Goal: Information Seeking & Learning: Learn about a topic

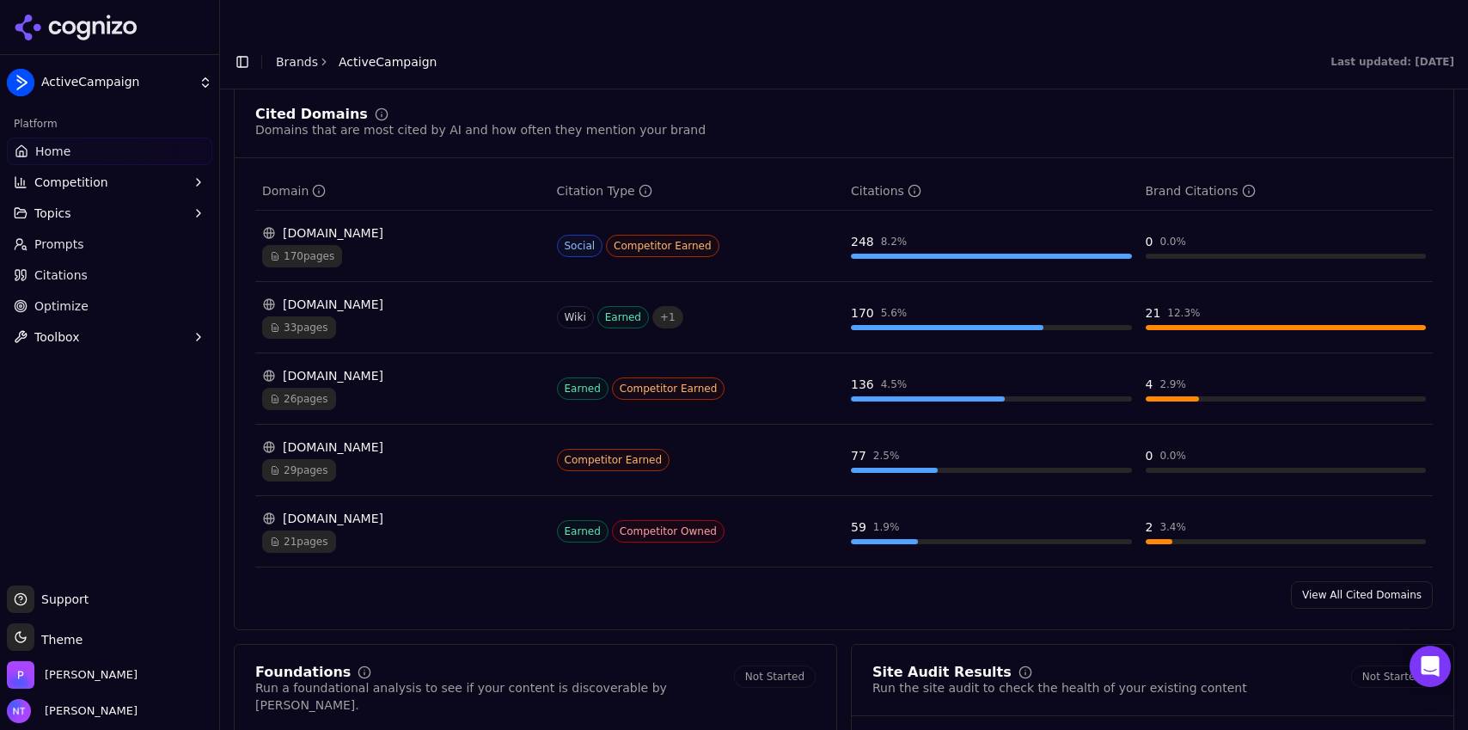
scroll to position [1761, 0]
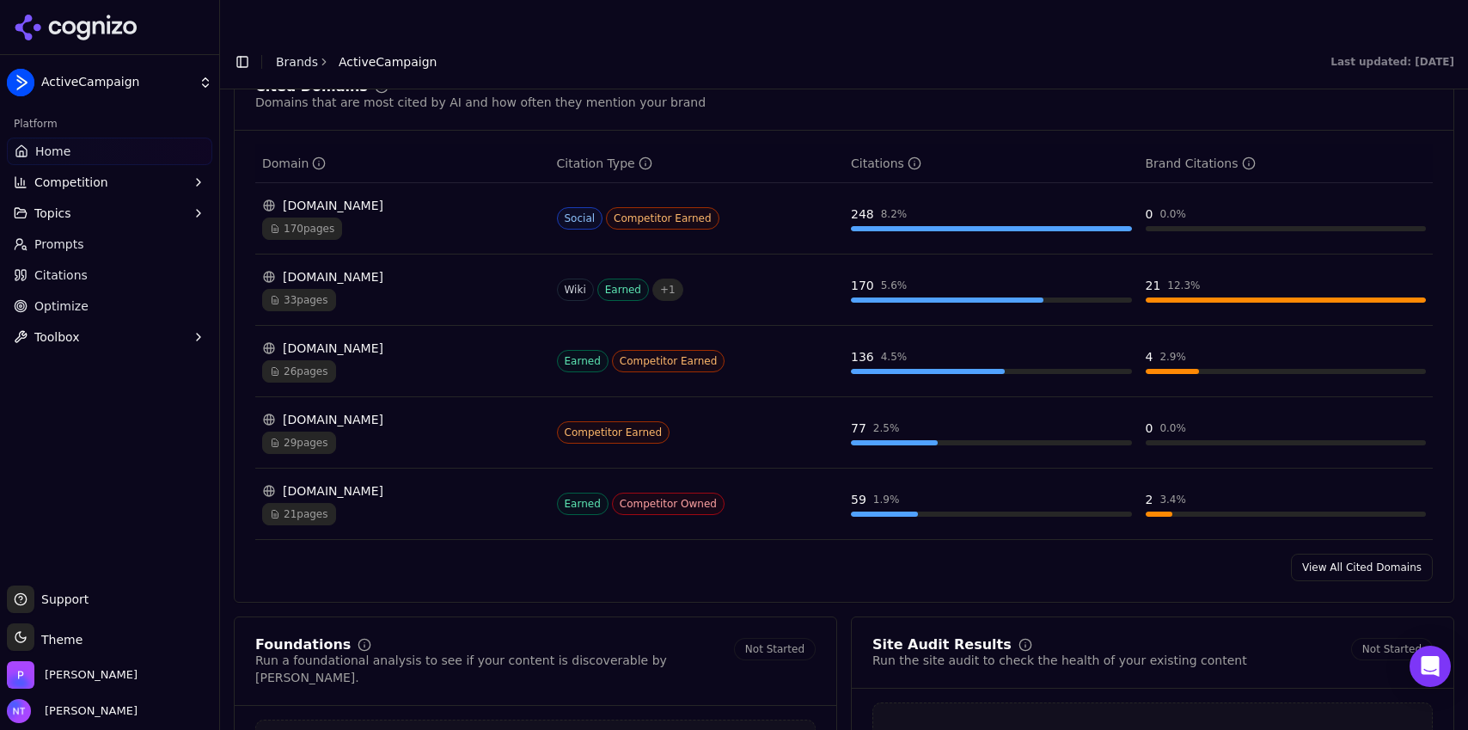
click at [1343, 554] on link "View All Cited Domains" at bounding box center [1362, 568] width 142 height 28
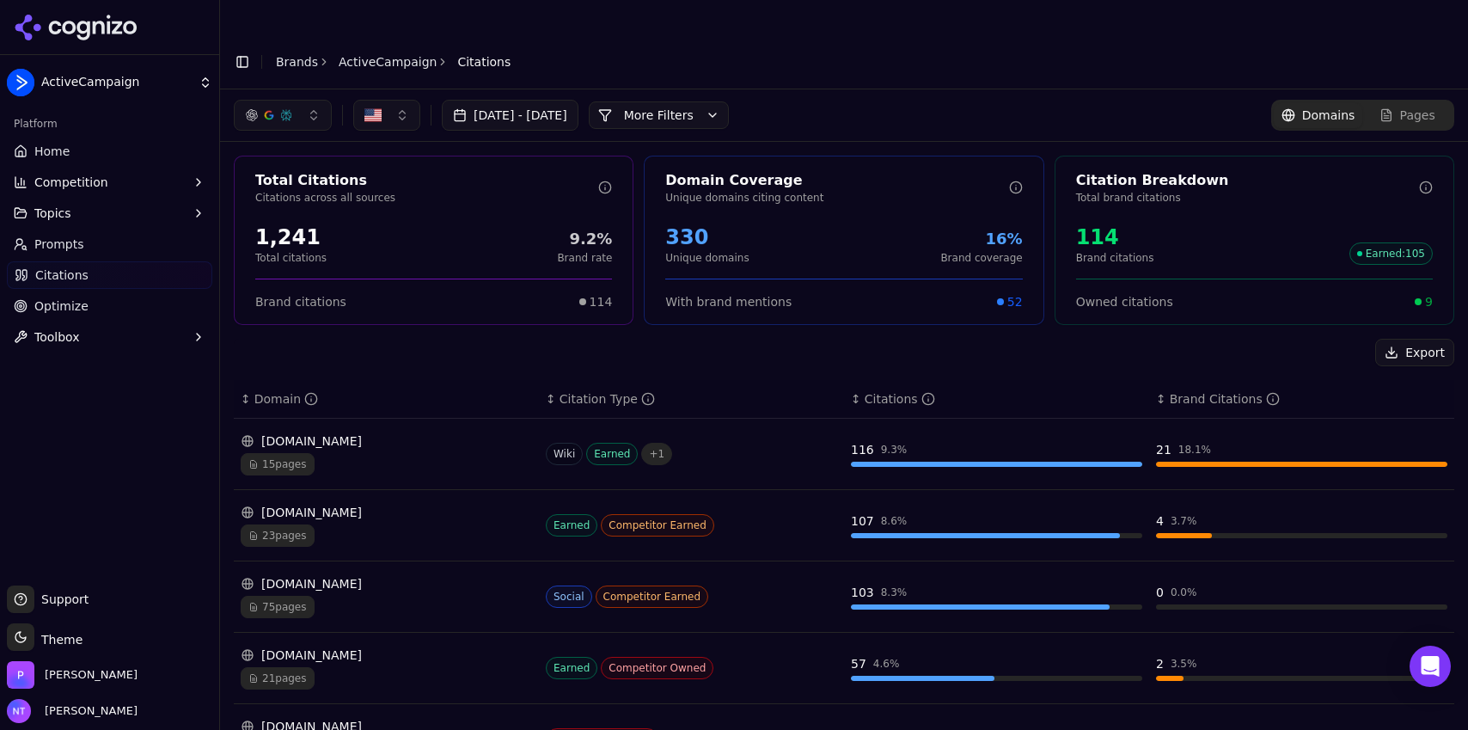
click at [707, 101] on button "More Filters" at bounding box center [659, 115] width 140 height 28
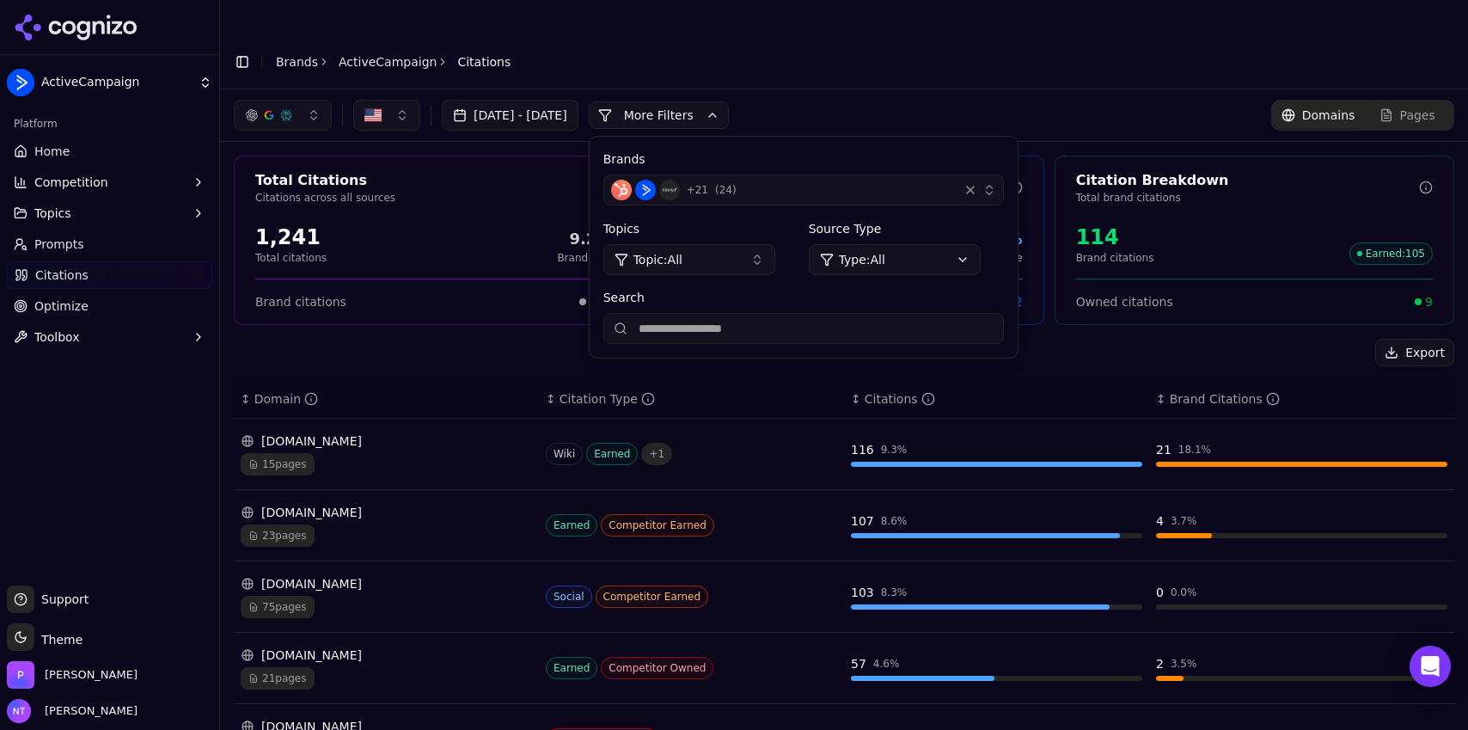
click at [874, 100] on div "[DATE] - [DATE] More More Filters Brands + 21 ( 24 ) Topics Topic: All Source T…" at bounding box center [844, 115] width 1221 height 31
click at [705, 101] on button "More Filters" at bounding box center [659, 115] width 140 height 28
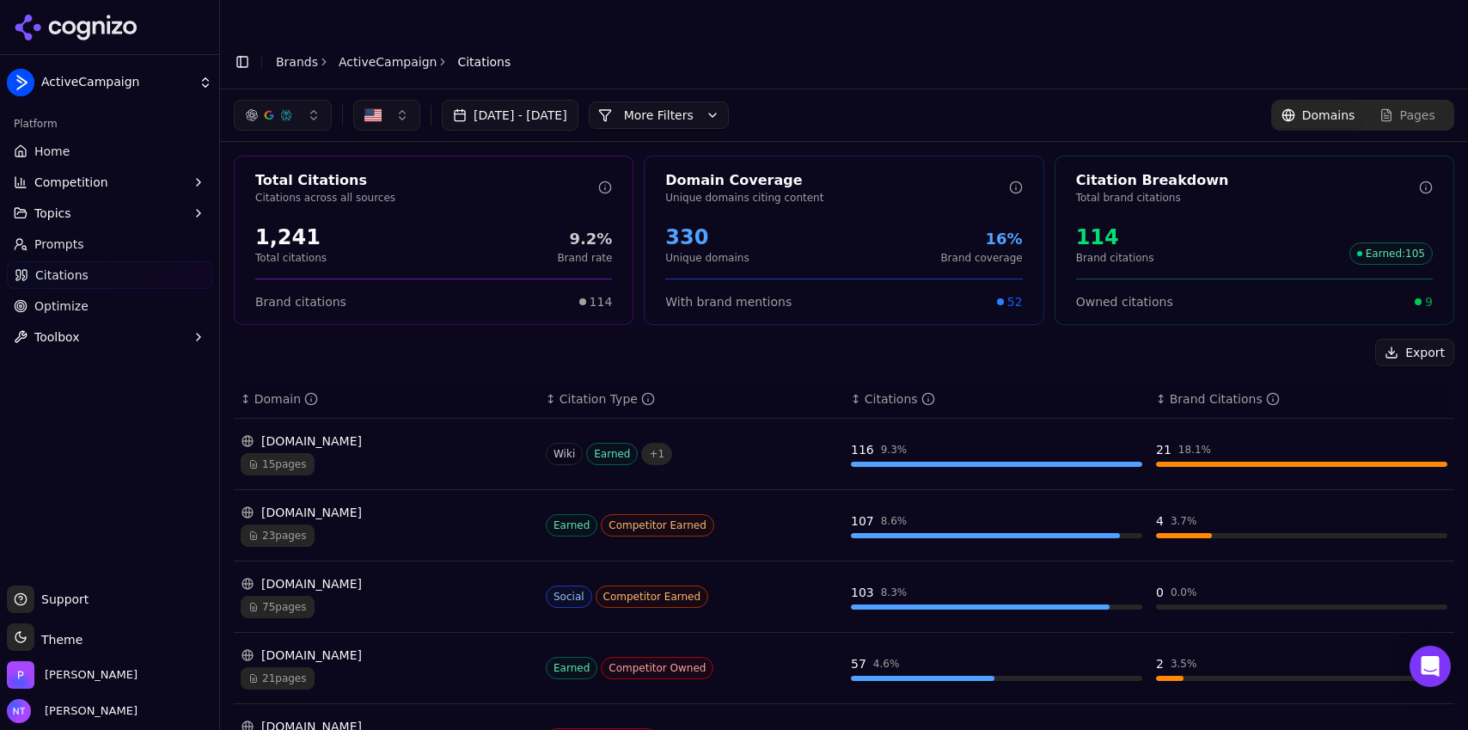
click at [709, 101] on button "More Filters" at bounding box center [659, 115] width 140 height 28
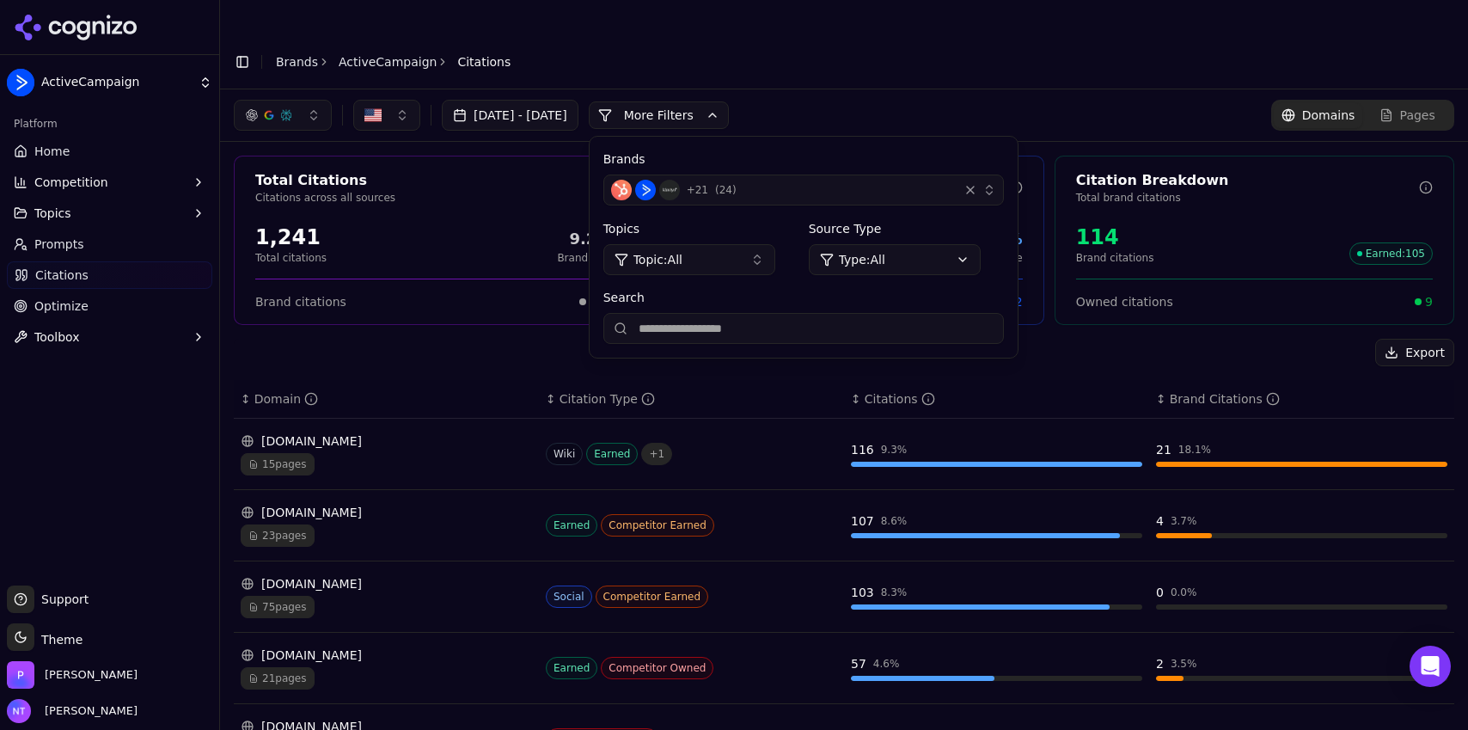
click at [767, 180] on div "+ 21 ( 24 )" at bounding box center [781, 190] width 340 height 21
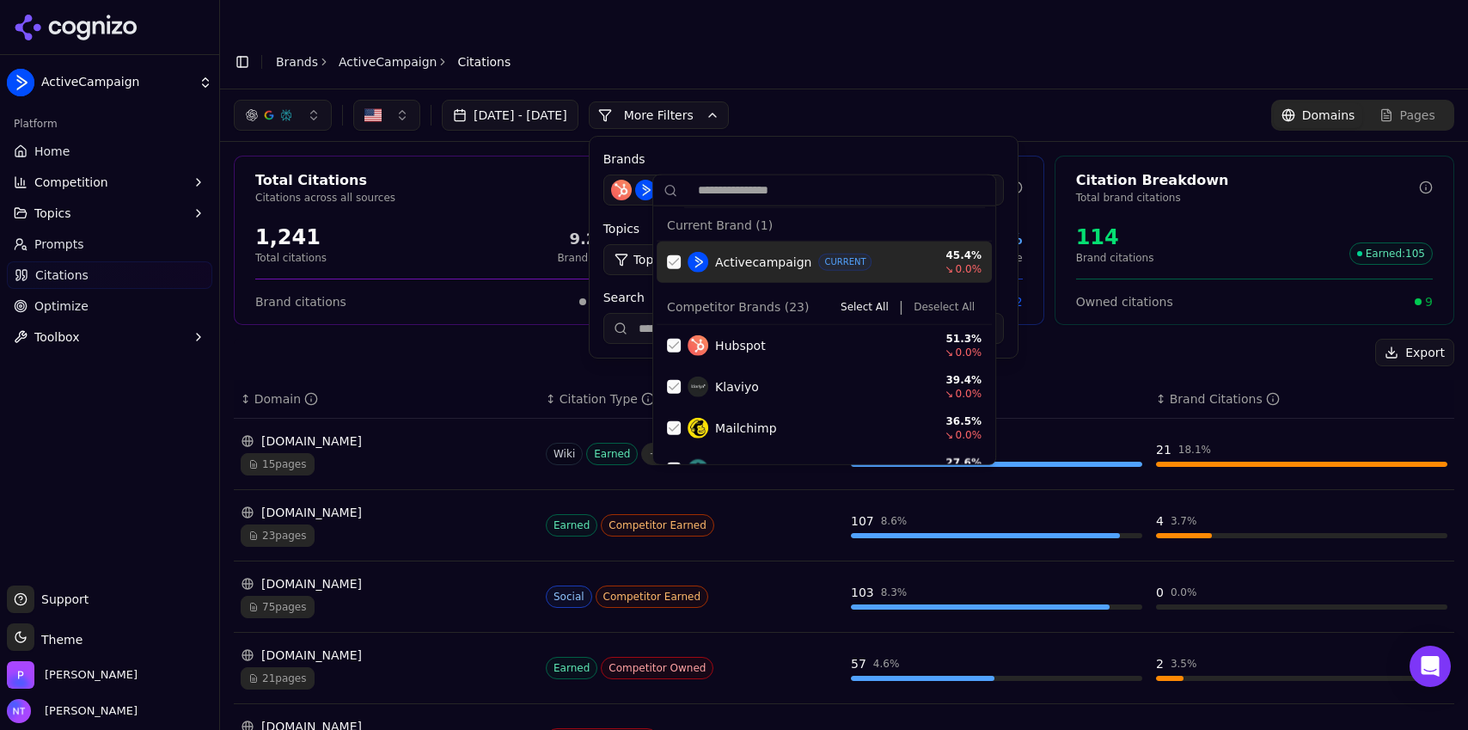
click at [673, 263] on div "Suggestions" at bounding box center [674, 262] width 14 height 14
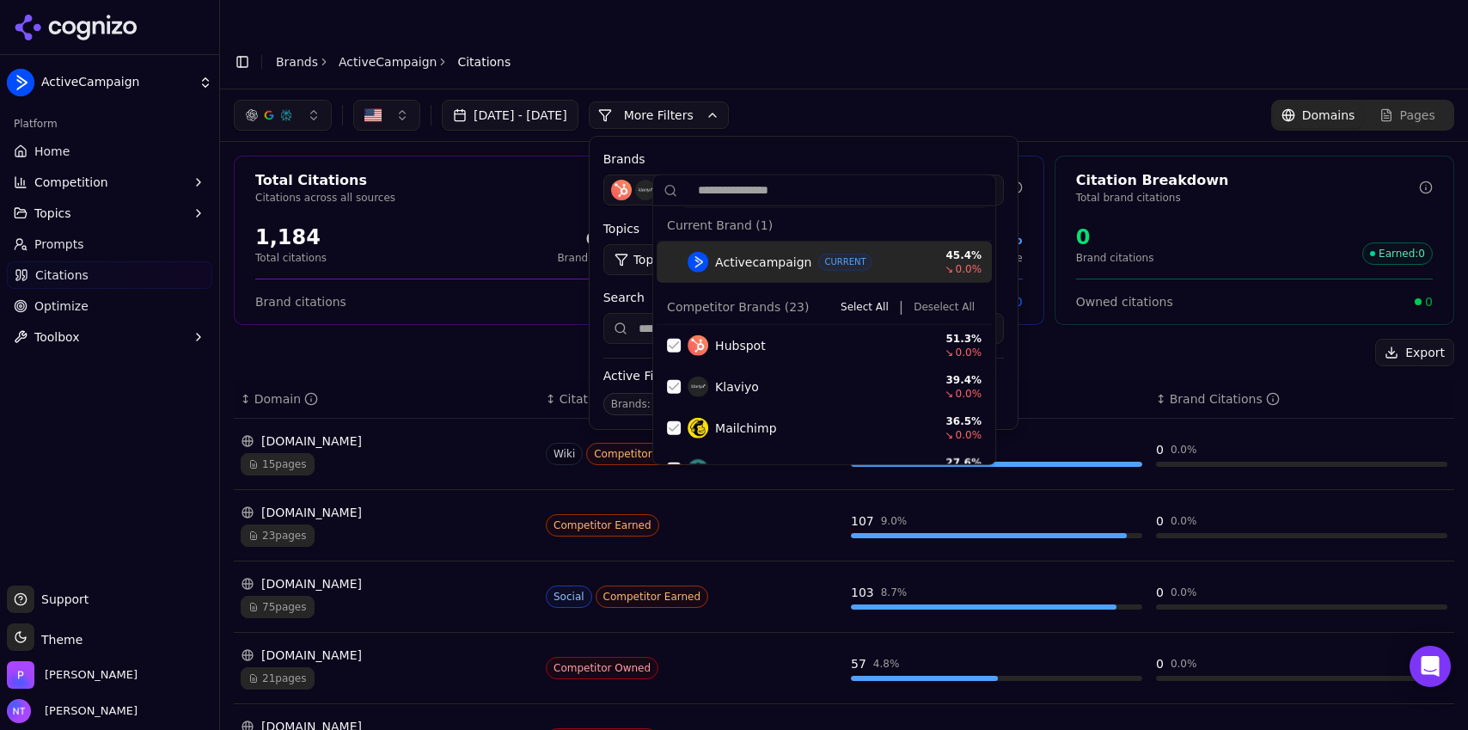
click at [673, 263] on div "Suggestions" at bounding box center [674, 262] width 14 height 14
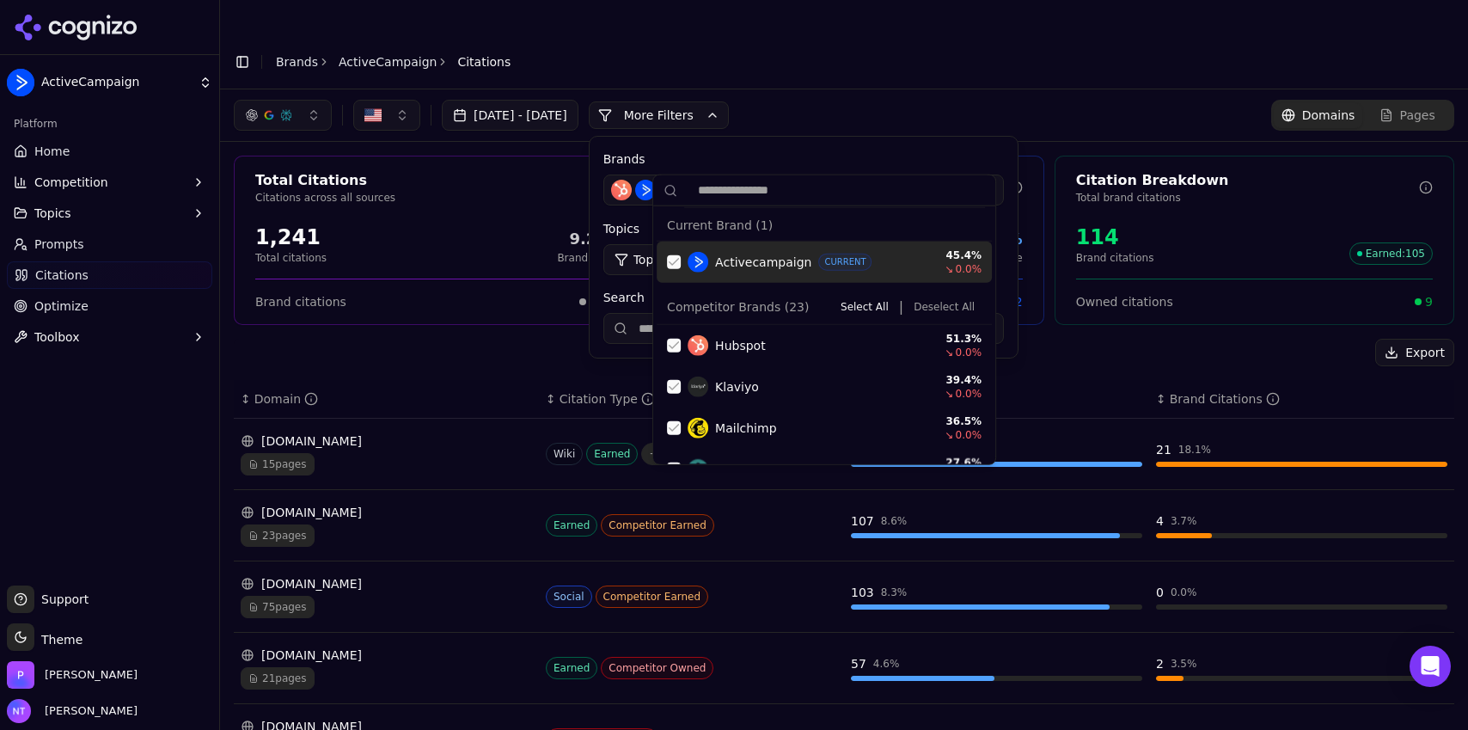
click at [673, 263] on div "Suggestions" at bounding box center [674, 262] width 14 height 14
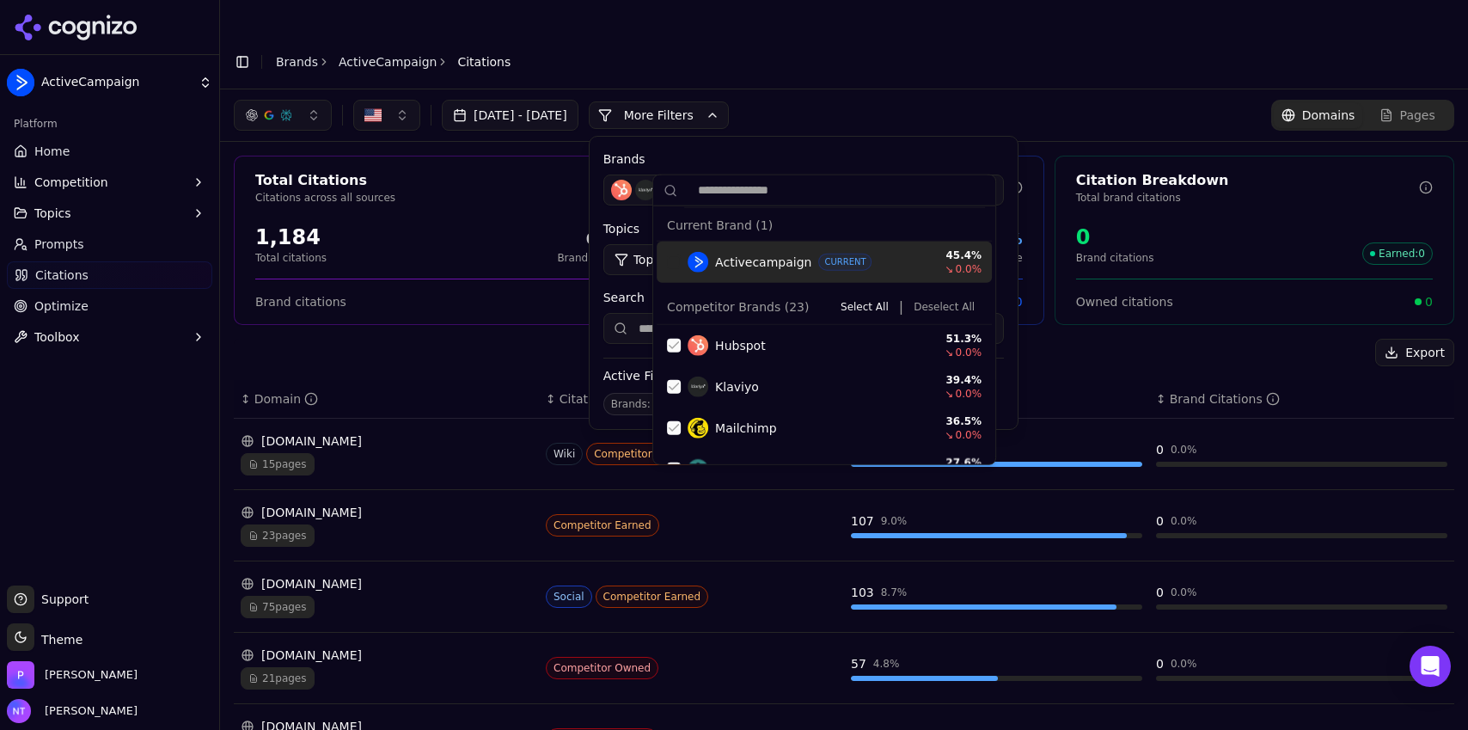
click at [673, 263] on div "Suggestions" at bounding box center [674, 262] width 14 height 14
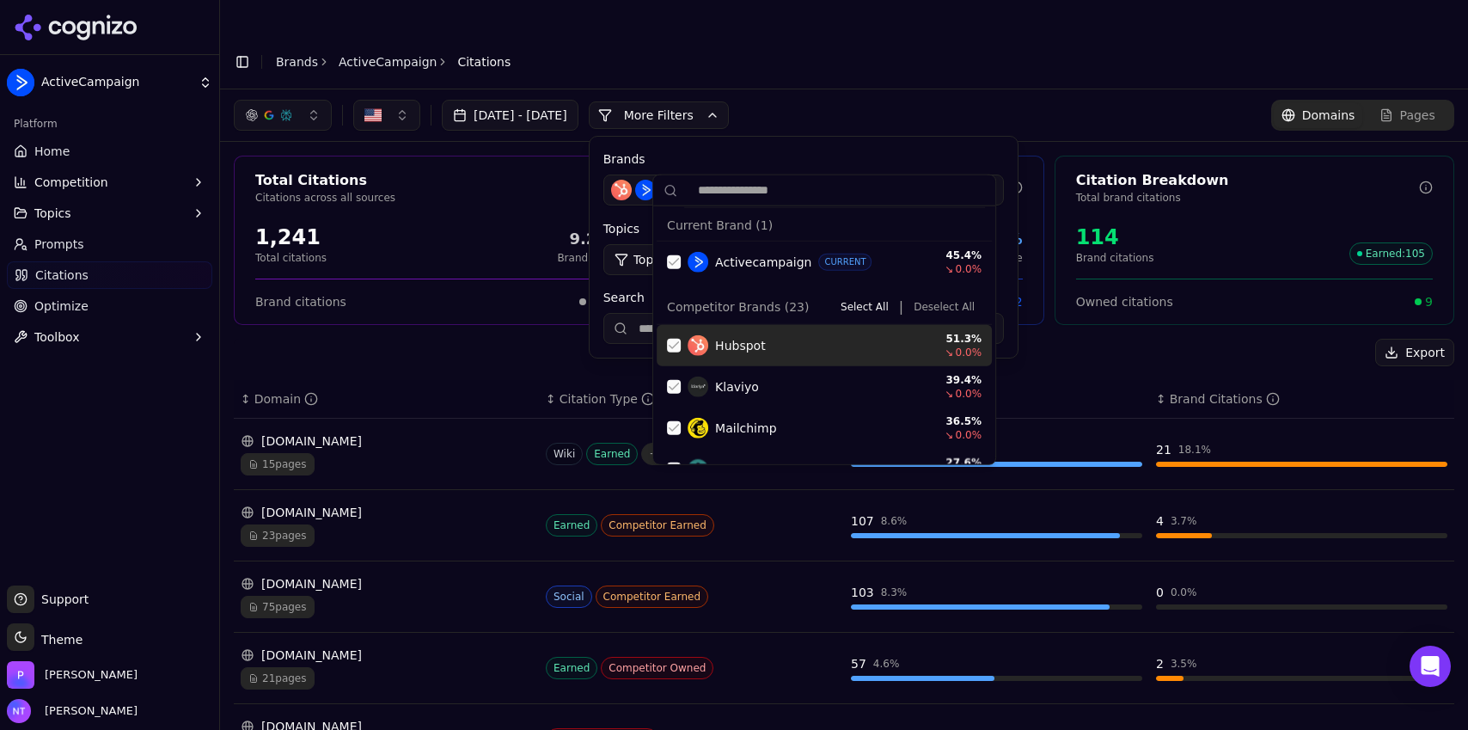
click at [948, 308] on button "Deselect All" at bounding box center [944, 307] width 75 height 21
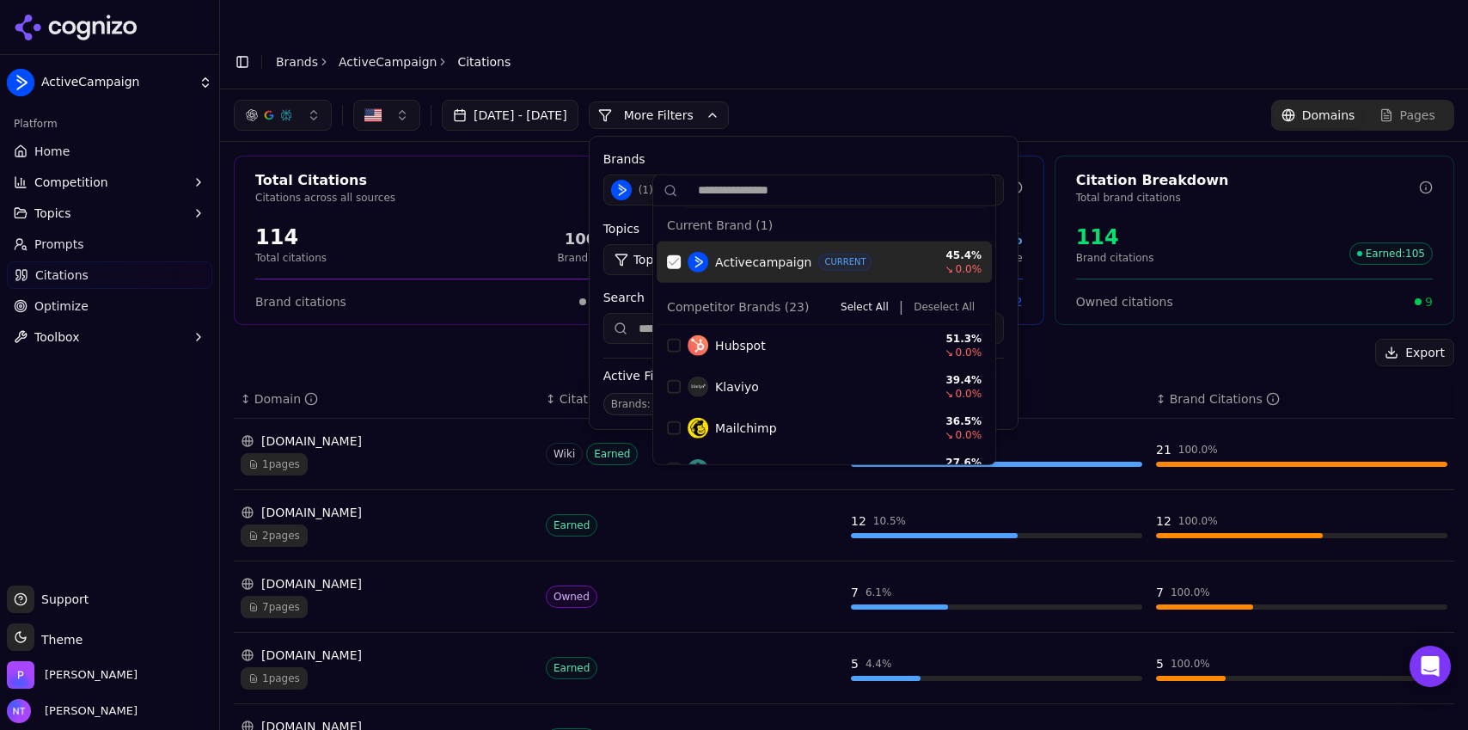
click at [928, 100] on div "[DATE] - [DATE] More More Filters Brands ( 1 ) Topics Topic: All Source Type Ty…" at bounding box center [844, 115] width 1221 height 31
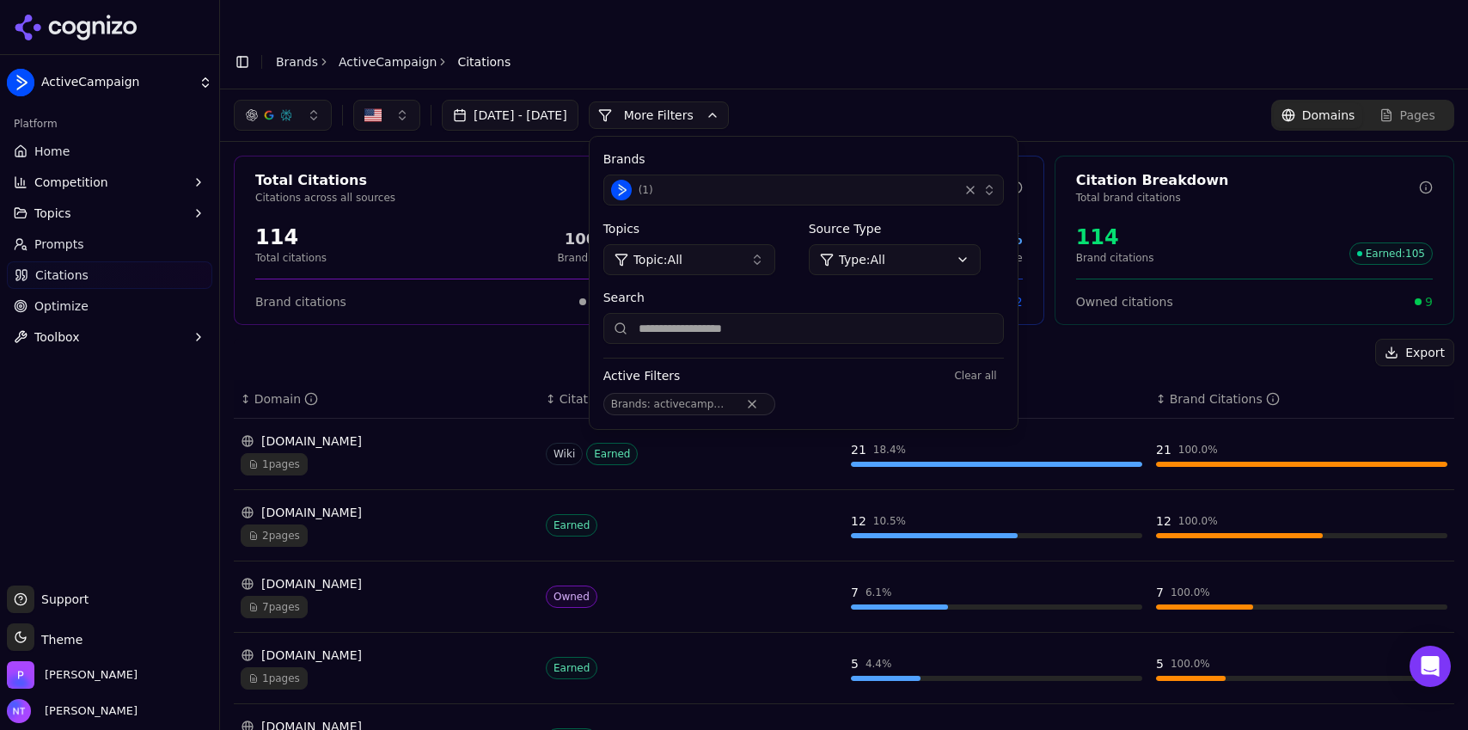
click at [713, 180] on div "( 1 )" at bounding box center [781, 190] width 340 height 21
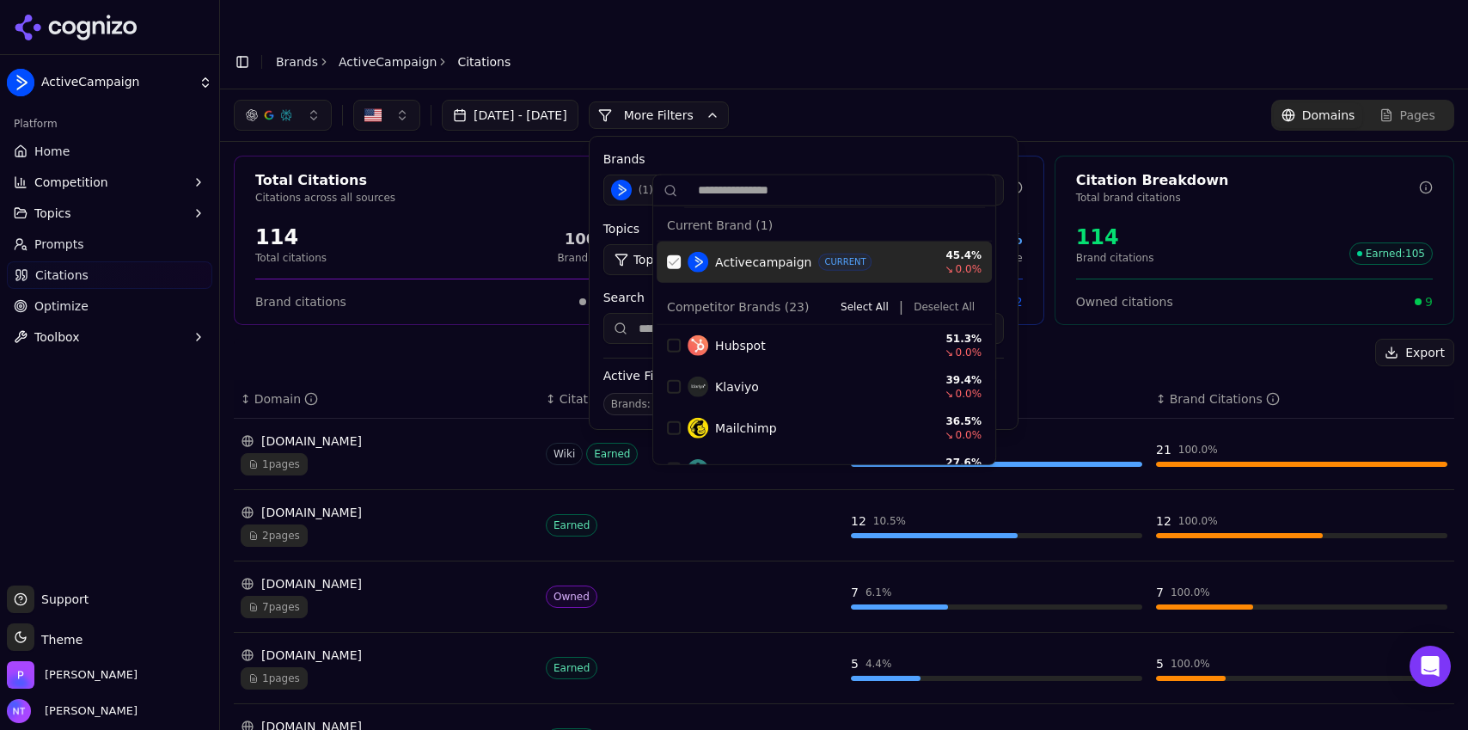
click at [674, 253] on div "Activecampaign CURRENT 45.4 % ↘ 0.0 %" at bounding box center [824, 262] width 335 height 41
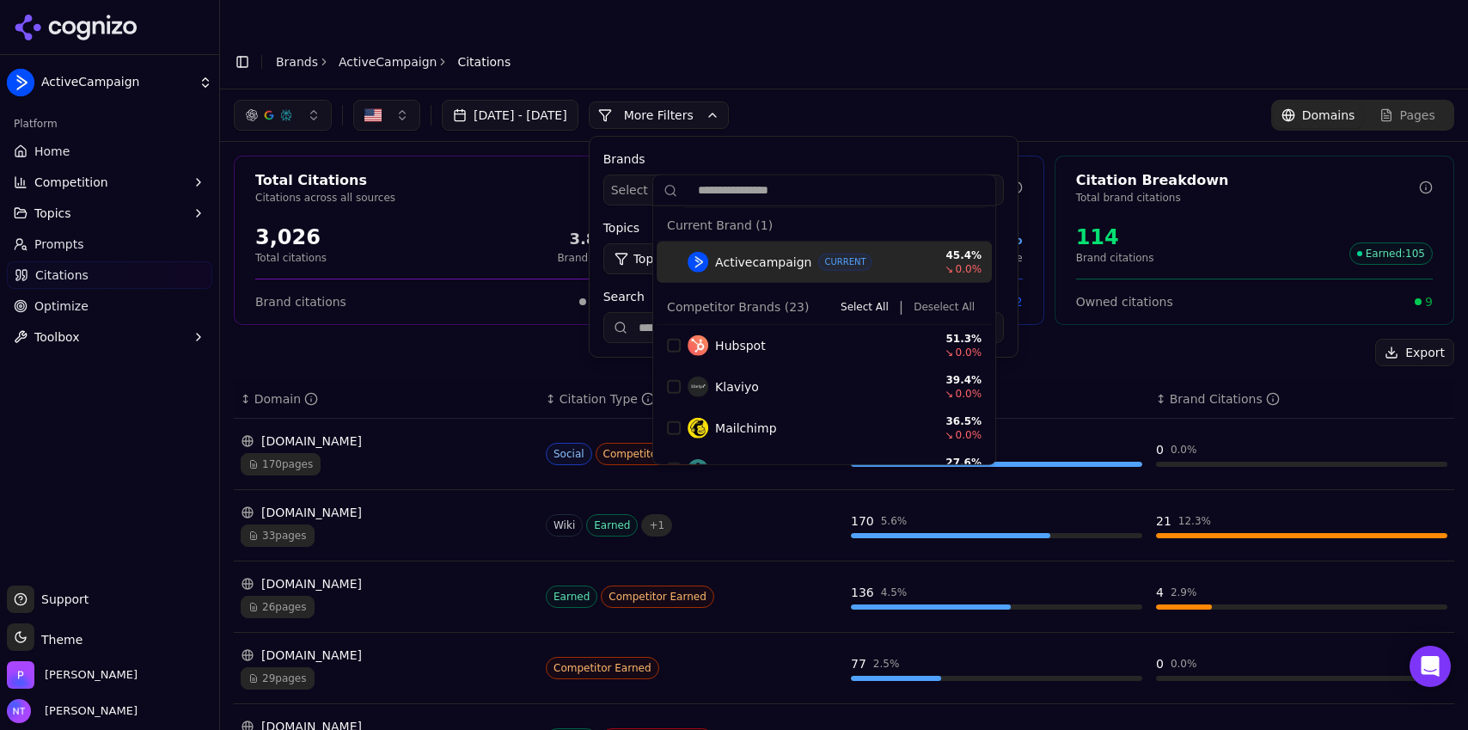
click at [817, 137] on div "Brands Select brands... Topics Topic: All Source Type Type: All Search" at bounding box center [804, 247] width 428 height 220
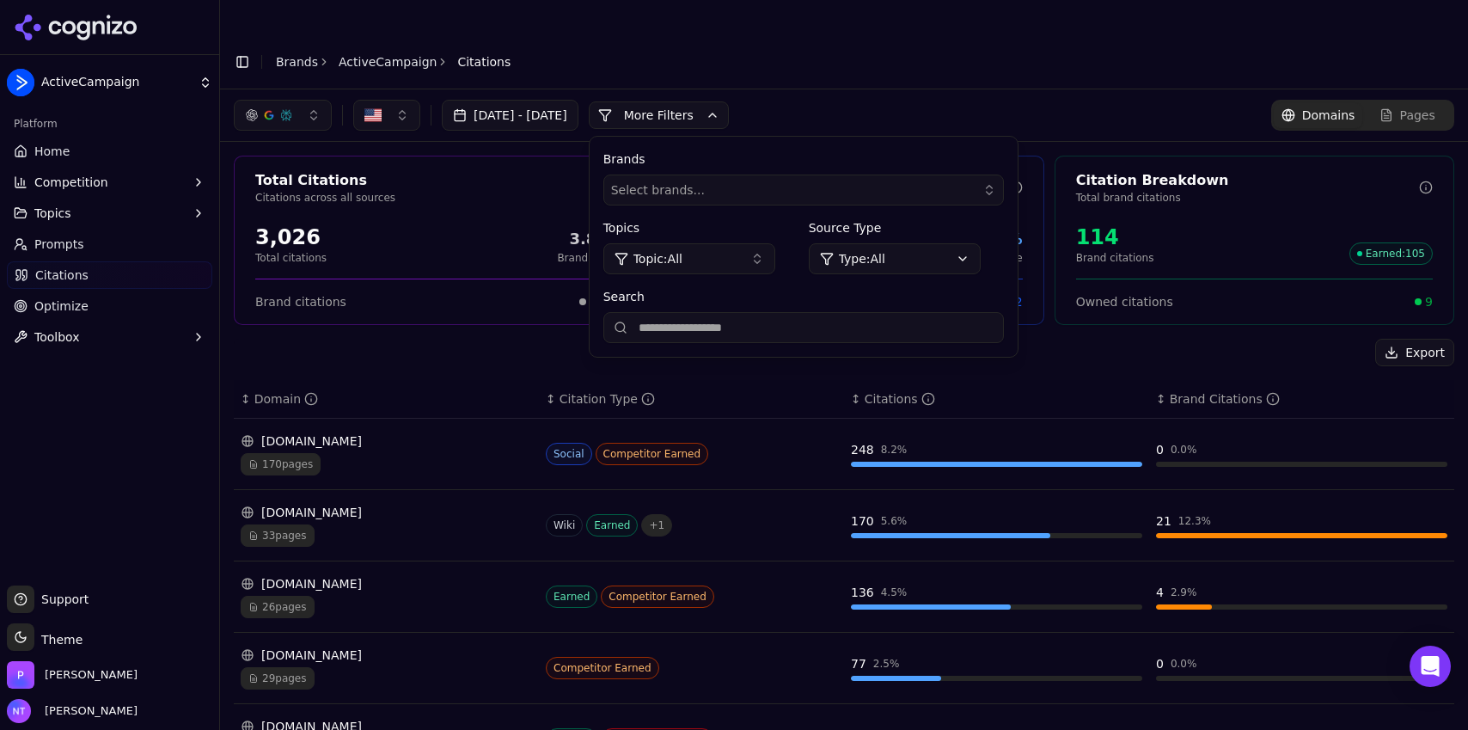
click at [914, 100] on div "[DATE] - [DATE] More More Filters Brands Select brands... Topics Topic: All Sou…" at bounding box center [844, 115] width 1221 height 31
click at [83, 159] on link "Home" at bounding box center [109, 152] width 205 height 28
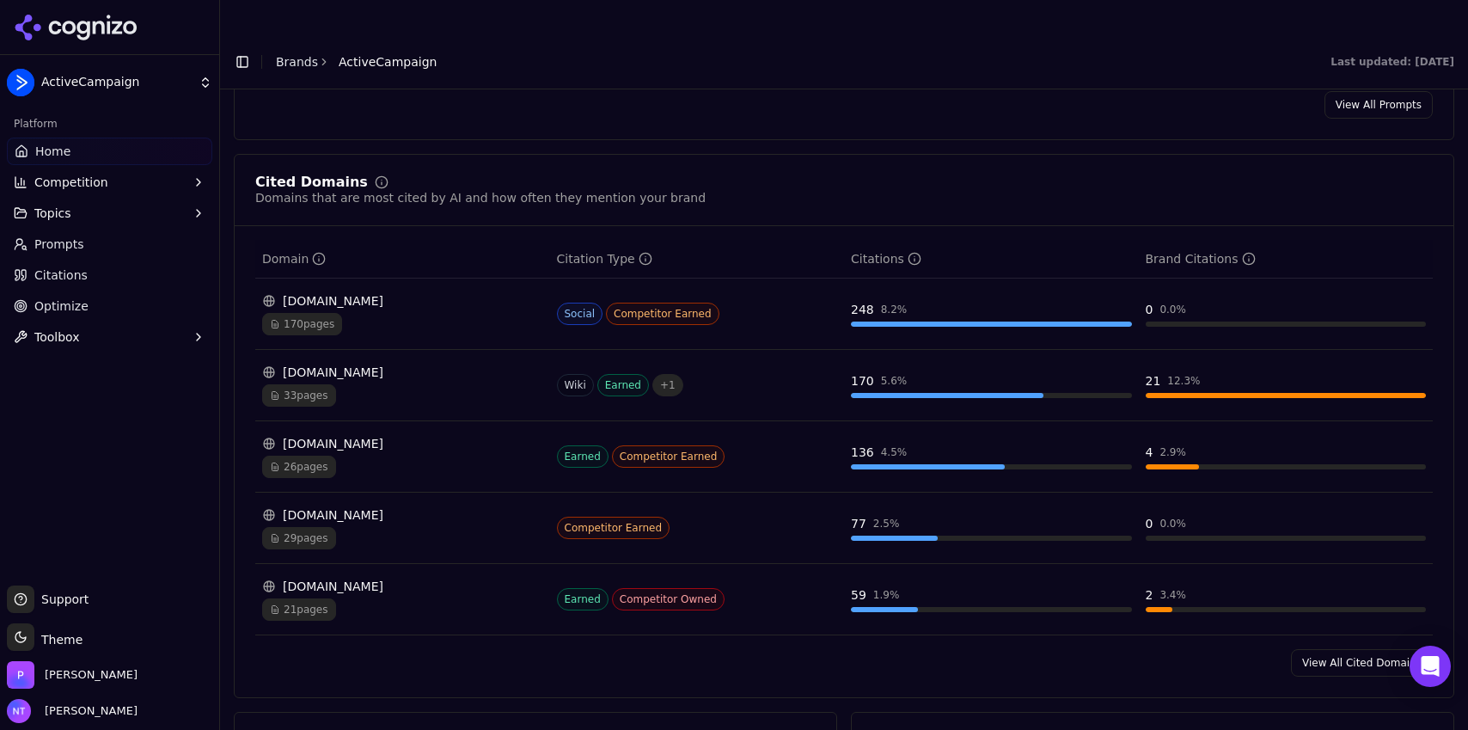
scroll to position [1670, 0]
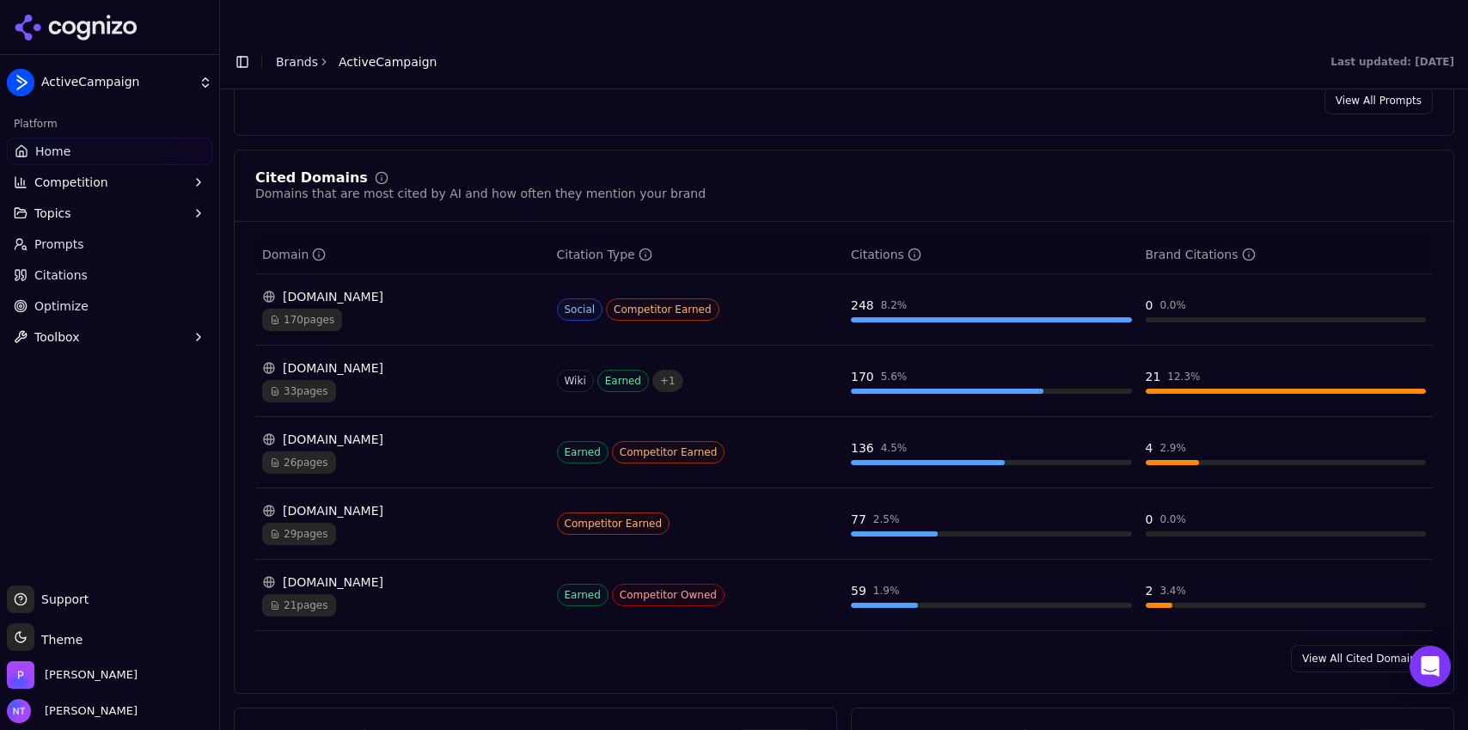
click at [1330, 645] on link "View All Cited Domains" at bounding box center [1362, 659] width 142 height 28
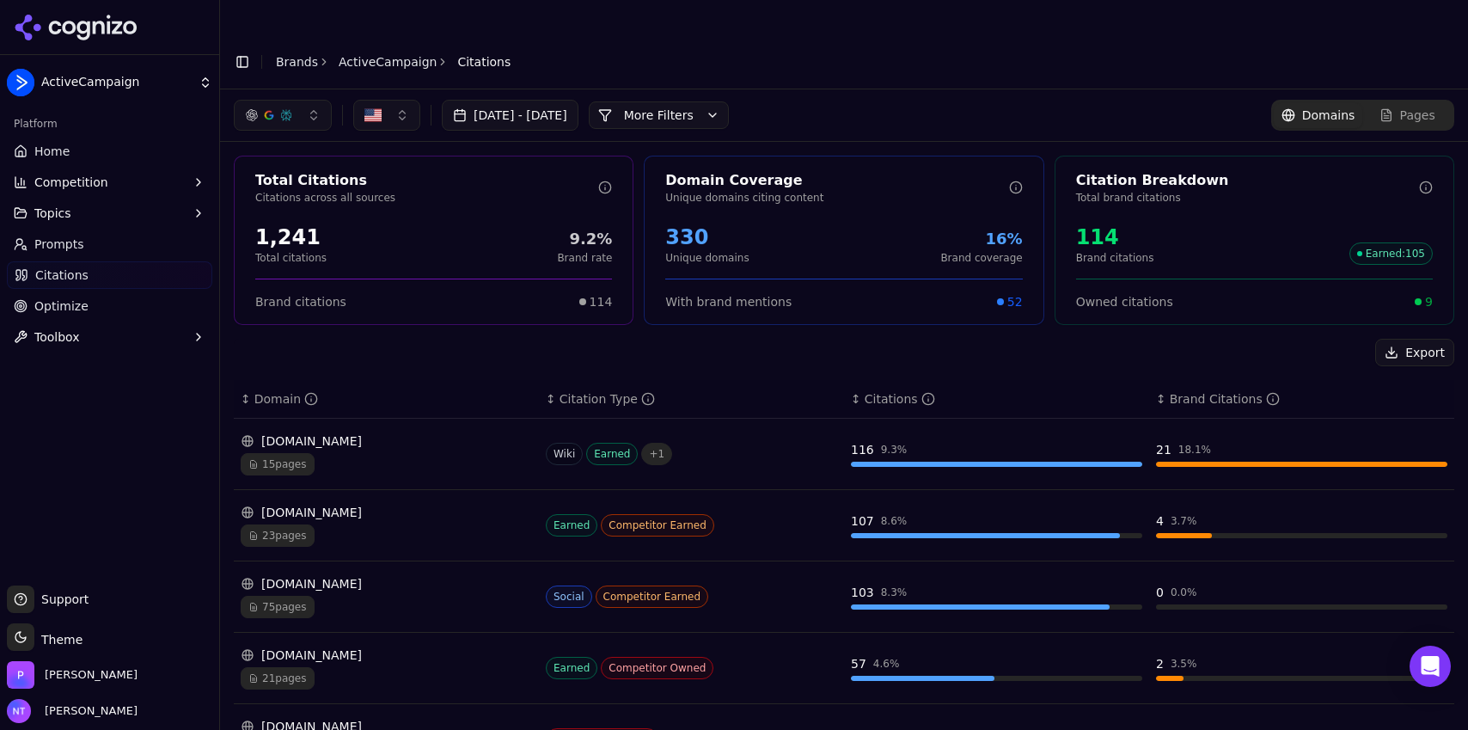
click at [718, 101] on button "More Filters" at bounding box center [659, 115] width 140 height 28
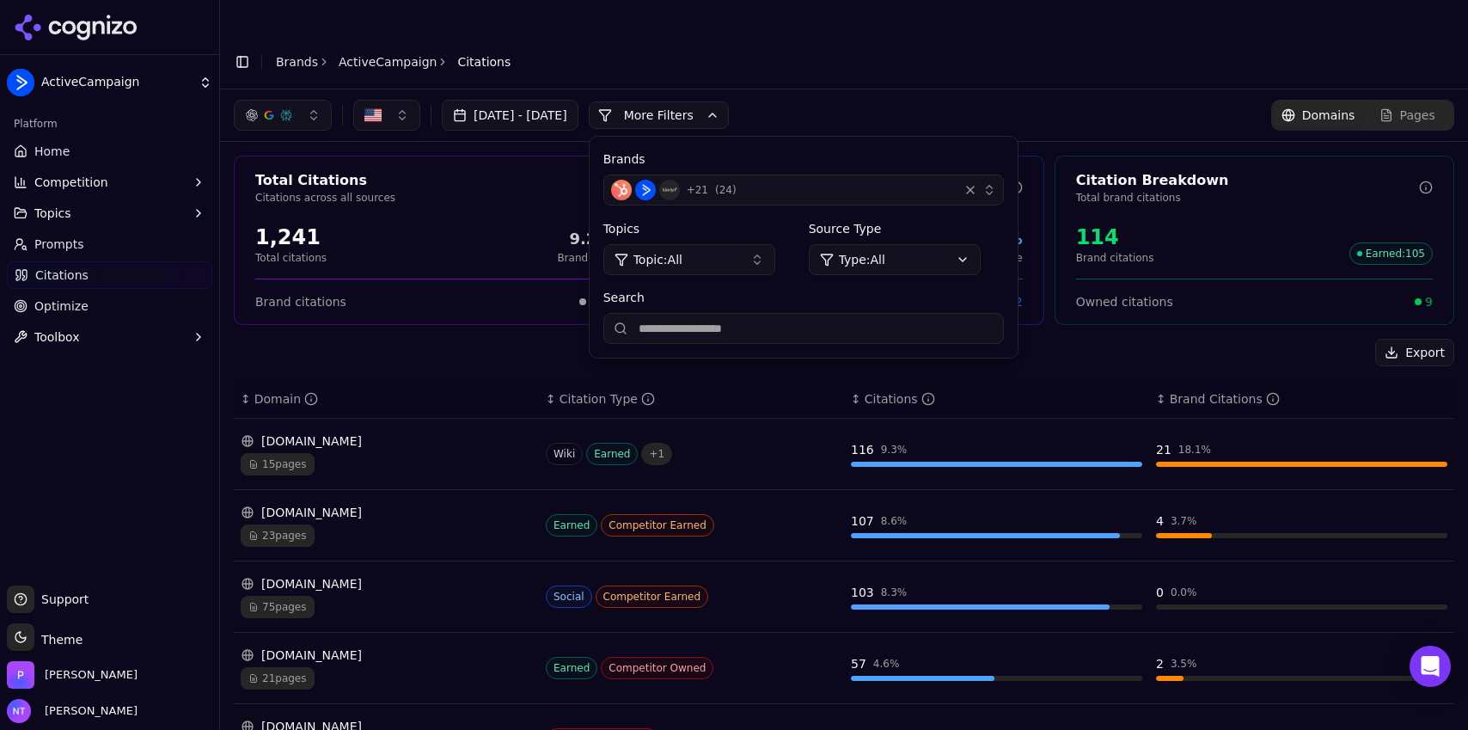
click at [840, 180] on div "+ 21 ( 24 )" at bounding box center [781, 190] width 340 height 21
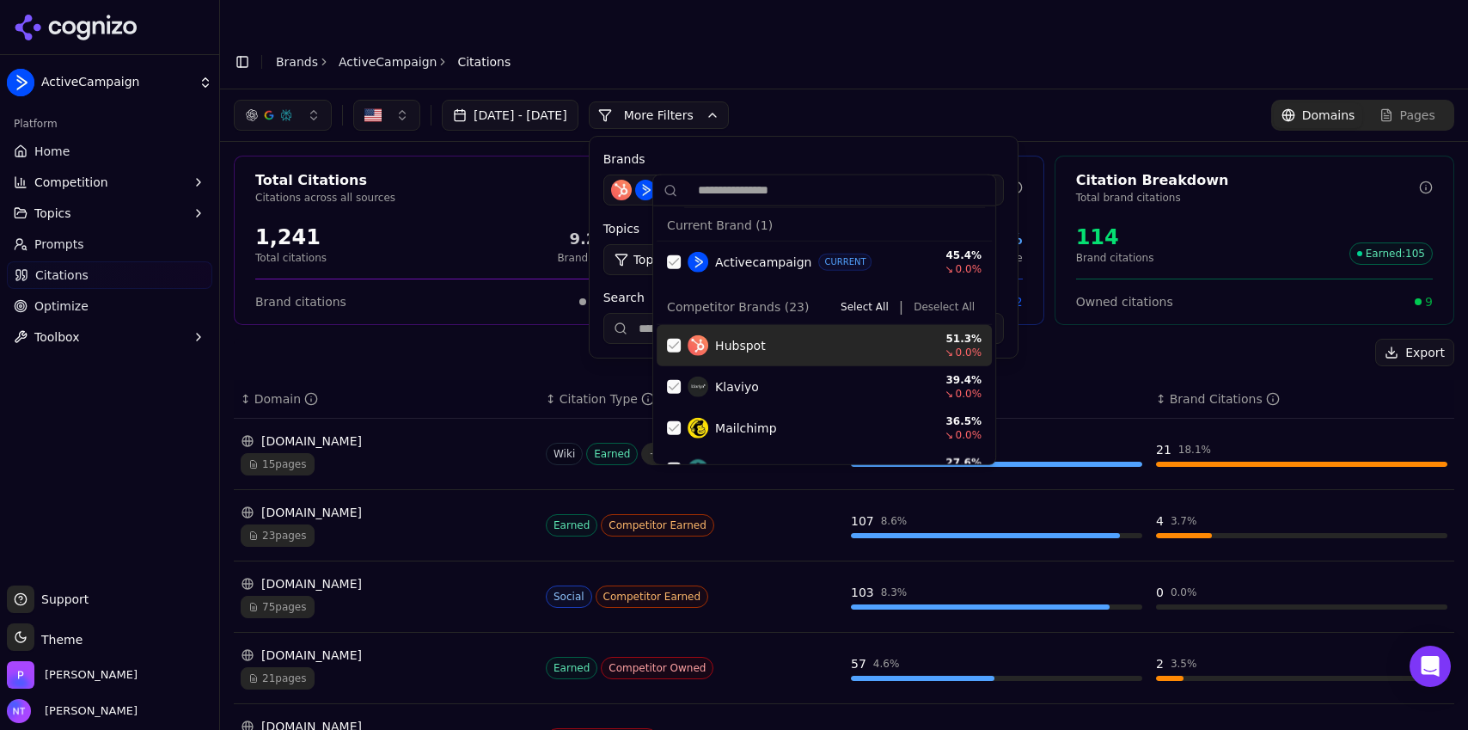
click at [953, 310] on button "Deselect All" at bounding box center [944, 307] width 75 height 21
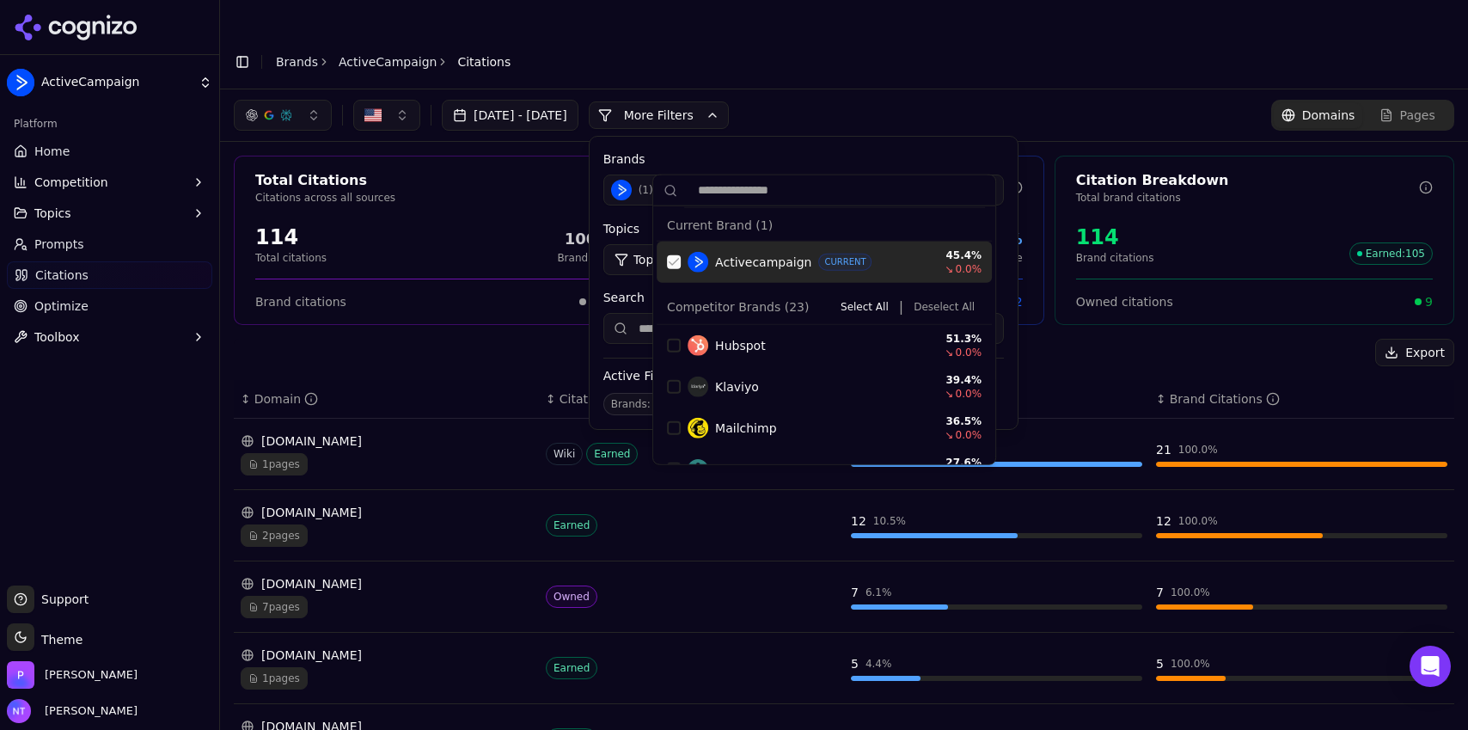
click at [670, 262] on div "Suggestions" at bounding box center [674, 262] width 14 height 14
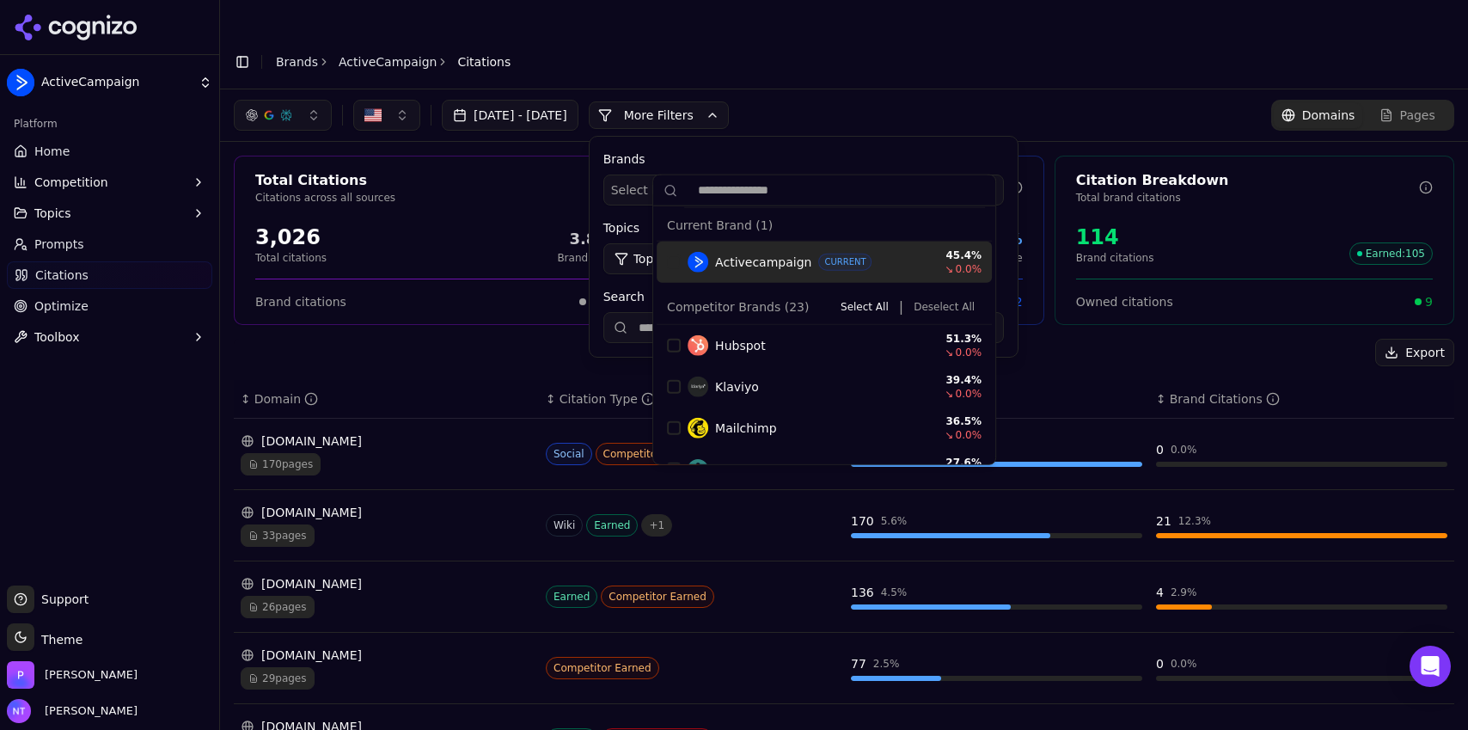
click at [897, 100] on div "[DATE] - [DATE] More More Filters Brands Select brands... Topics Topic: All Sou…" at bounding box center [844, 115] width 1221 height 31
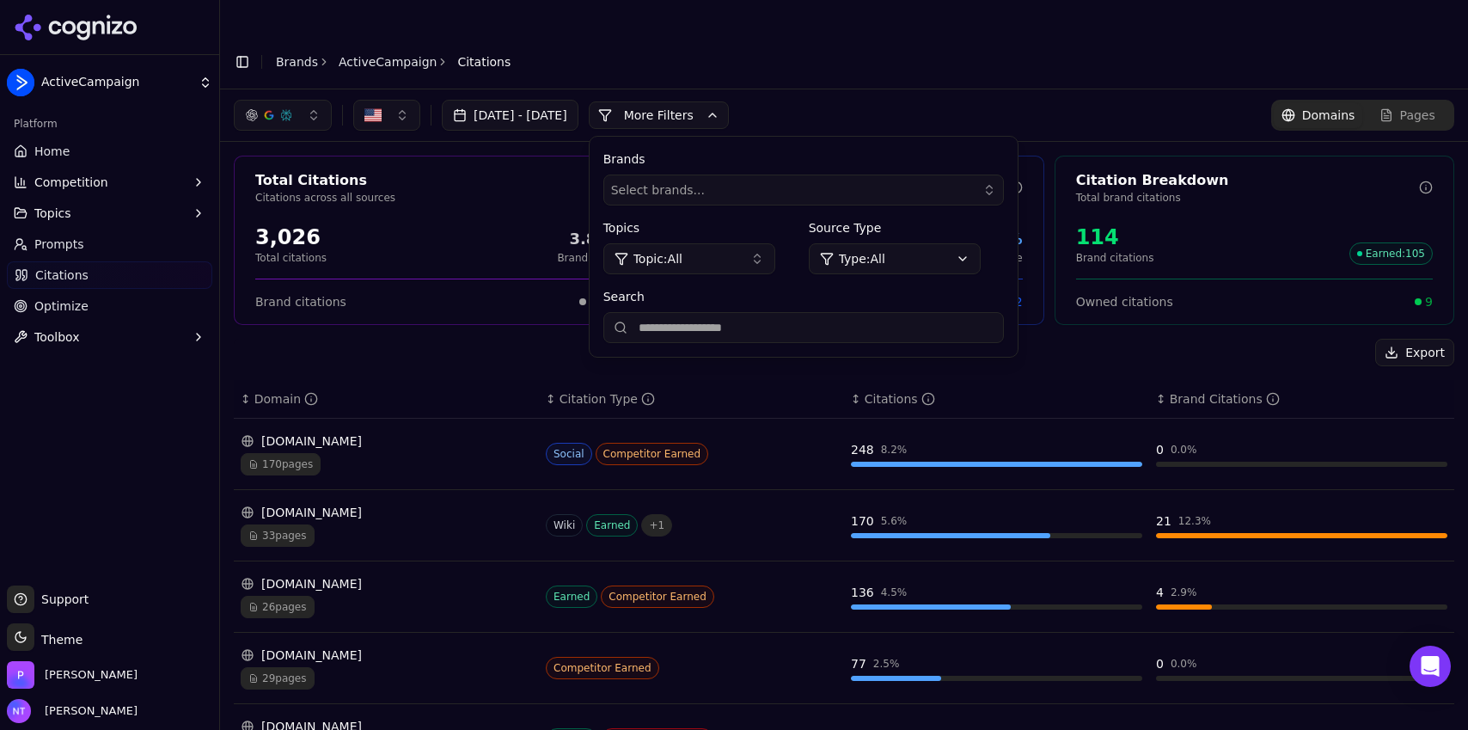
click at [1085, 34] on header "Toggle Sidebar Brands ActiveCampaign Citations" at bounding box center [844, 61] width 1248 height 55
click at [1032, 100] on div "[DATE] - [DATE] More More Filters Brands Select brands... Topics Topic: All Sou…" at bounding box center [844, 115] width 1221 height 31
click at [749, 174] on button "Select brands..." at bounding box center [803, 189] width 401 height 31
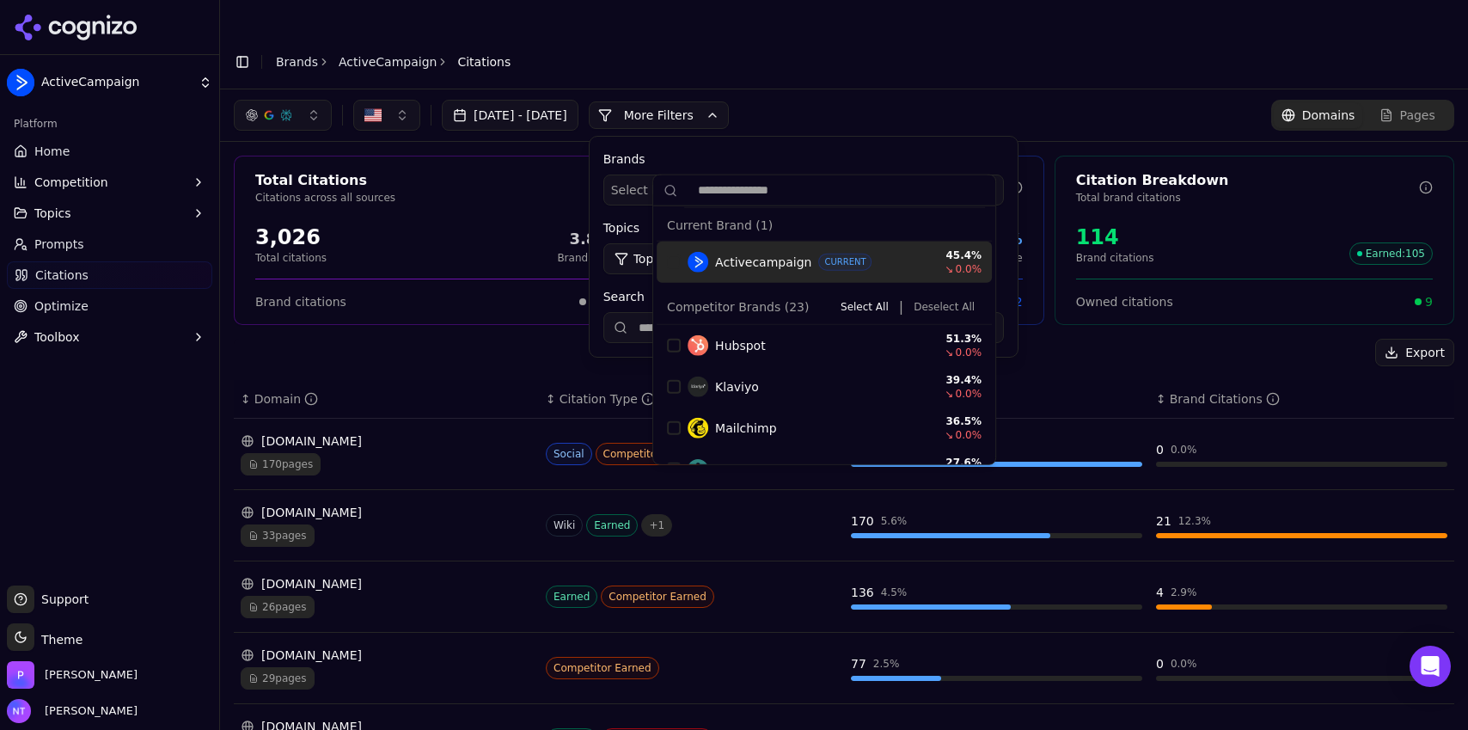
click at [799, 100] on div "[DATE] - [DATE] More More Filters Brands Select brands... Topics Topic: All Sou…" at bounding box center [844, 115] width 1221 height 31
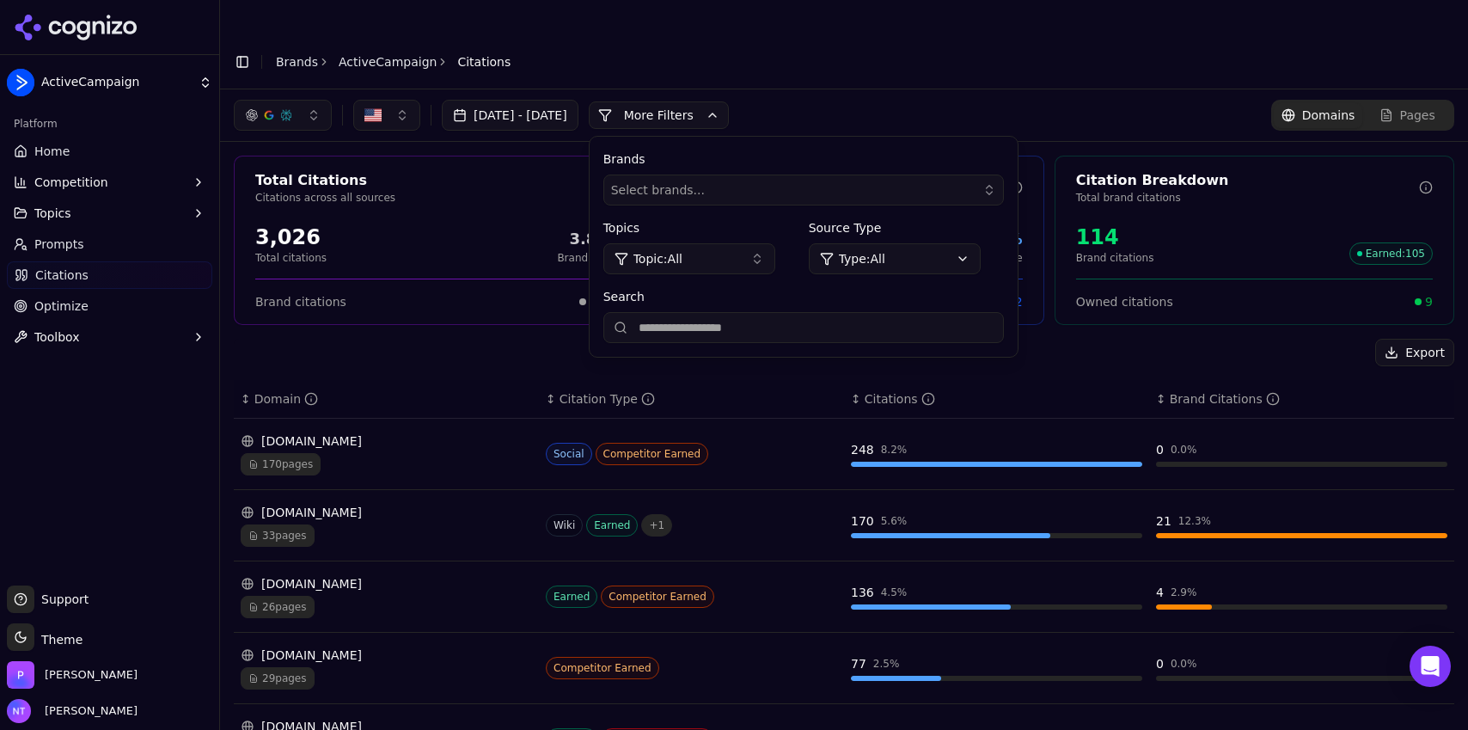
click at [81, 147] on link "Home" at bounding box center [109, 152] width 205 height 28
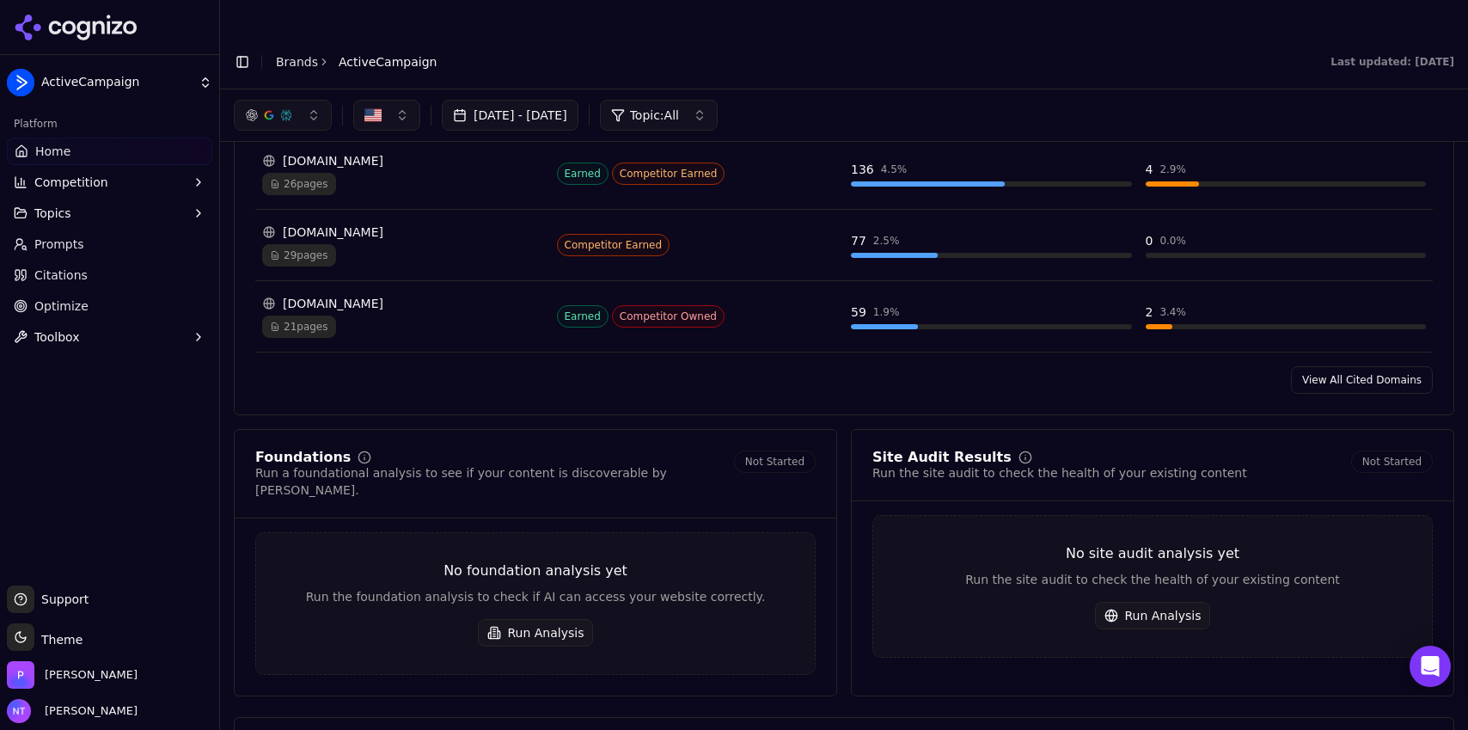
scroll to position [1846, 0]
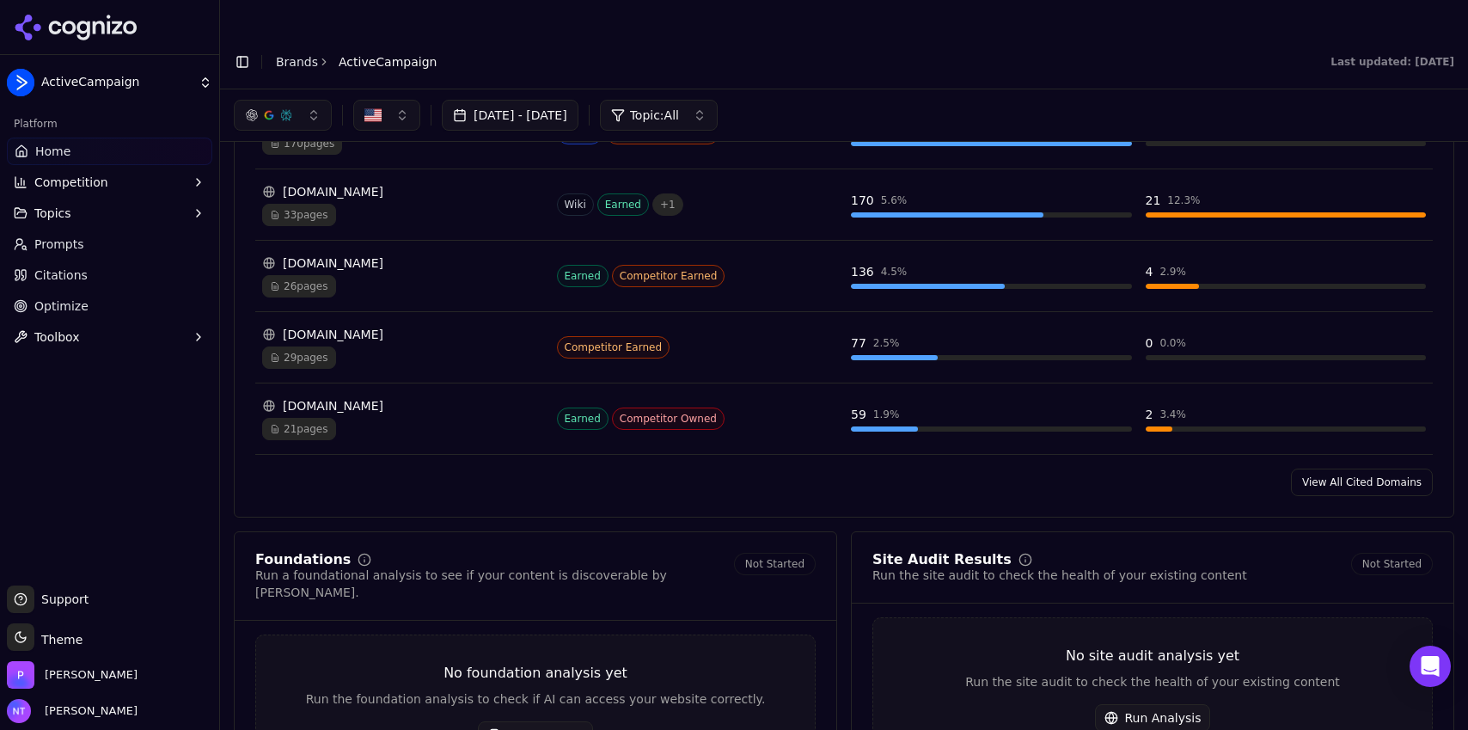
click at [1351, 468] on link "View All Cited Domains" at bounding box center [1362, 482] width 142 height 28
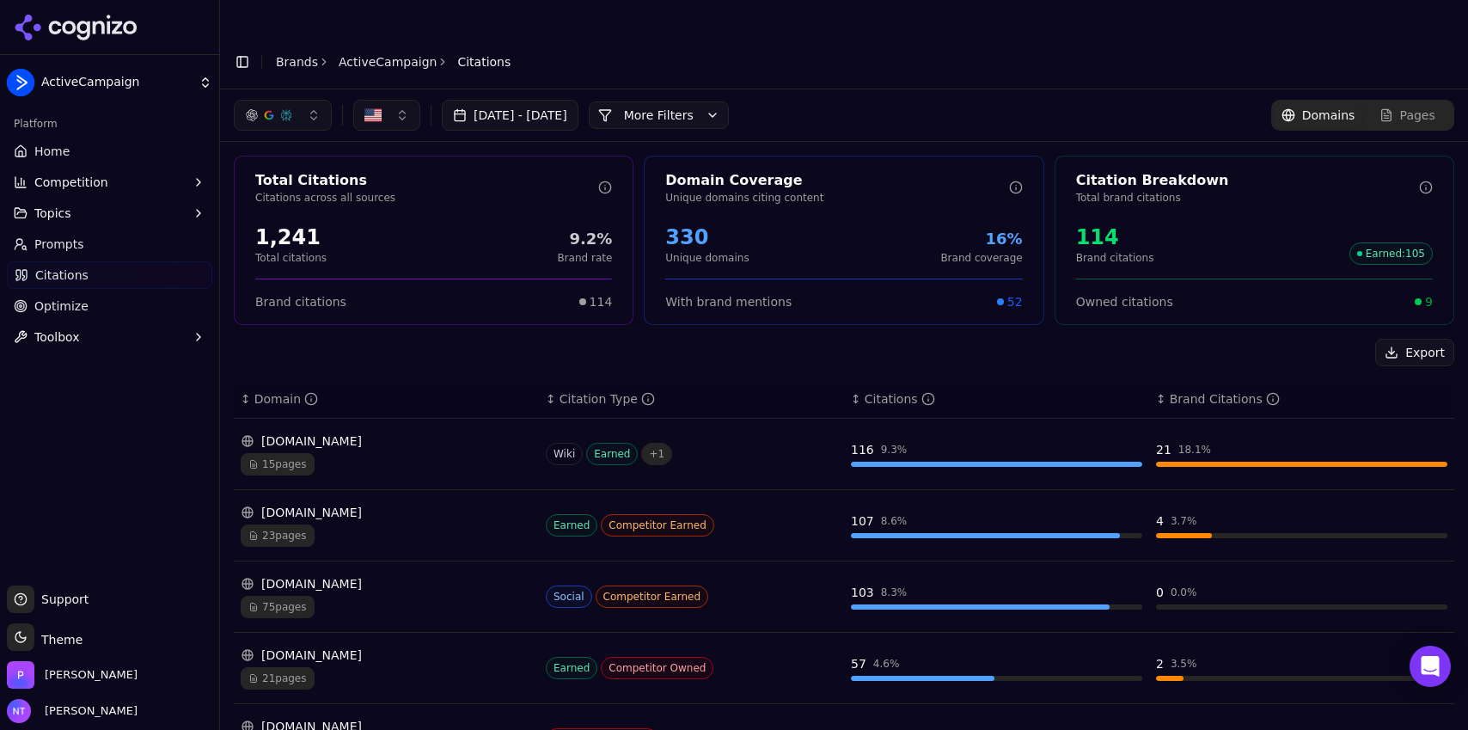
click at [725, 101] on button "More Filters" at bounding box center [659, 115] width 140 height 28
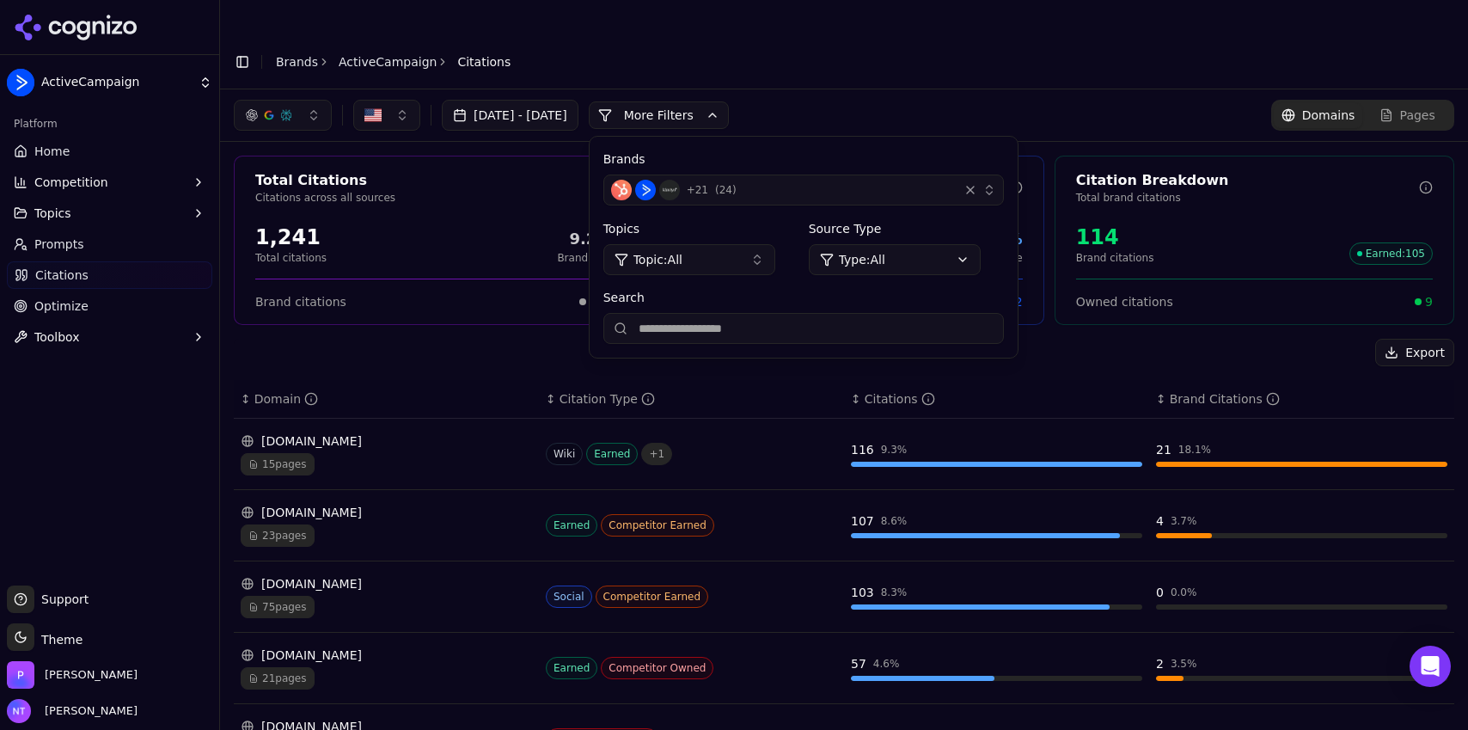
click at [790, 174] on button "+ 21 ( 24 )" at bounding box center [803, 189] width 401 height 31
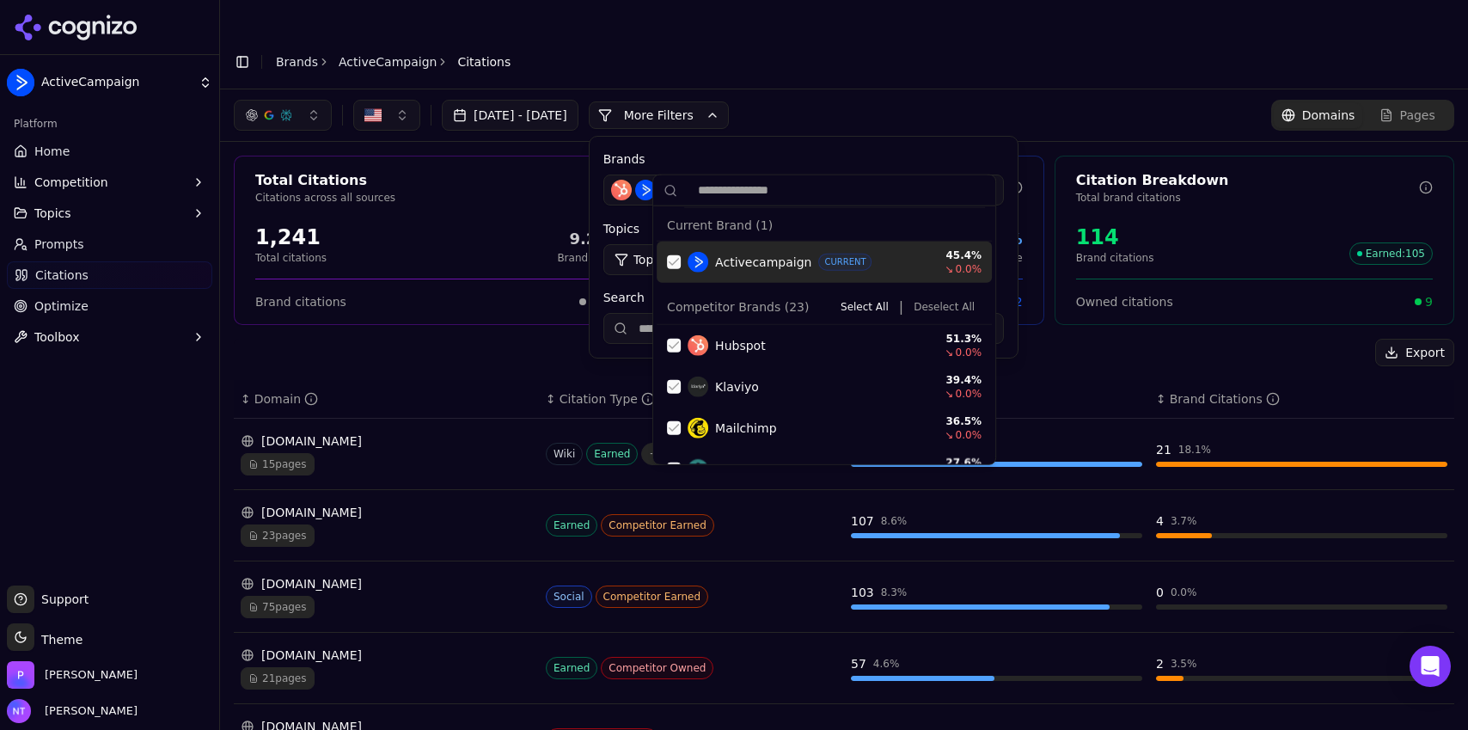
click at [979, 181] on div "button" at bounding box center [970, 189] width 17 height 17
click at [1004, 150] on label "Brands" at bounding box center [803, 158] width 401 height 17
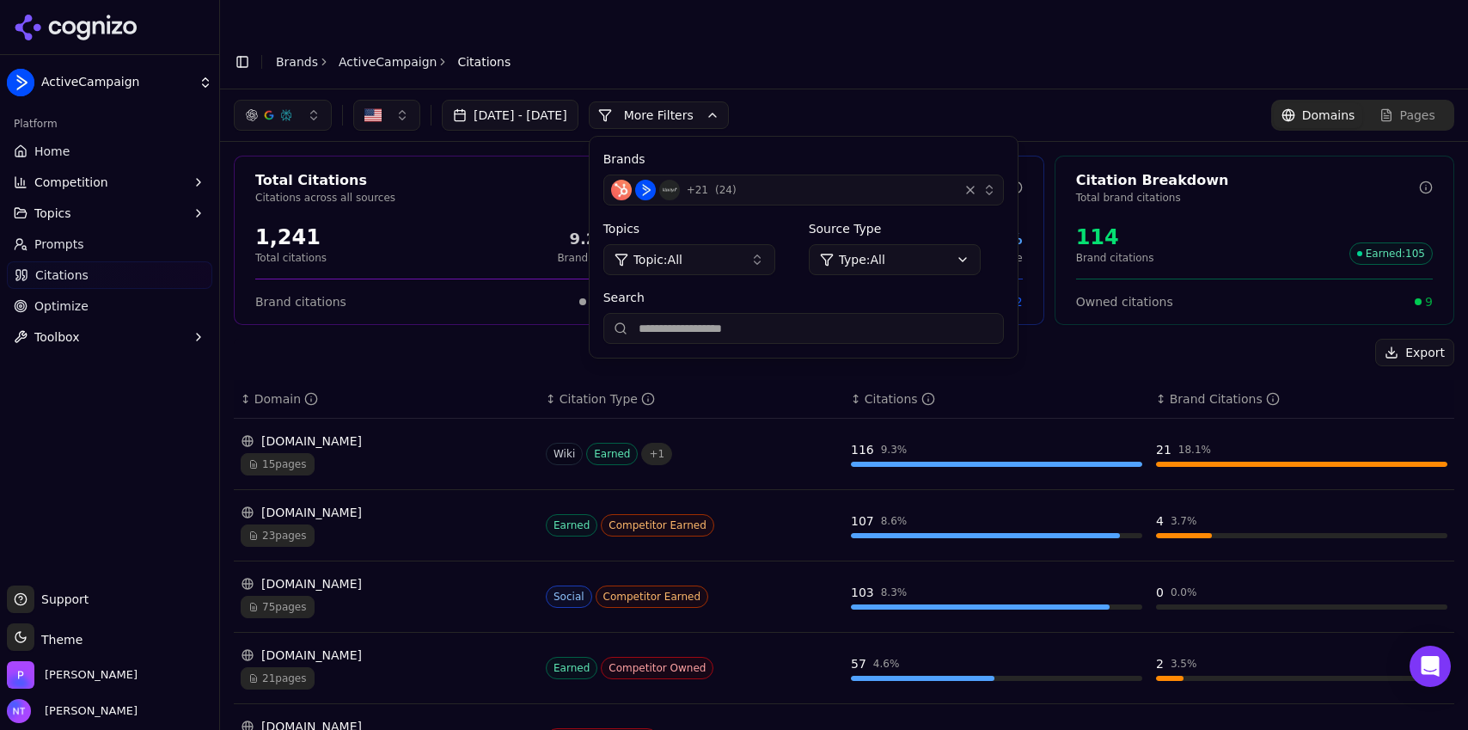
click at [979, 181] on div "button" at bounding box center [970, 189] width 17 height 17
click at [921, 180] on div "+ 21 ( 24 )" at bounding box center [781, 190] width 340 height 21
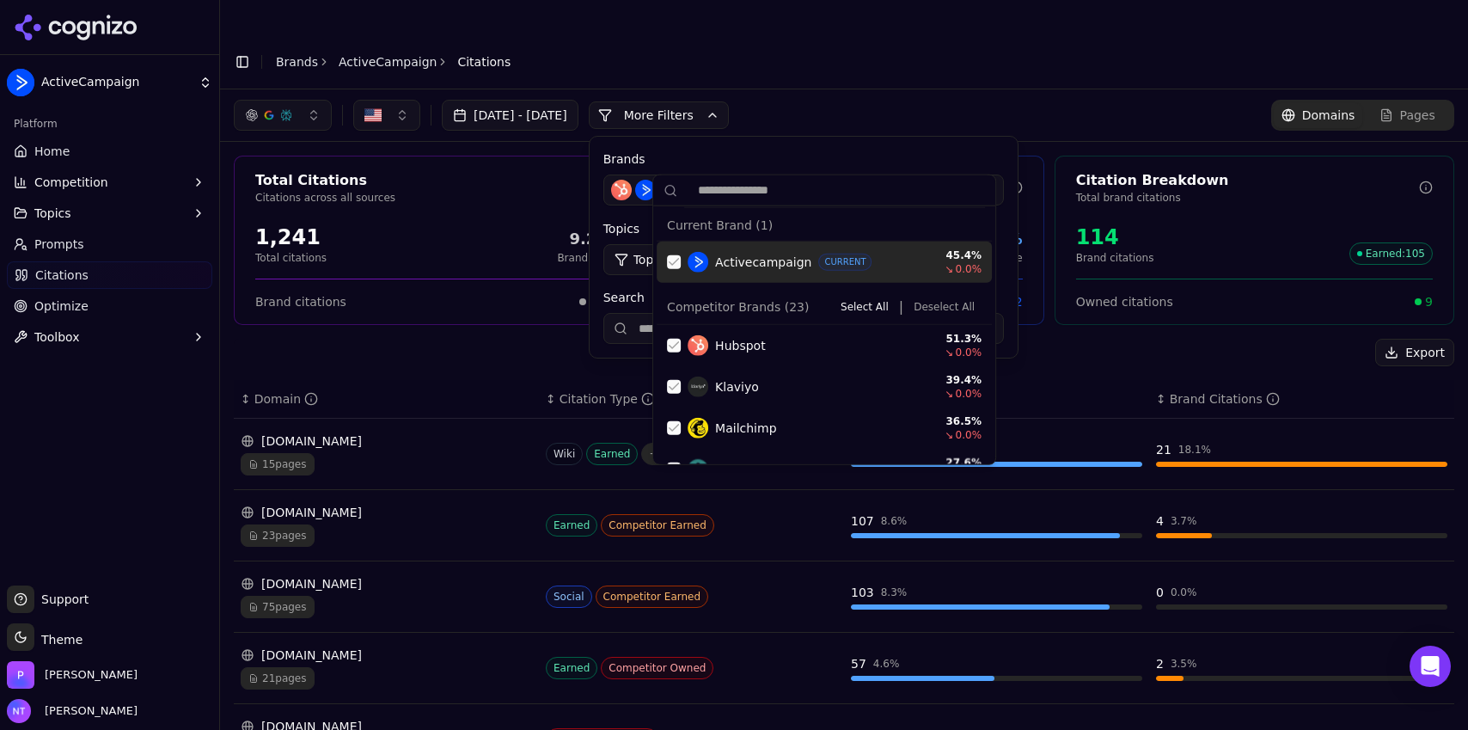
click at [941, 315] on button "Deselect All" at bounding box center [944, 307] width 75 height 21
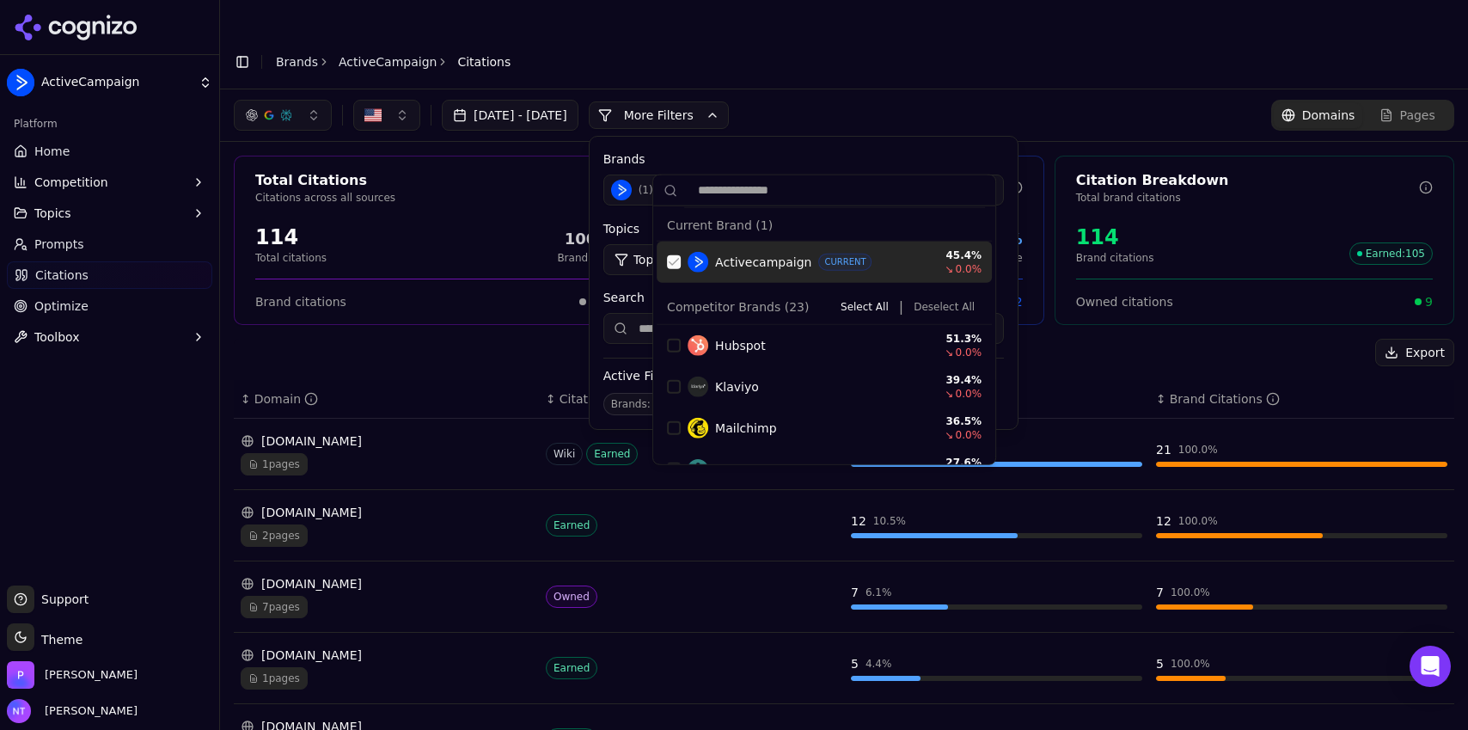
click at [677, 262] on div "Suggestions" at bounding box center [674, 262] width 14 height 14
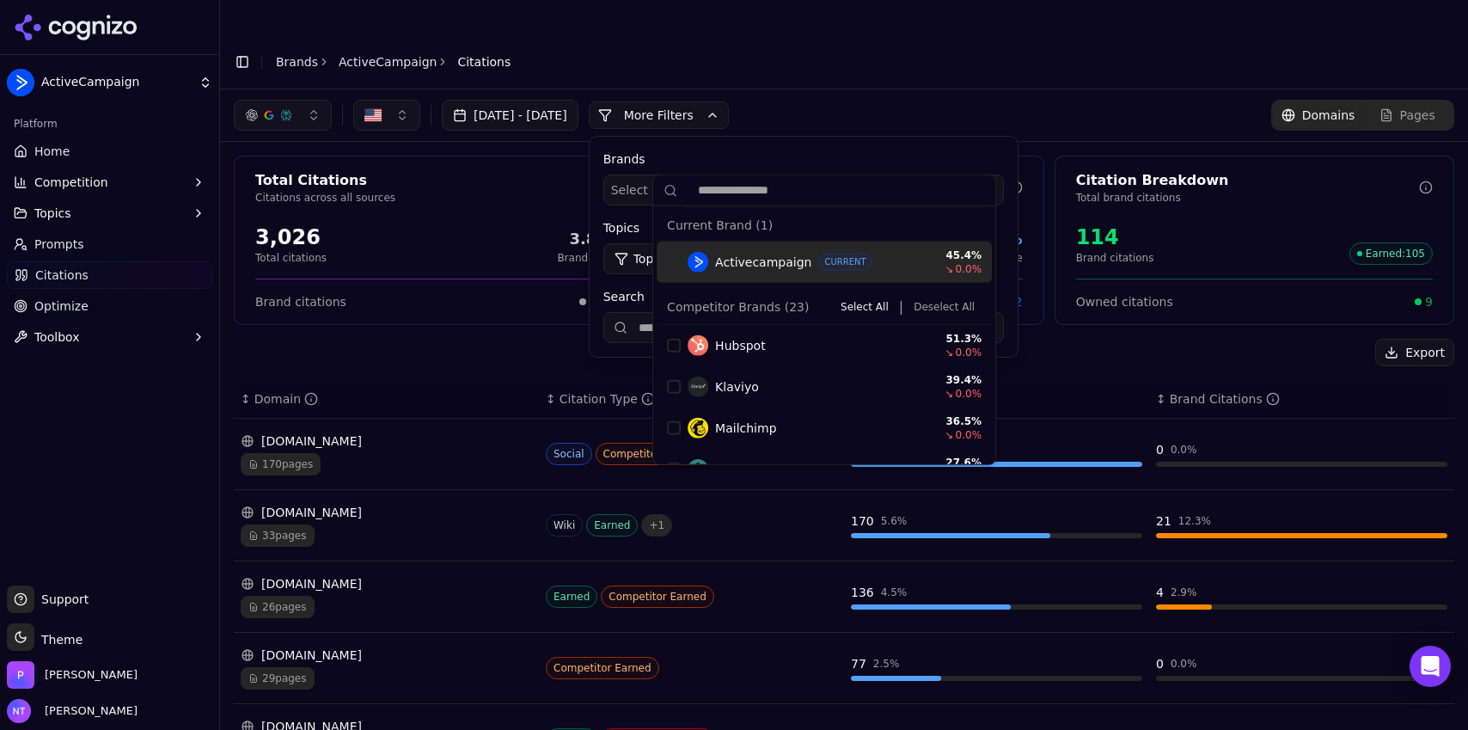
click at [893, 100] on div "[DATE] - [DATE] More More Filters Brands Select brands... Topics Topic: All Sou…" at bounding box center [844, 115] width 1221 height 31
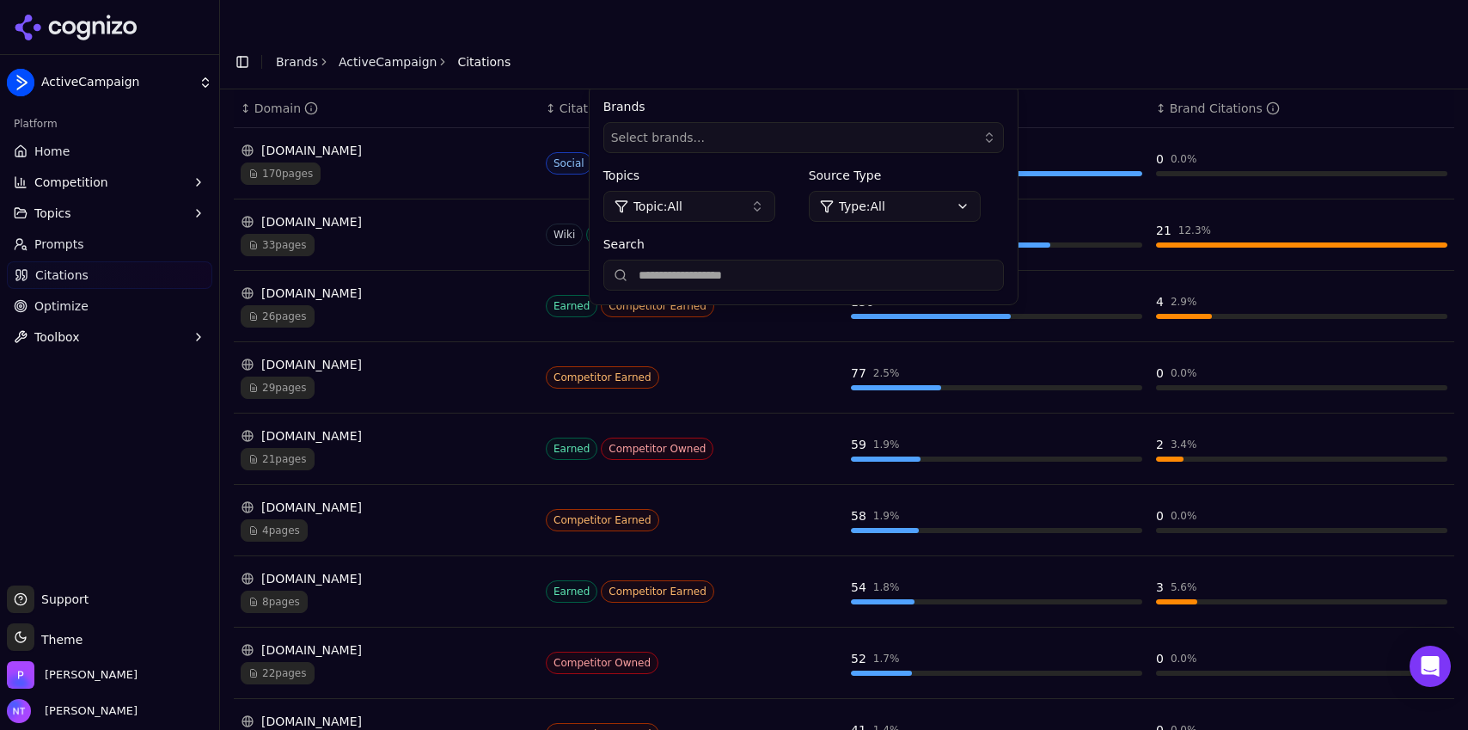
scroll to position [419, 0]
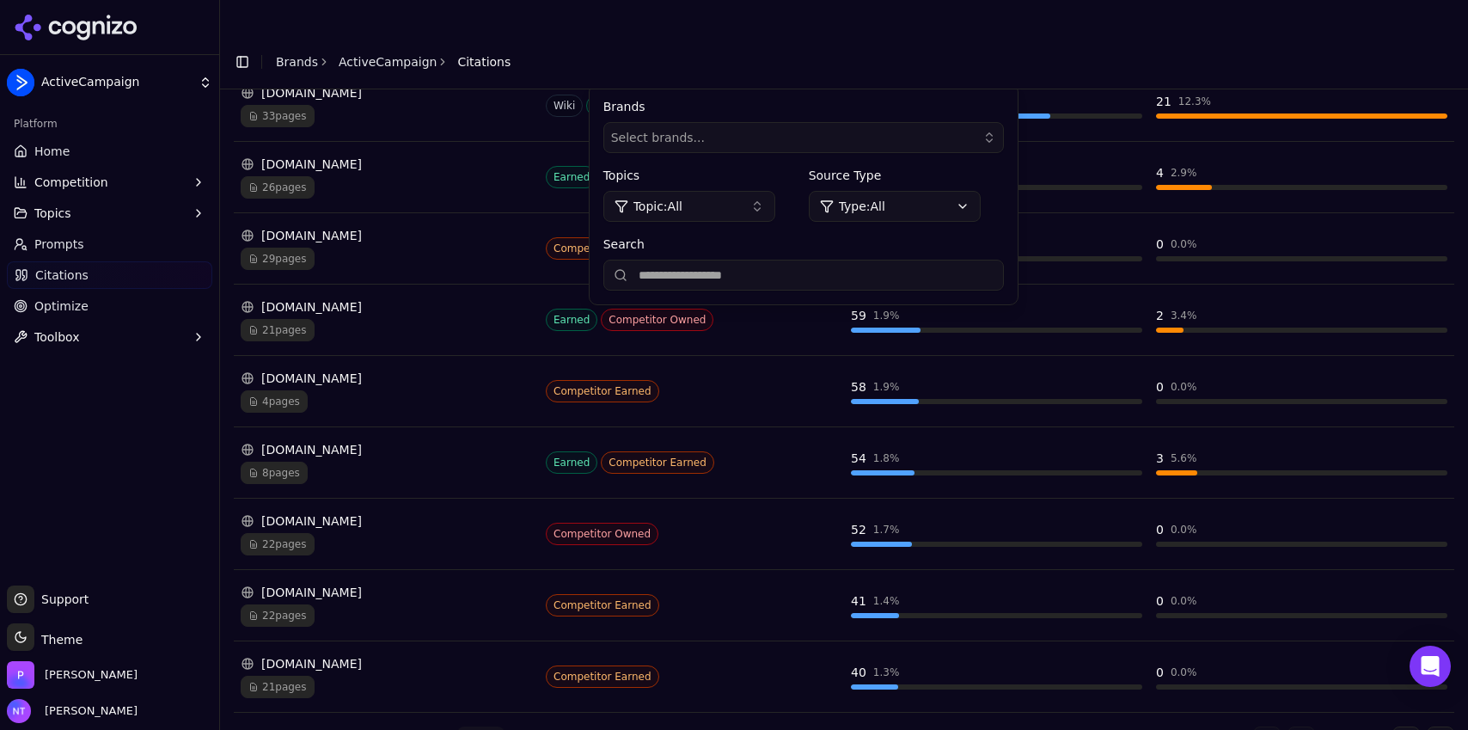
click at [1393, 726] on button "Go to next page" at bounding box center [1407, 740] width 28 height 28
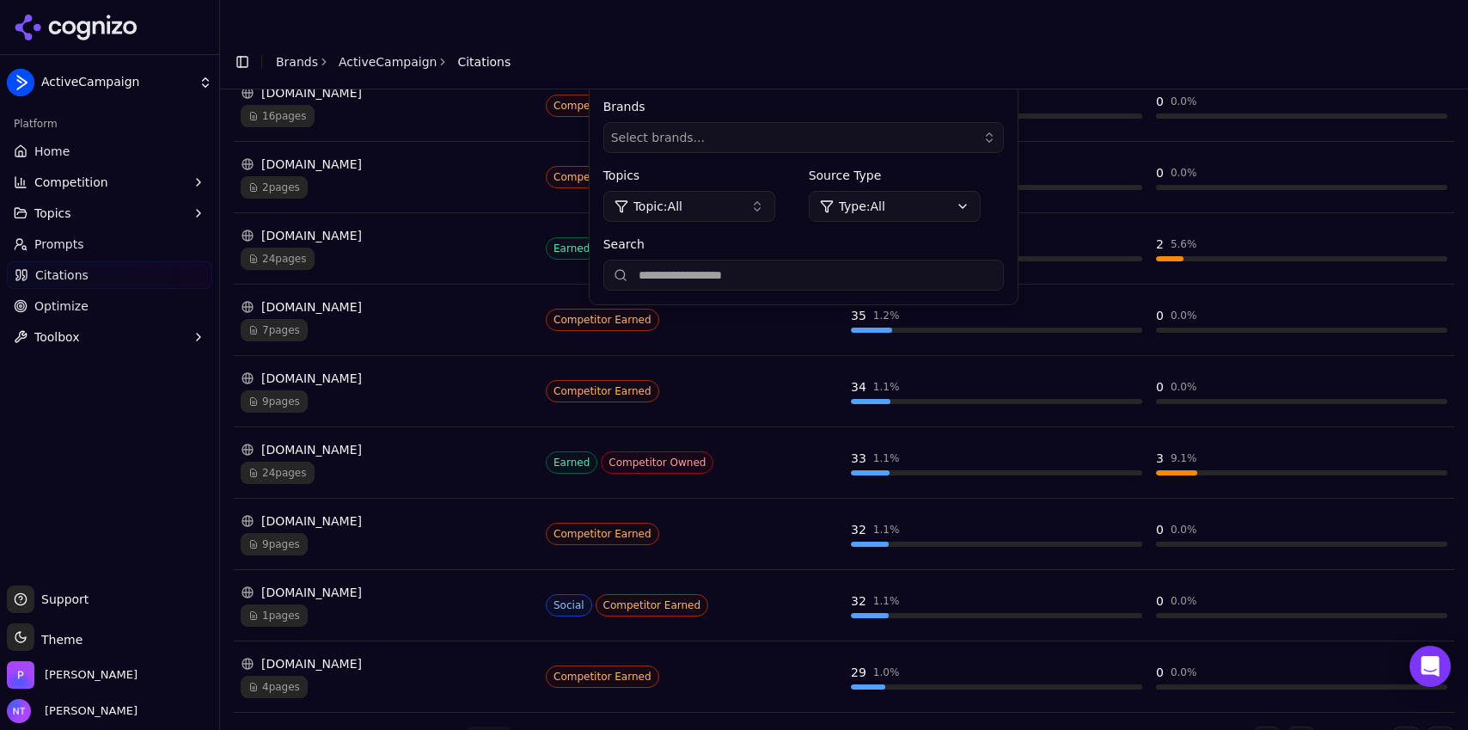
click at [1393, 726] on button "Go to next page" at bounding box center [1407, 740] width 28 height 28
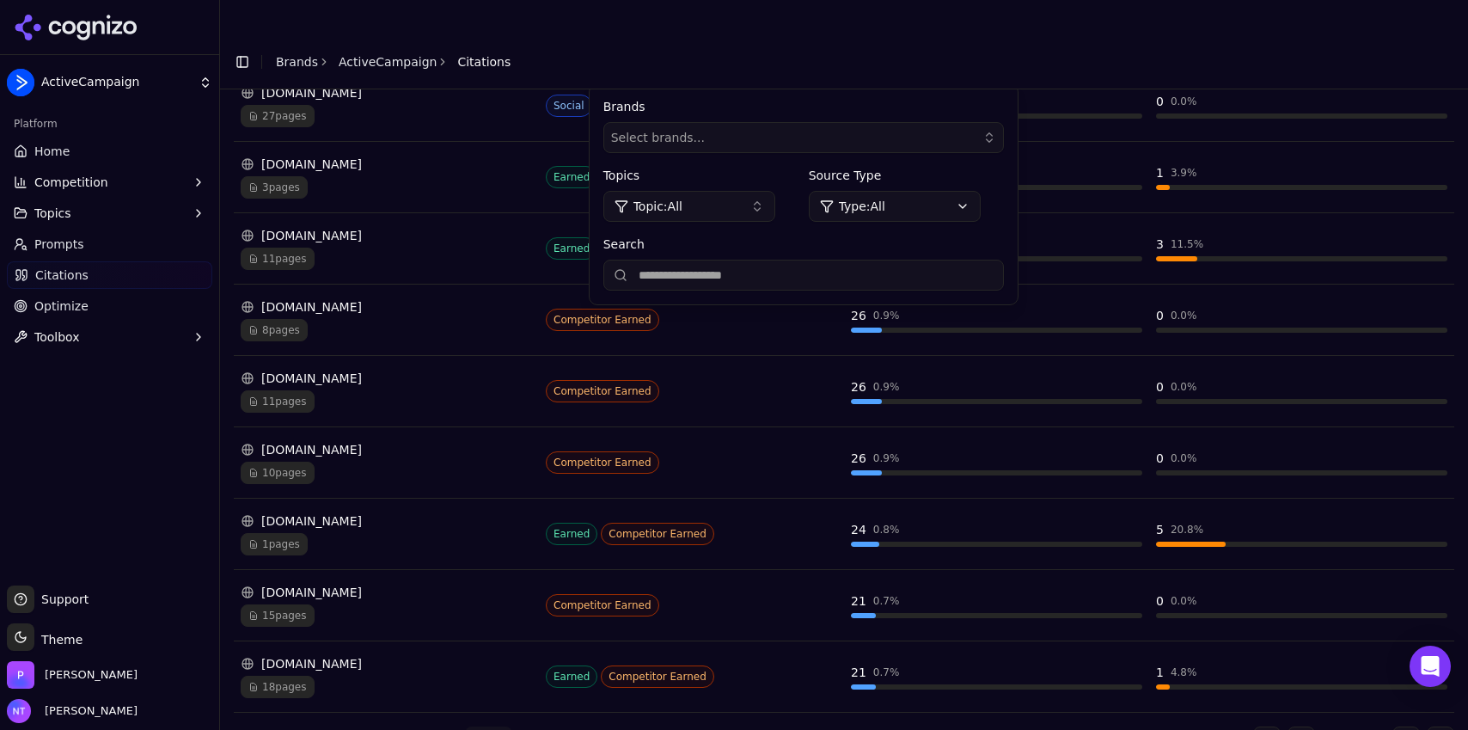
click at [1393, 726] on button "Go to next page" at bounding box center [1407, 740] width 28 height 28
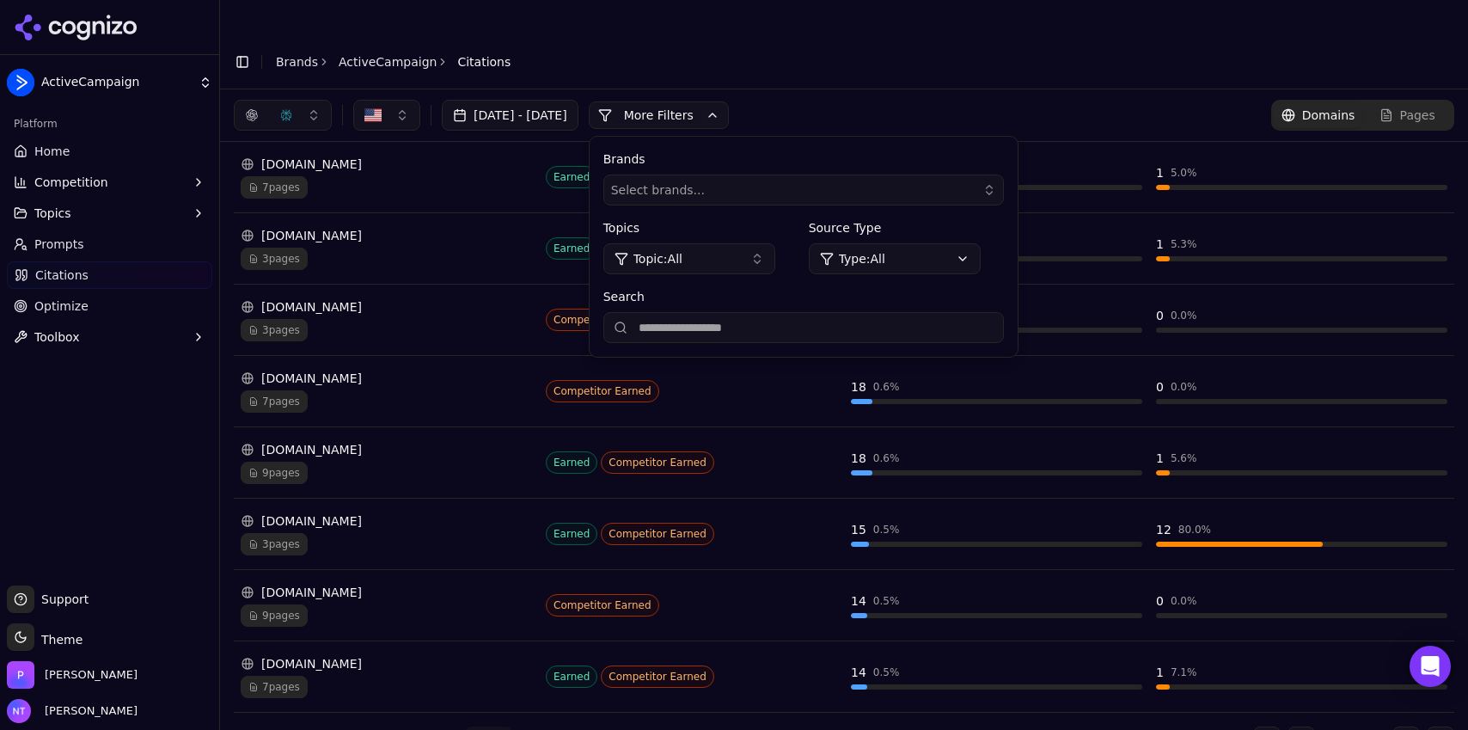
scroll to position [219, 0]
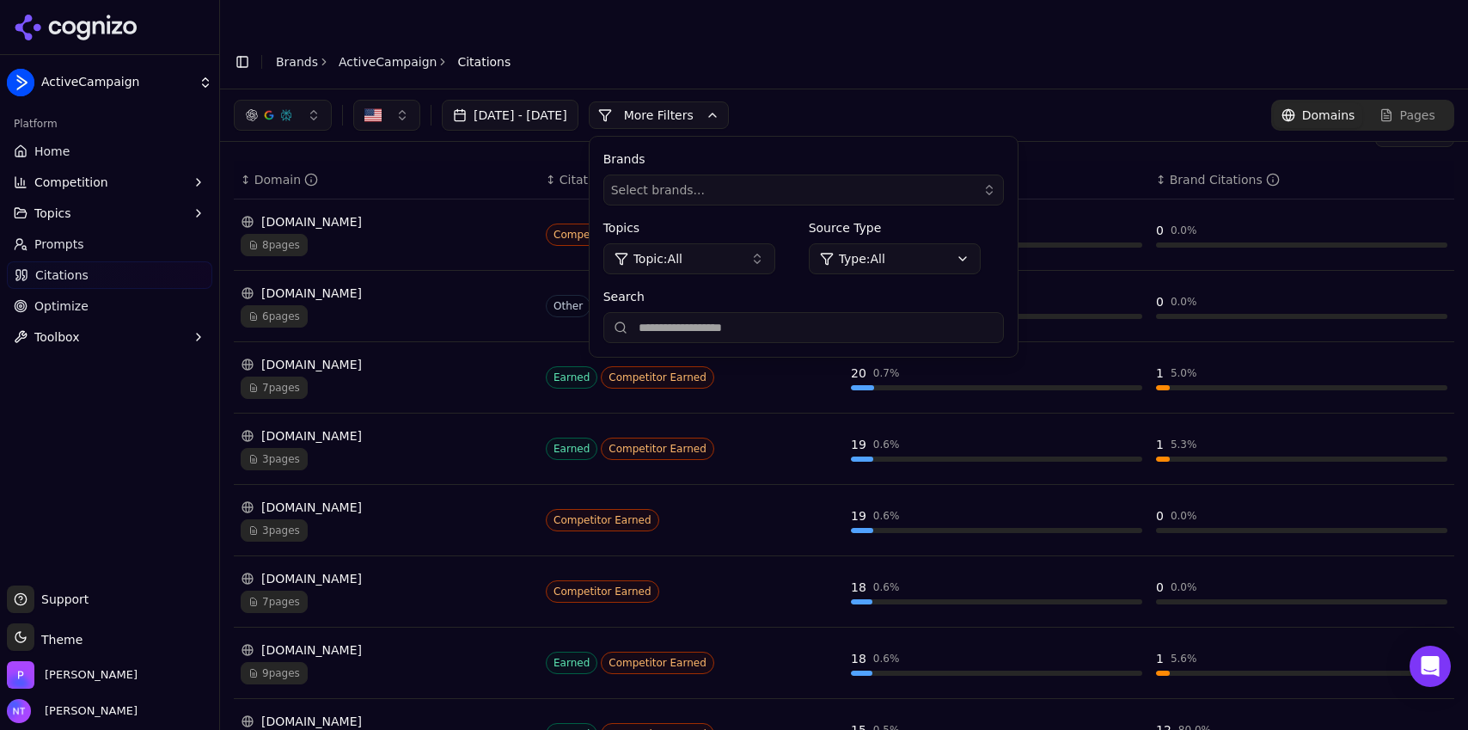
click at [866, 100] on div "[DATE] - [DATE] More More Filters Brands Select brands... Topics Topic: All Sou…" at bounding box center [844, 115] width 1221 height 31
click at [837, 34] on header "Toggle Sidebar Brands ActiveCampaign Citations" at bounding box center [844, 61] width 1248 height 55
click at [729, 101] on button "More Filters" at bounding box center [659, 115] width 140 height 28
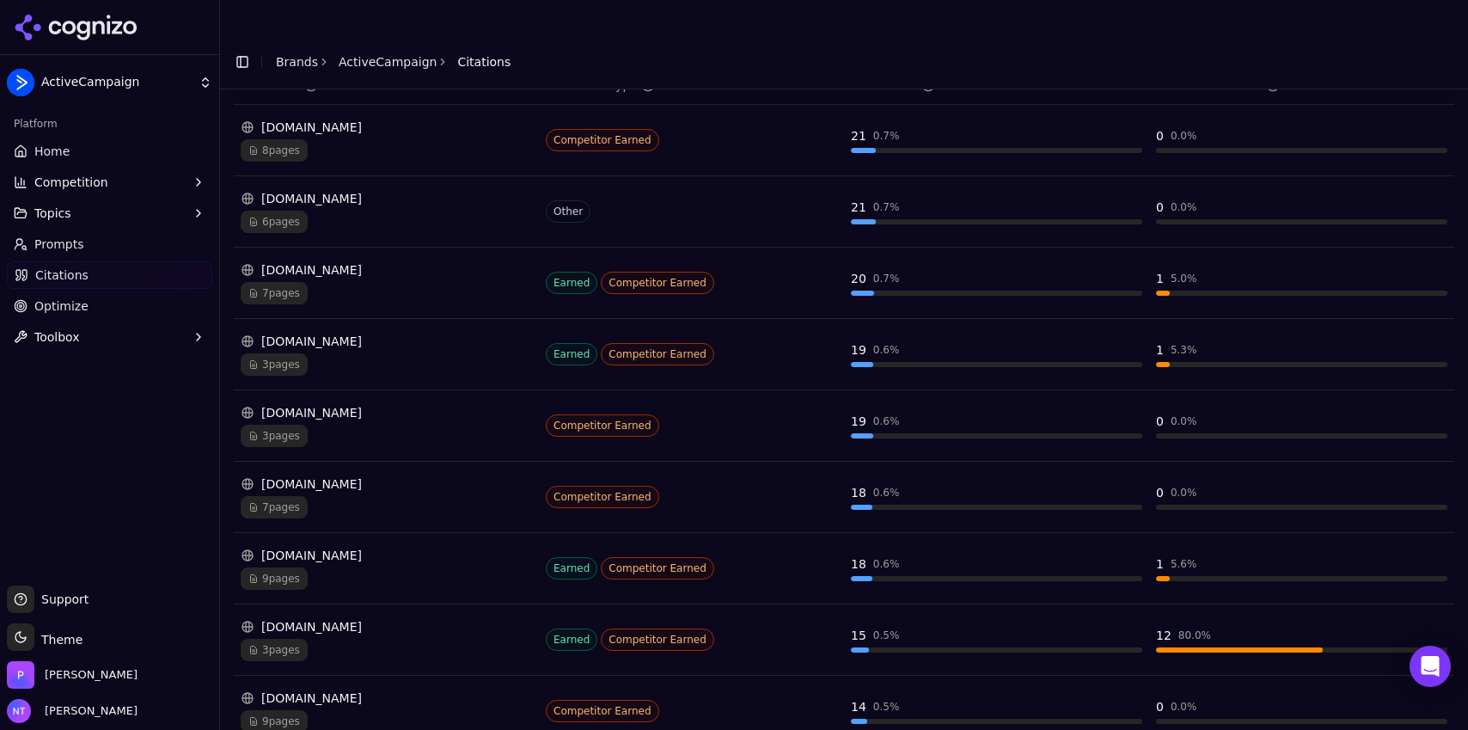
scroll to position [419, 0]
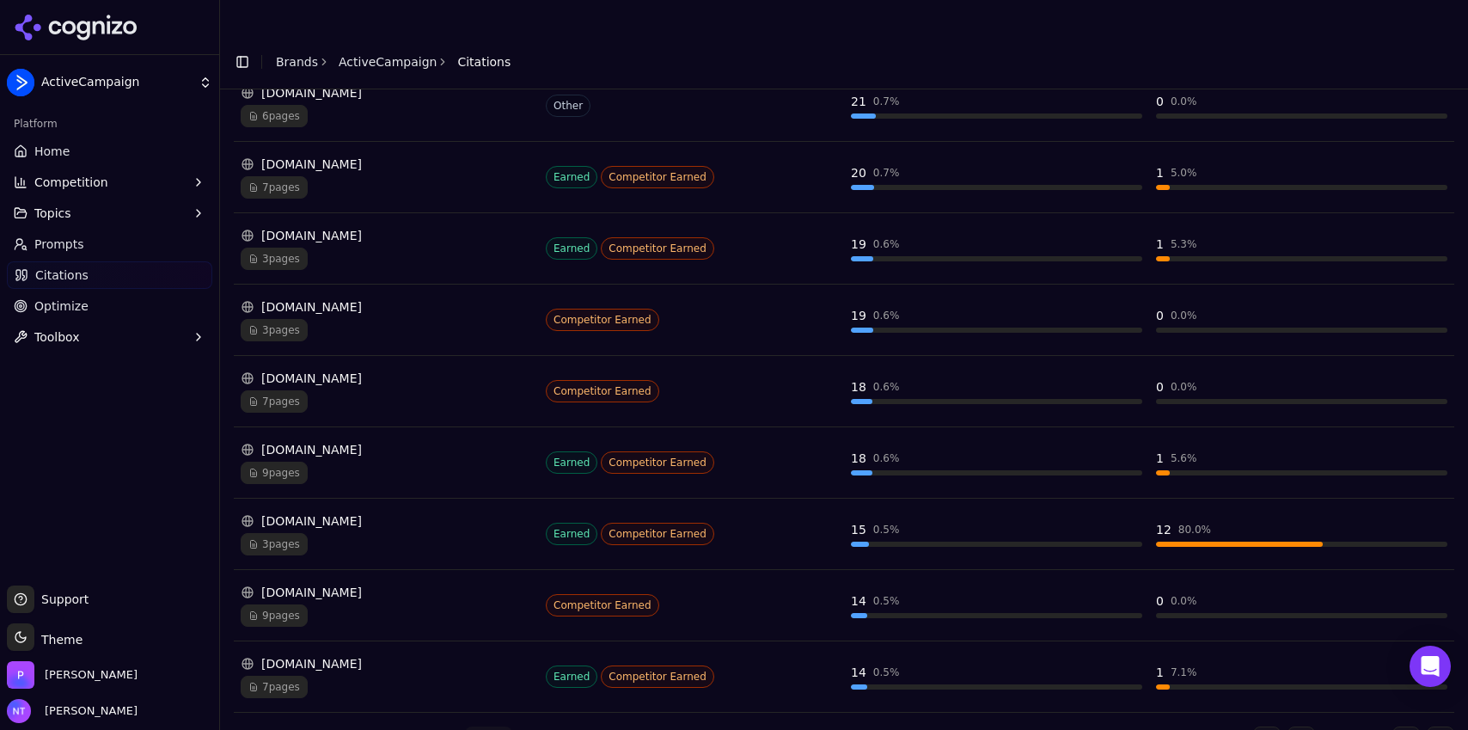
click at [1396, 726] on button "Go to next page" at bounding box center [1407, 740] width 28 height 28
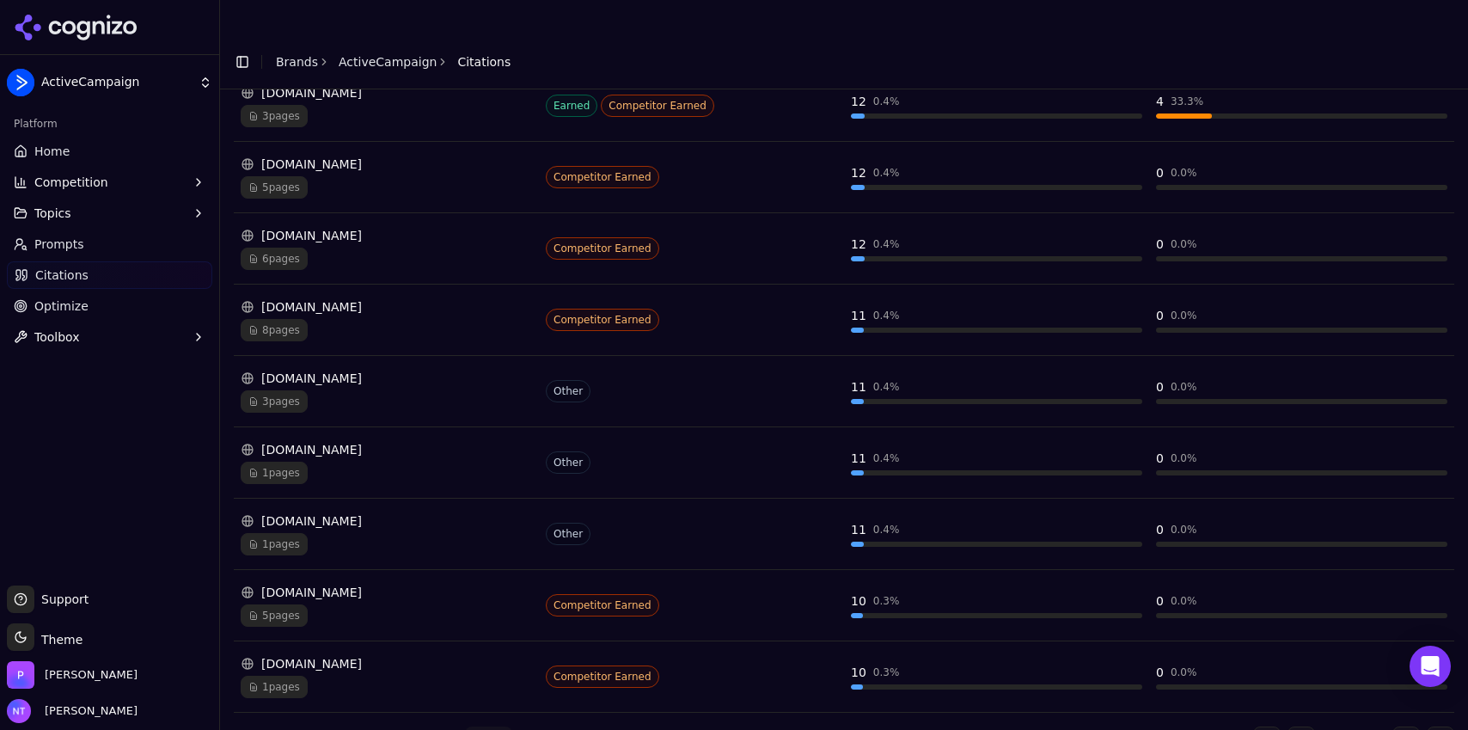
click at [1291, 726] on button "Go to previous page" at bounding box center [1302, 740] width 28 height 28
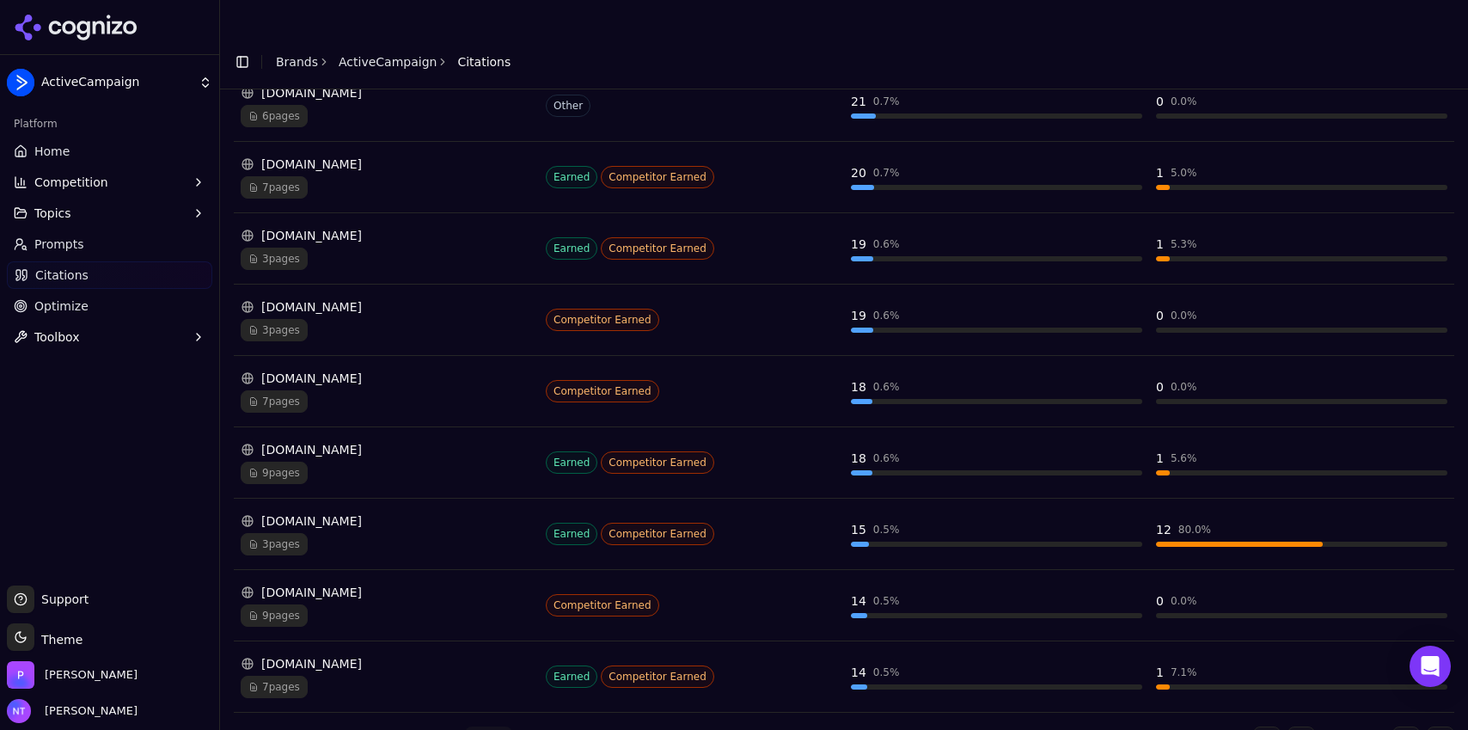
click at [1291, 726] on button "Go to previous page" at bounding box center [1302, 740] width 28 height 28
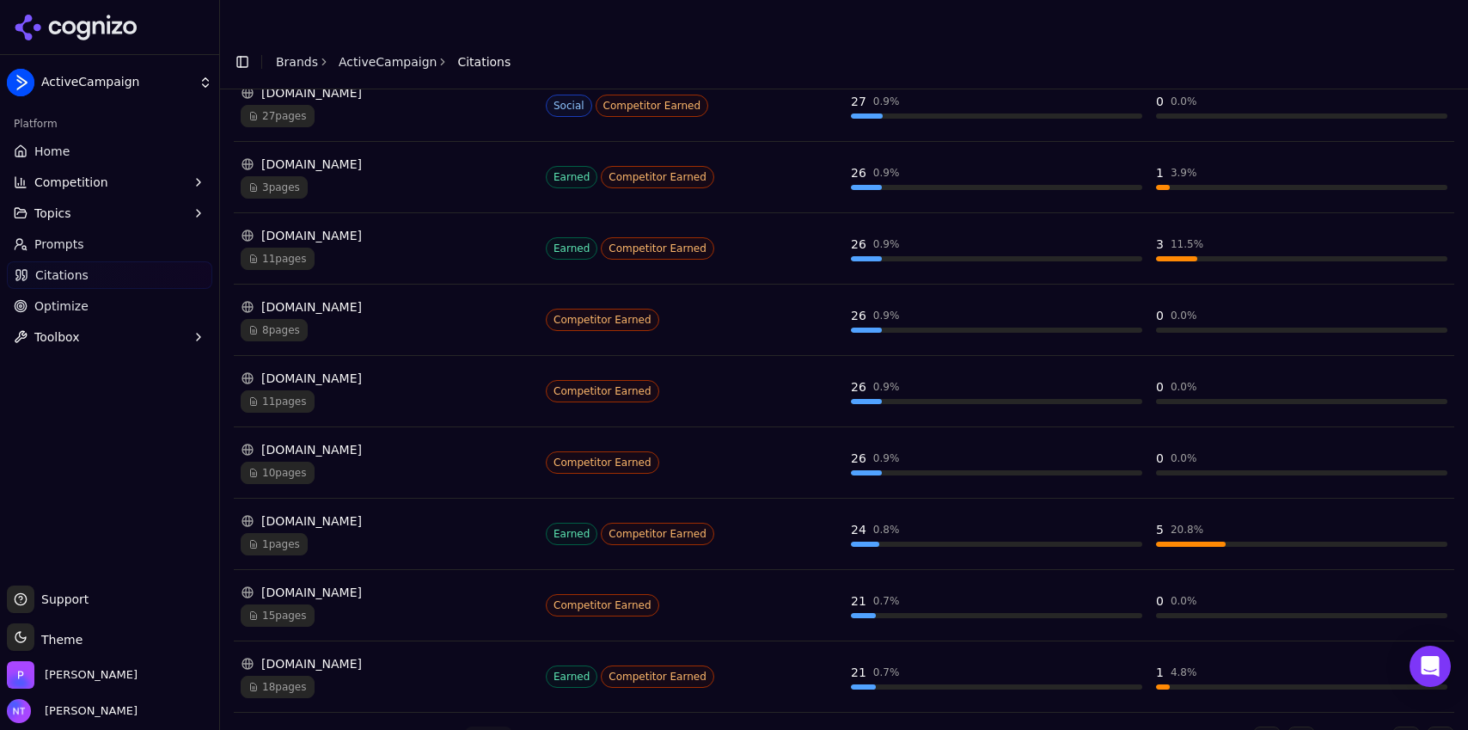
click at [1291, 726] on button "Go to previous page" at bounding box center [1302, 740] width 28 height 28
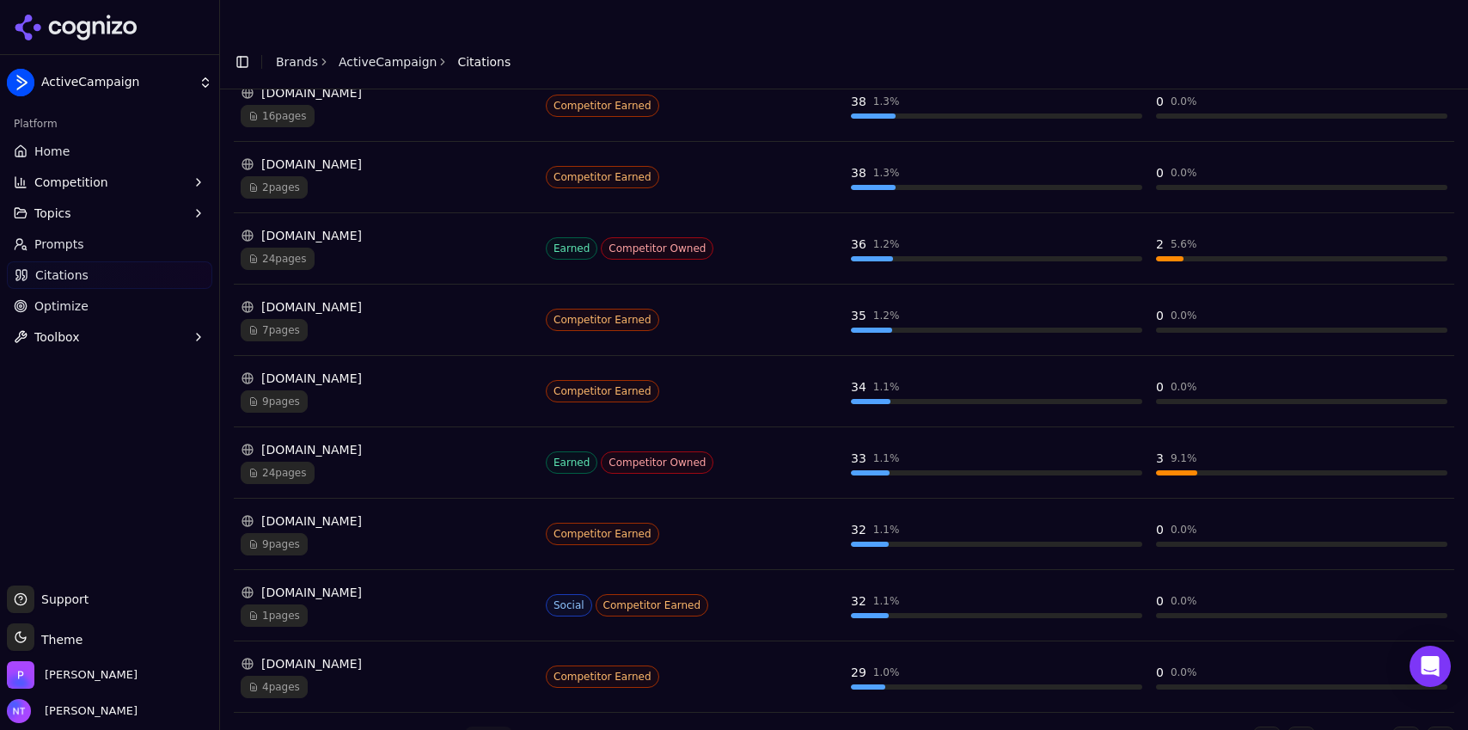
click at [1291, 726] on button "Go to previous page" at bounding box center [1302, 740] width 28 height 28
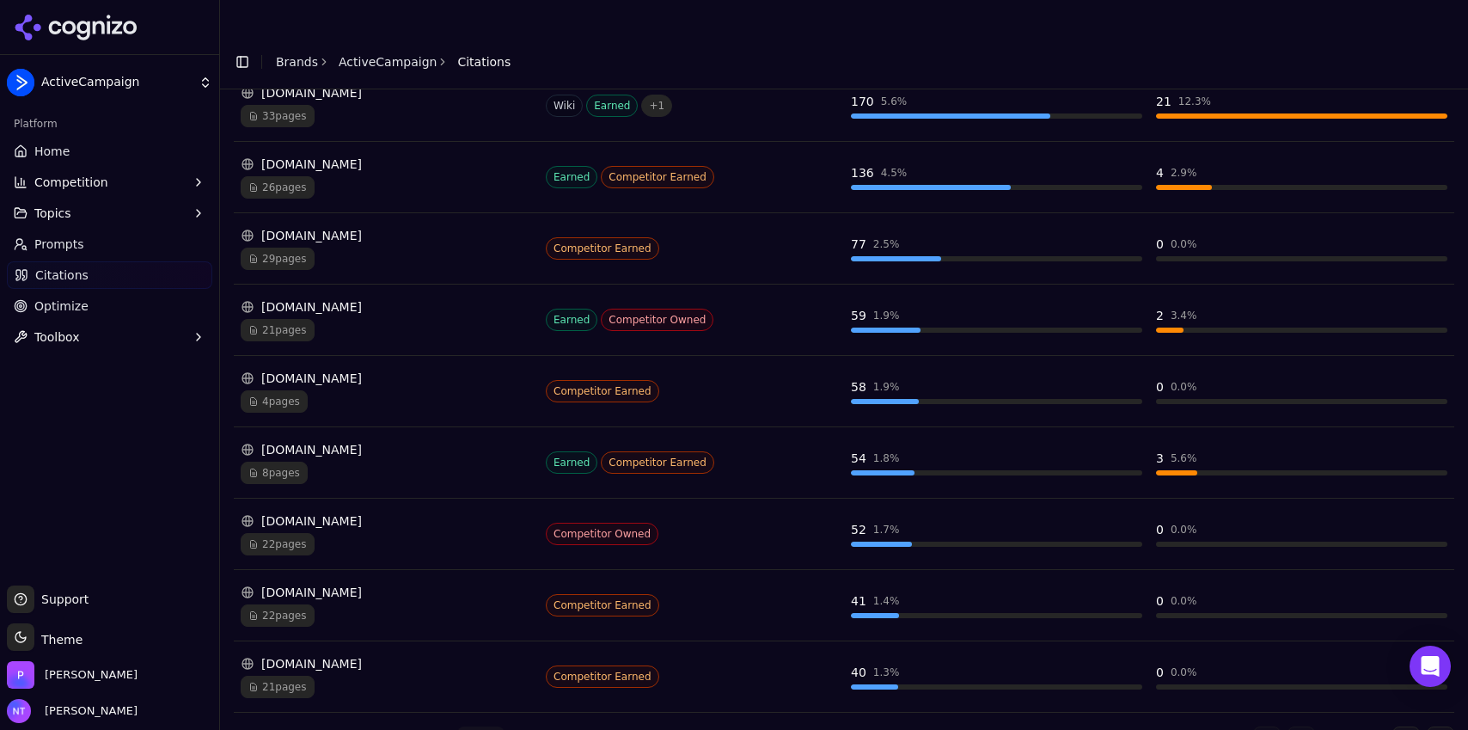
click at [1291, 726] on div "Go to first page Go to previous page Page 1 of 71 Go to next page Go to last pa…" at bounding box center [1353, 740] width 201 height 28
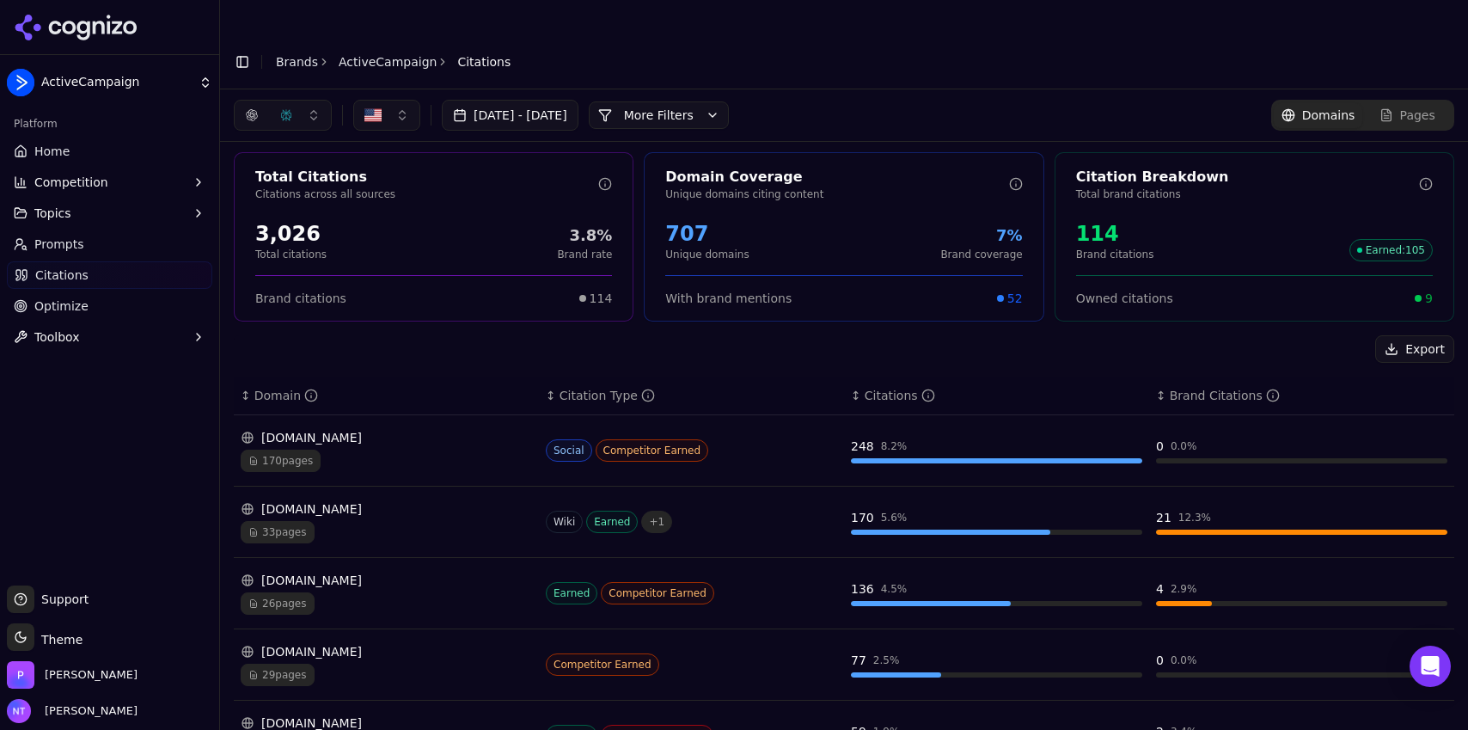
scroll to position [0, 0]
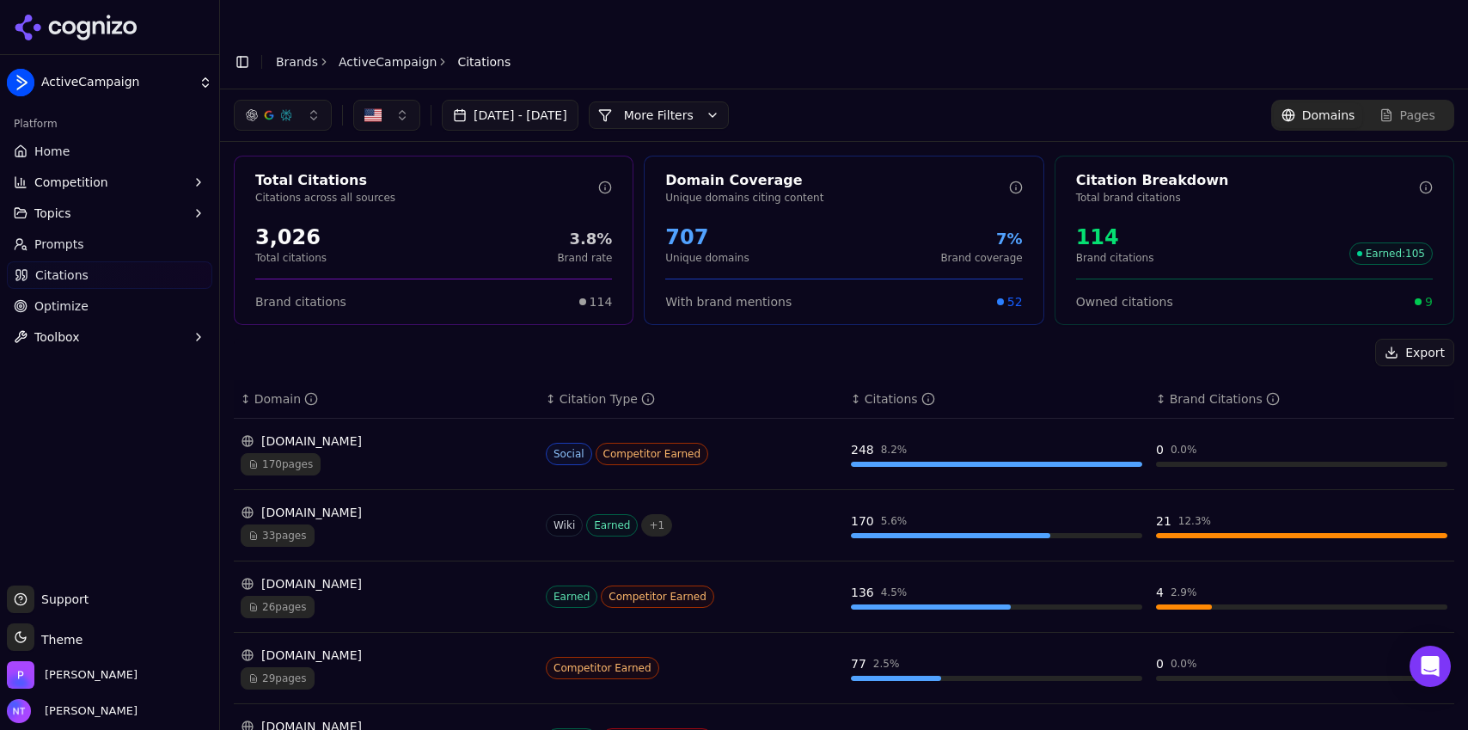
click at [691, 101] on button "More Filters" at bounding box center [659, 115] width 140 height 28
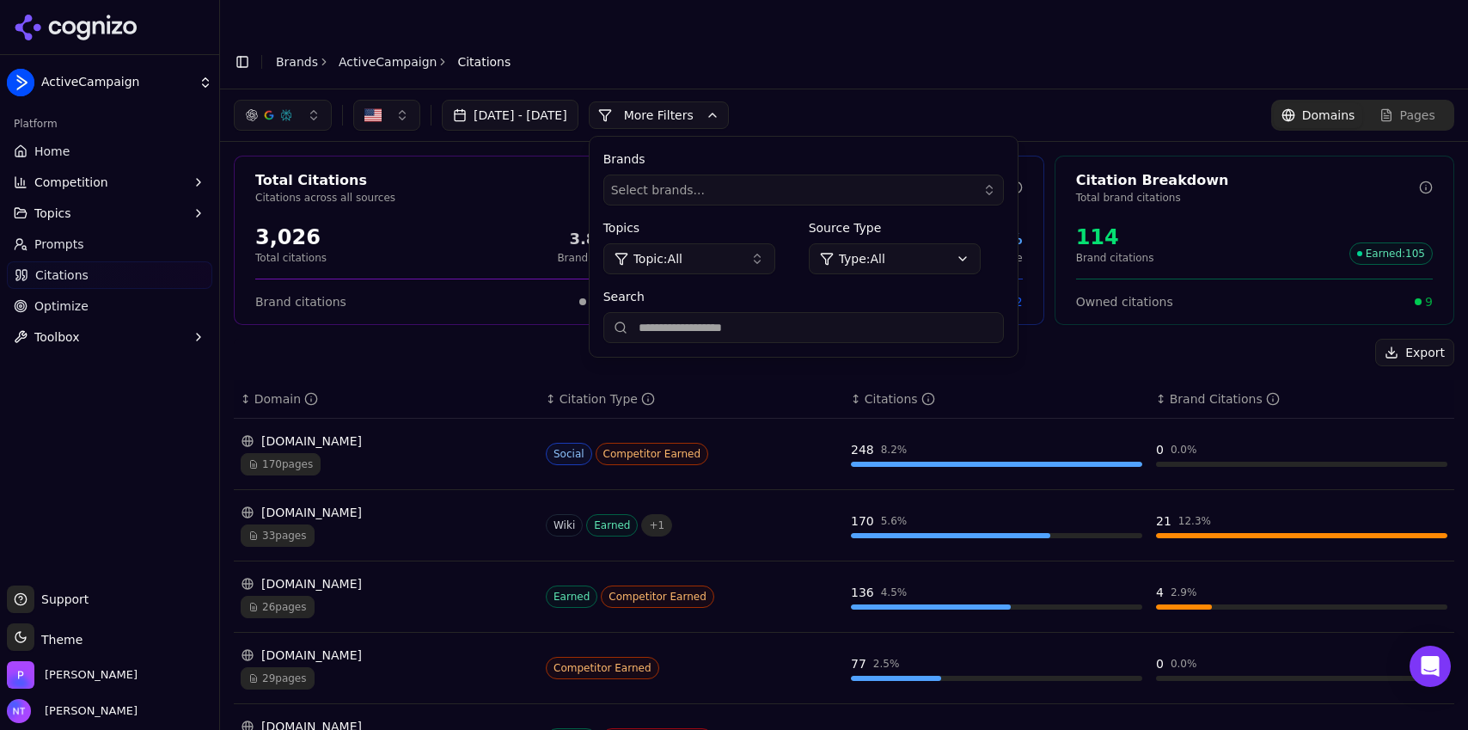
click at [732, 174] on button "Select brands..." at bounding box center [803, 189] width 401 height 31
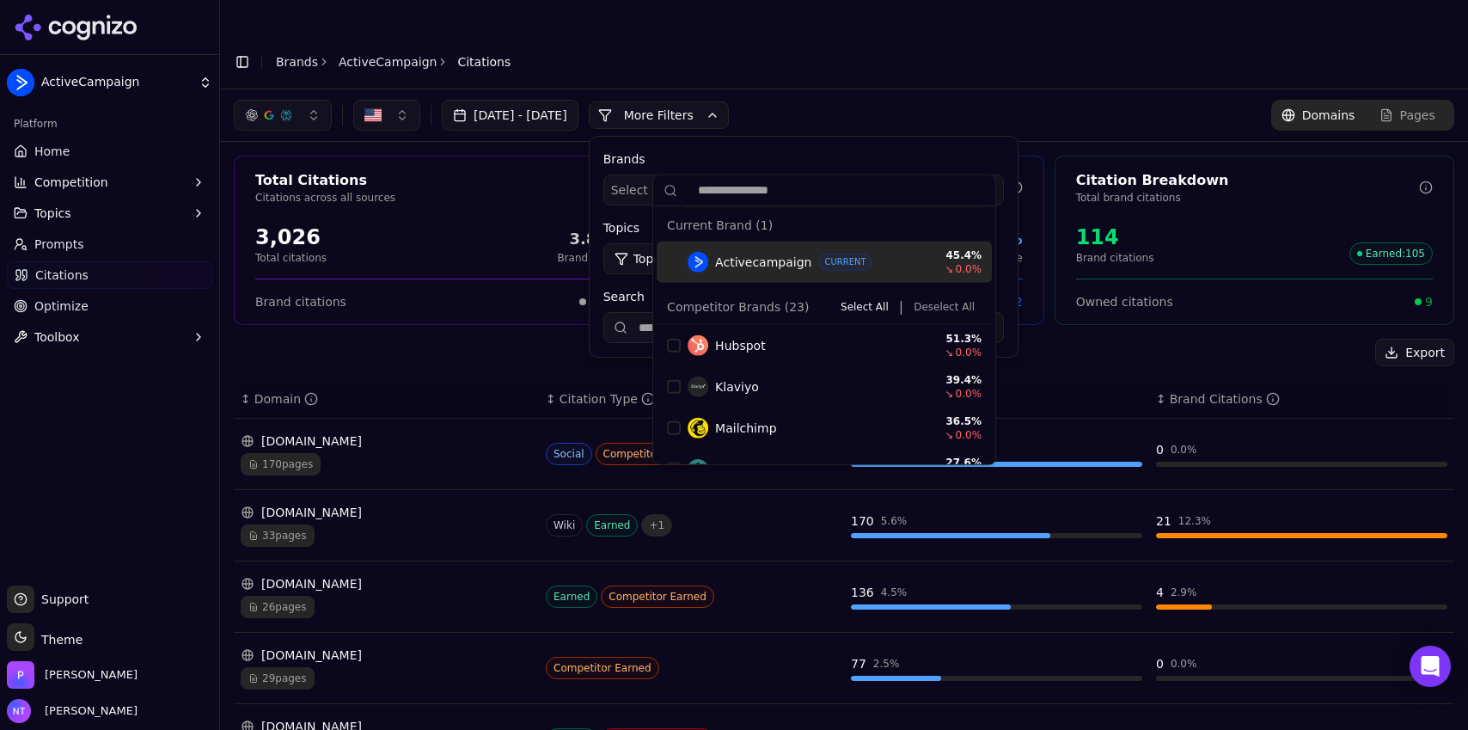
click at [672, 265] on div "Suggestions" at bounding box center [674, 262] width 14 height 14
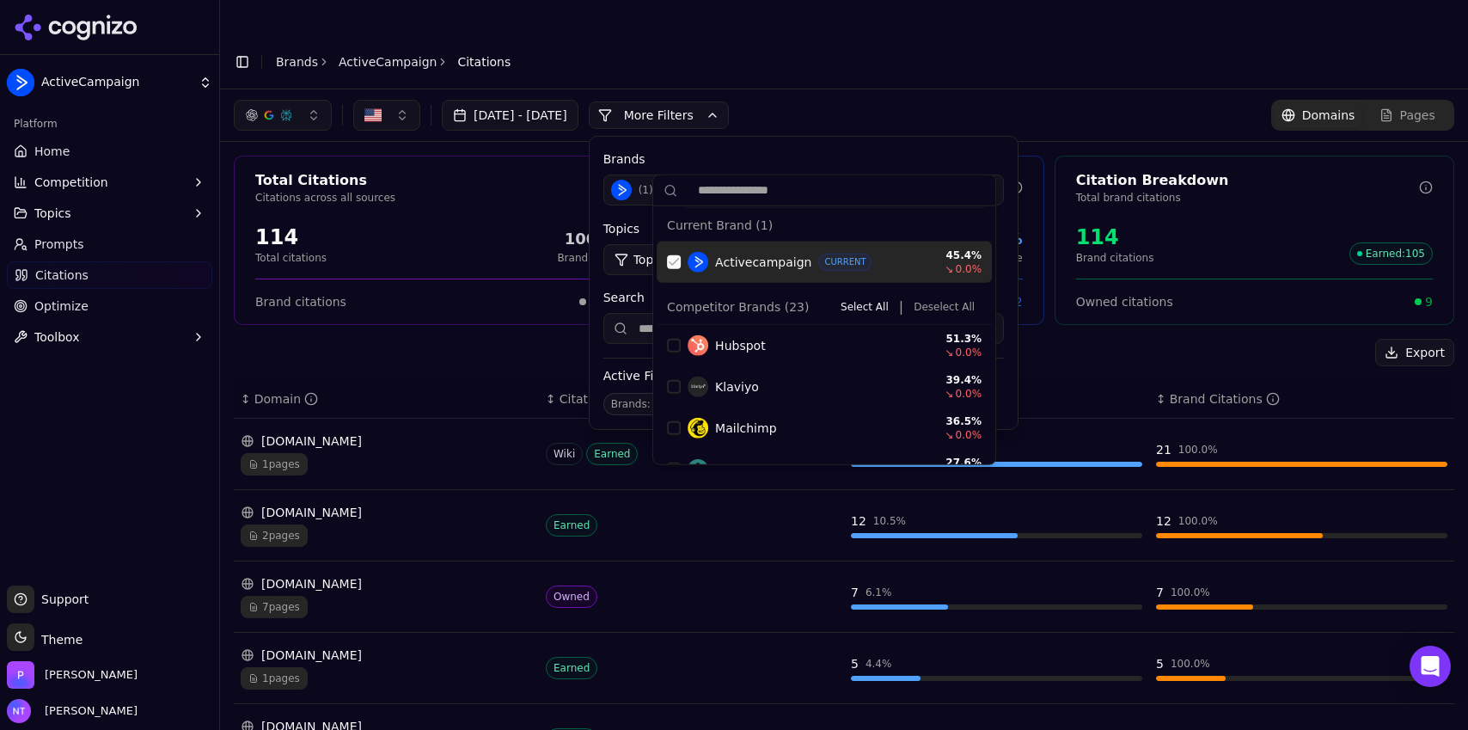
click at [899, 52] on header "Toggle Sidebar Brands ActiveCampaign Citations" at bounding box center [844, 61] width 1248 height 55
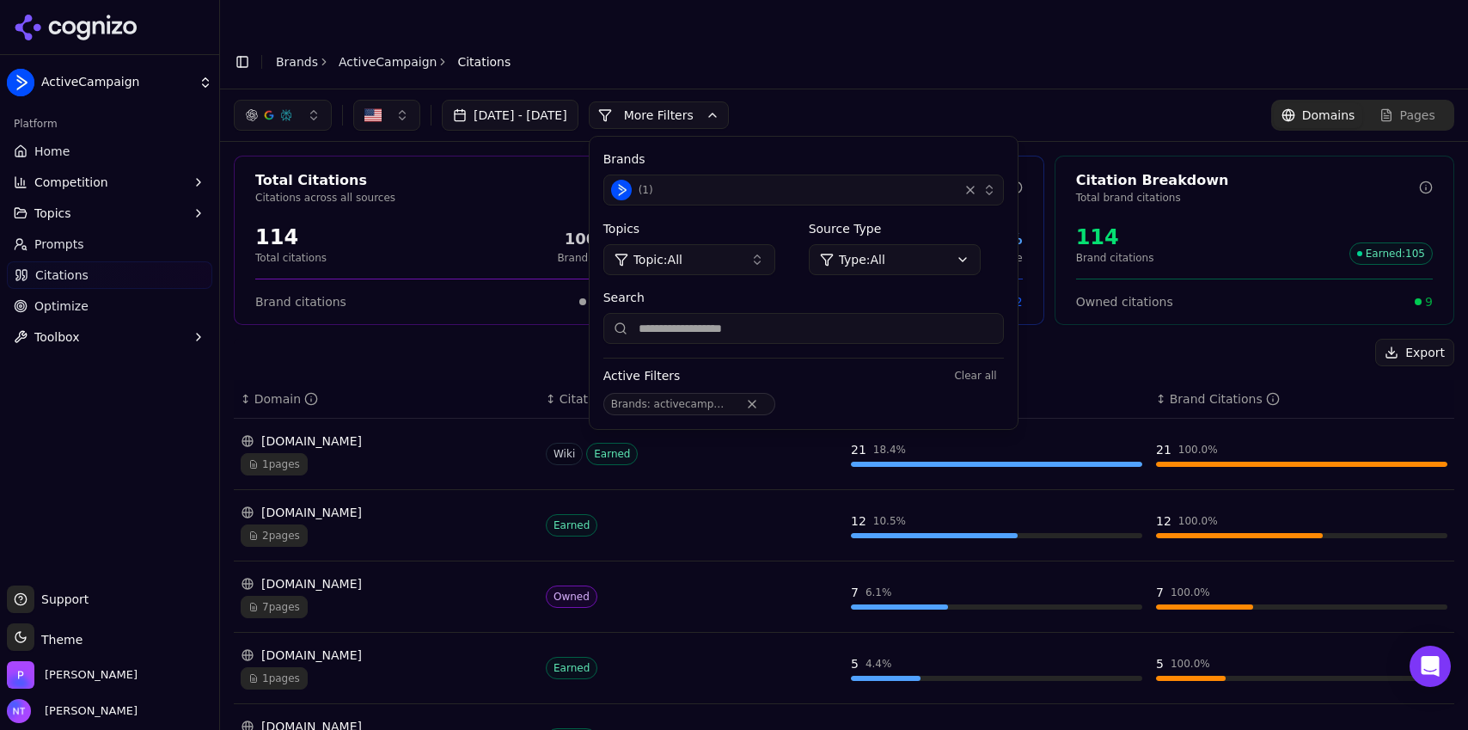
click at [739, 180] on div "( 1 )" at bounding box center [781, 190] width 340 height 21
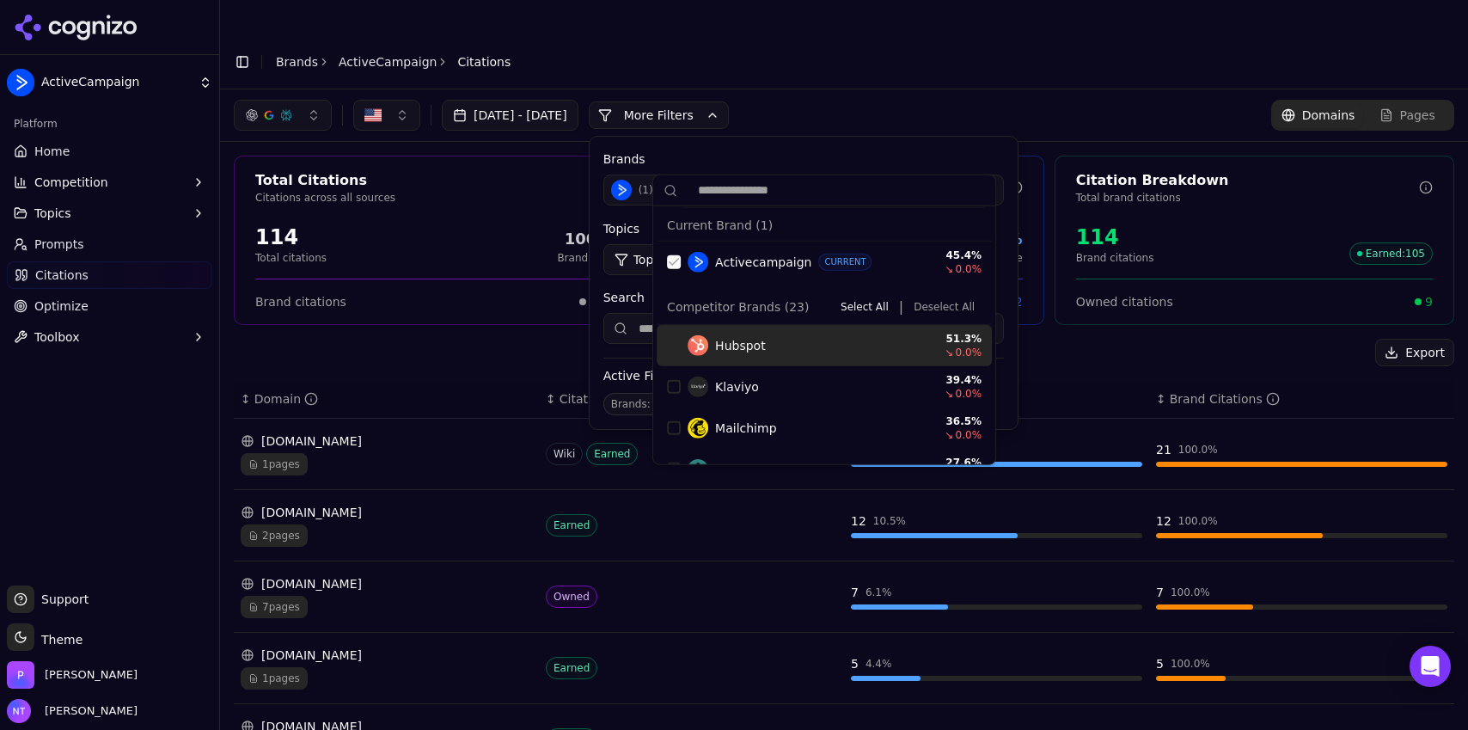
click at [676, 340] on div "Suggestions" at bounding box center [674, 346] width 14 height 14
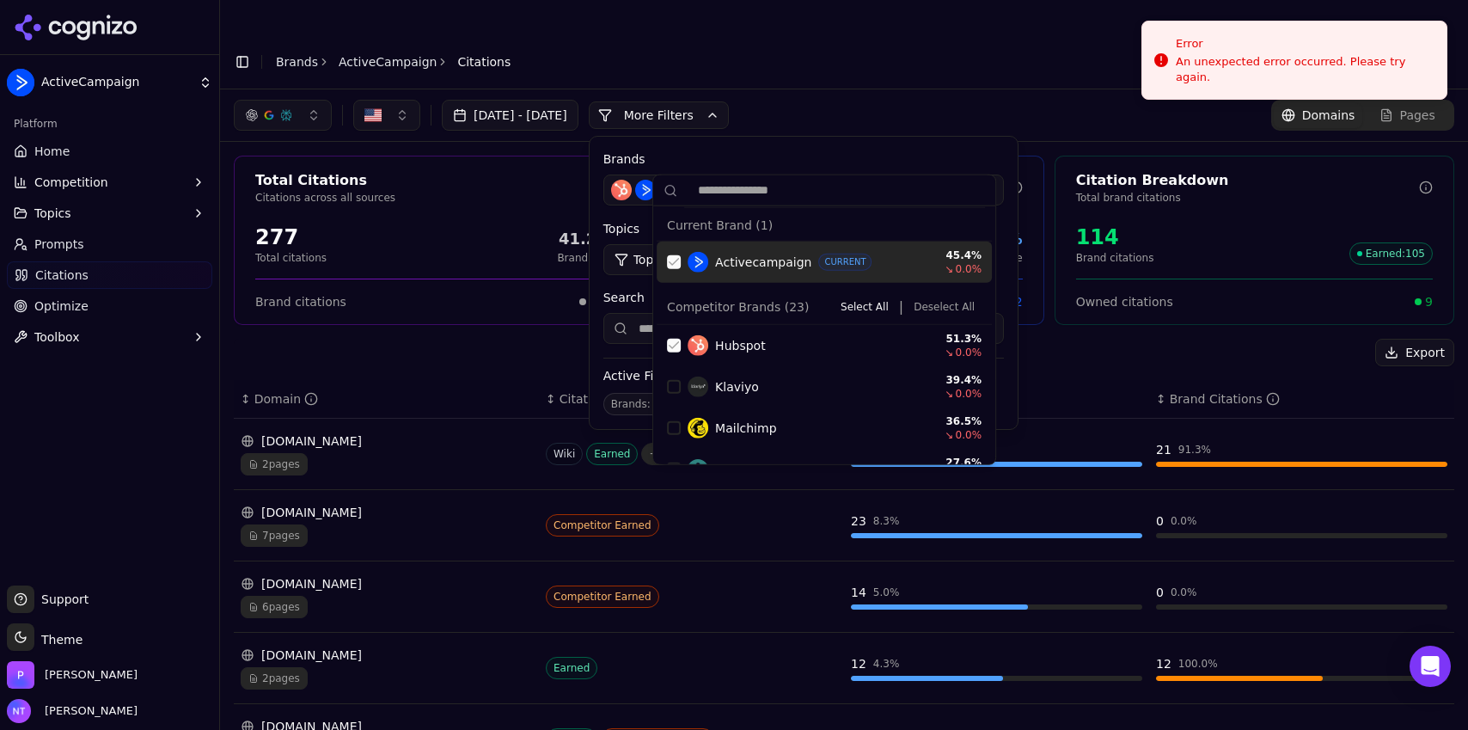
click at [673, 263] on div "Suggestions" at bounding box center [674, 262] width 14 height 14
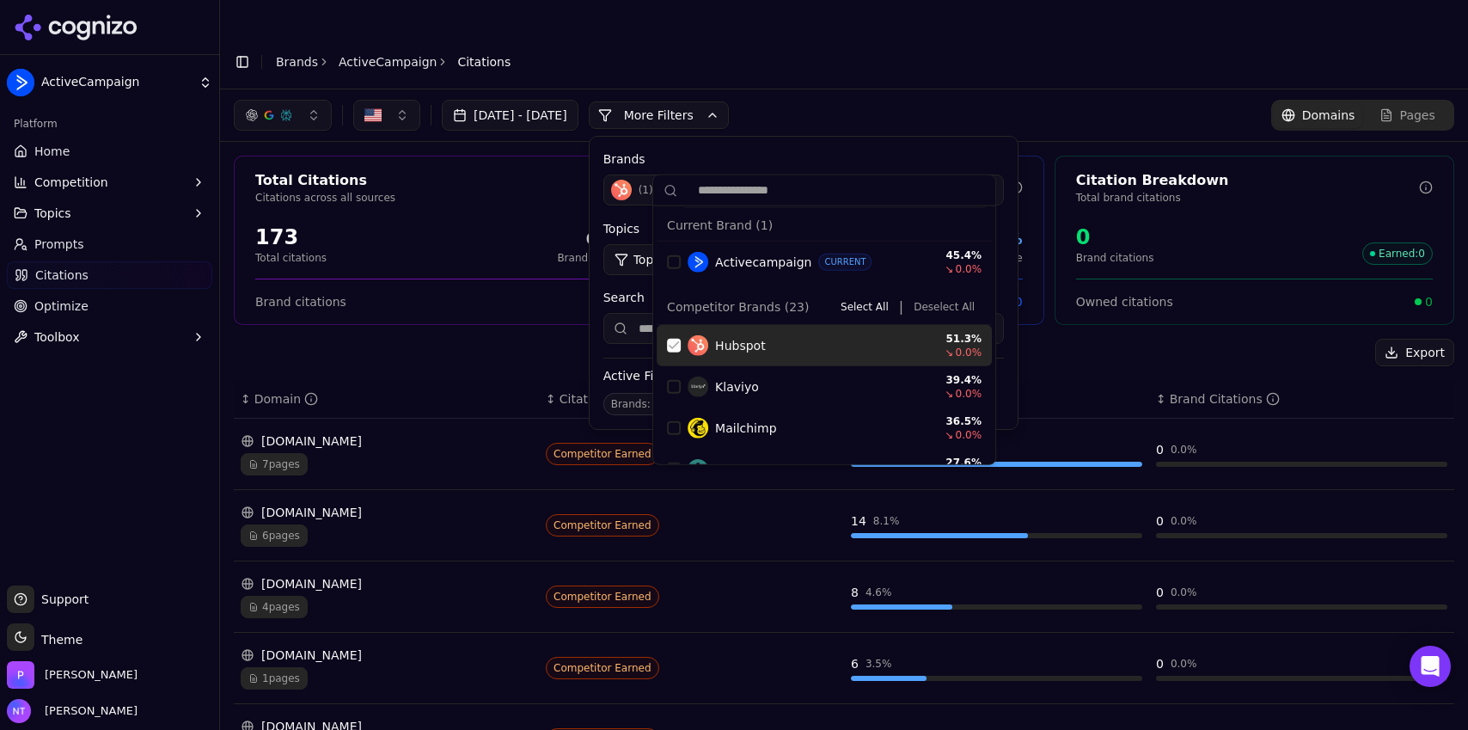
click at [673, 351] on div "Suggestions" at bounding box center [674, 346] width 14 height 14
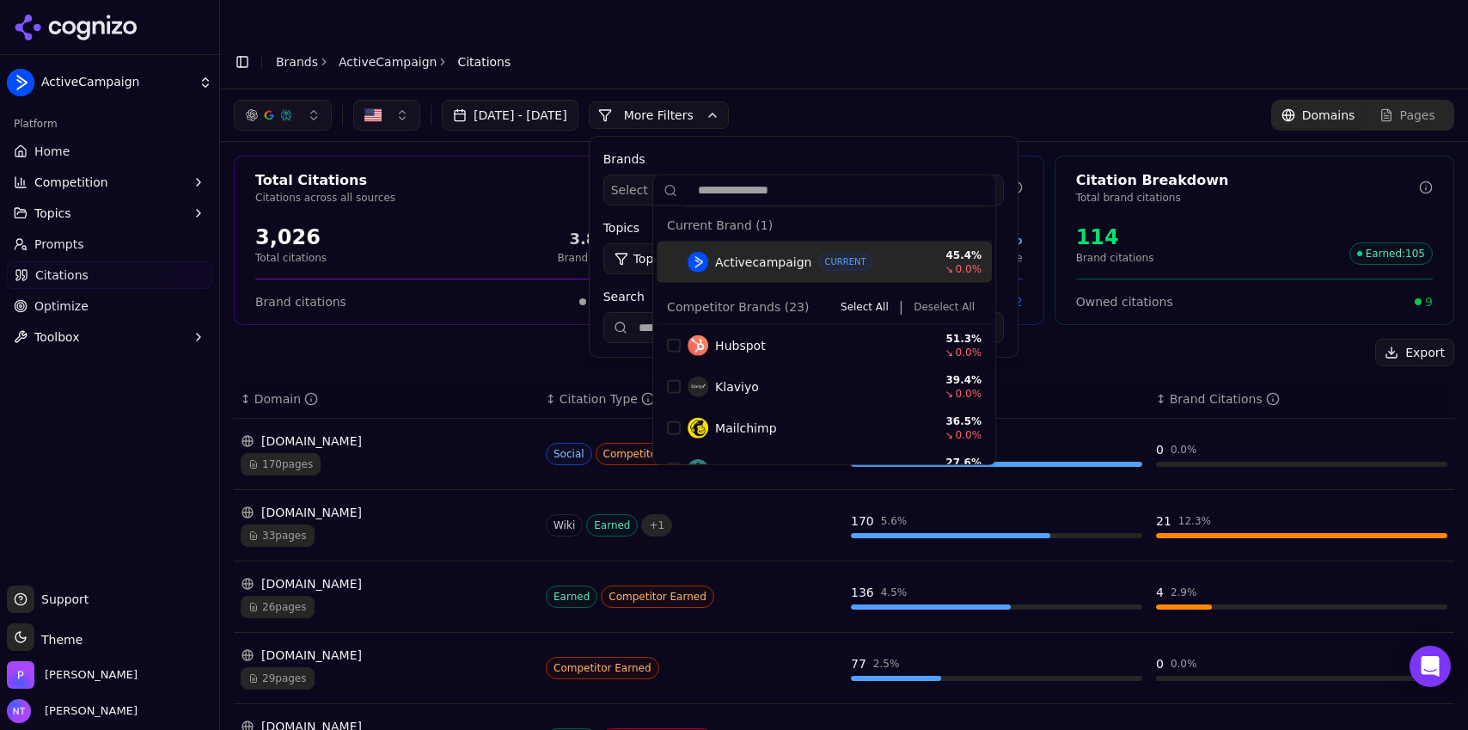
click at [982, 89] on div "[DATE] - [DATE] More More Filters Brands Select brands... Topics Topic: All Sou…" at bounding box center [844, 115] width 1248 height 52
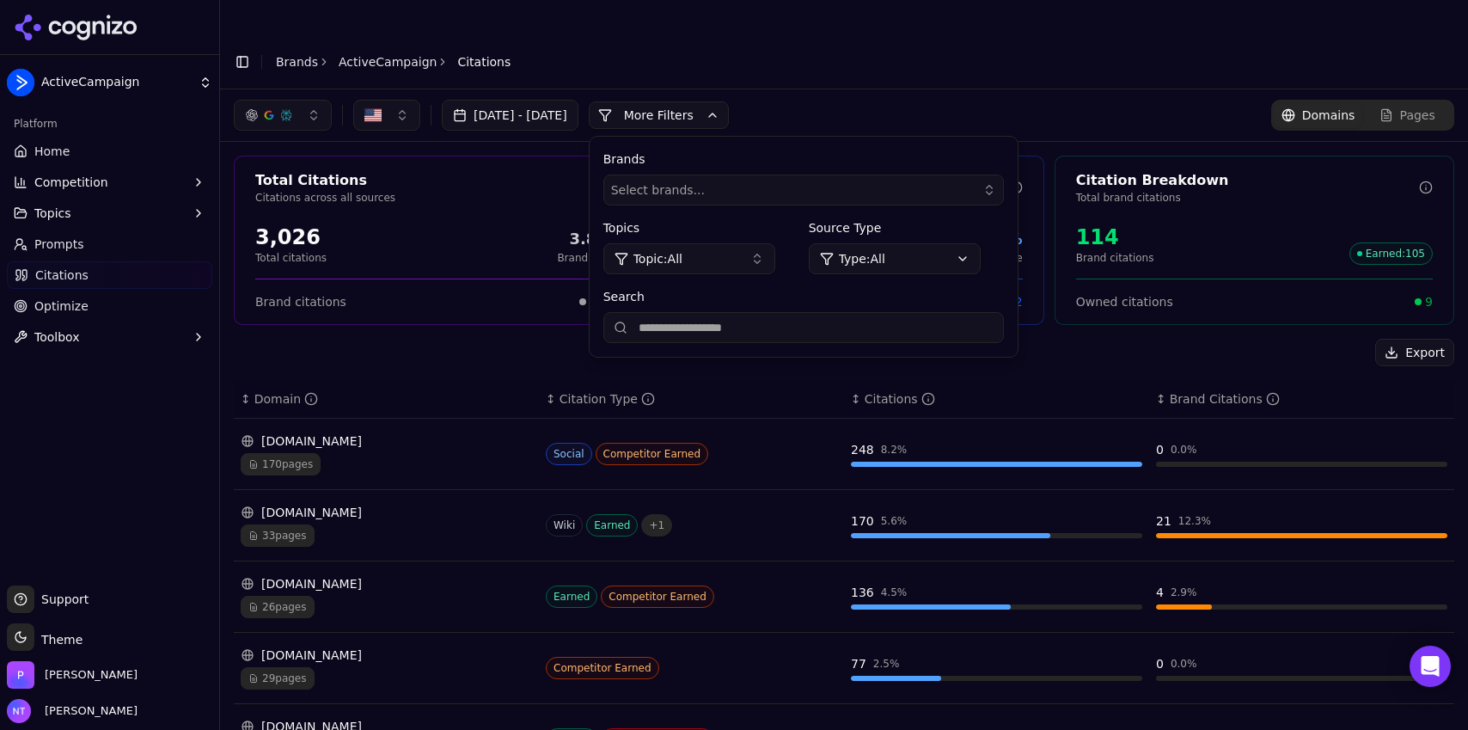
click at [705, 181] on span "Select brands..." at bounding box center [658, 189] width 94 height 17
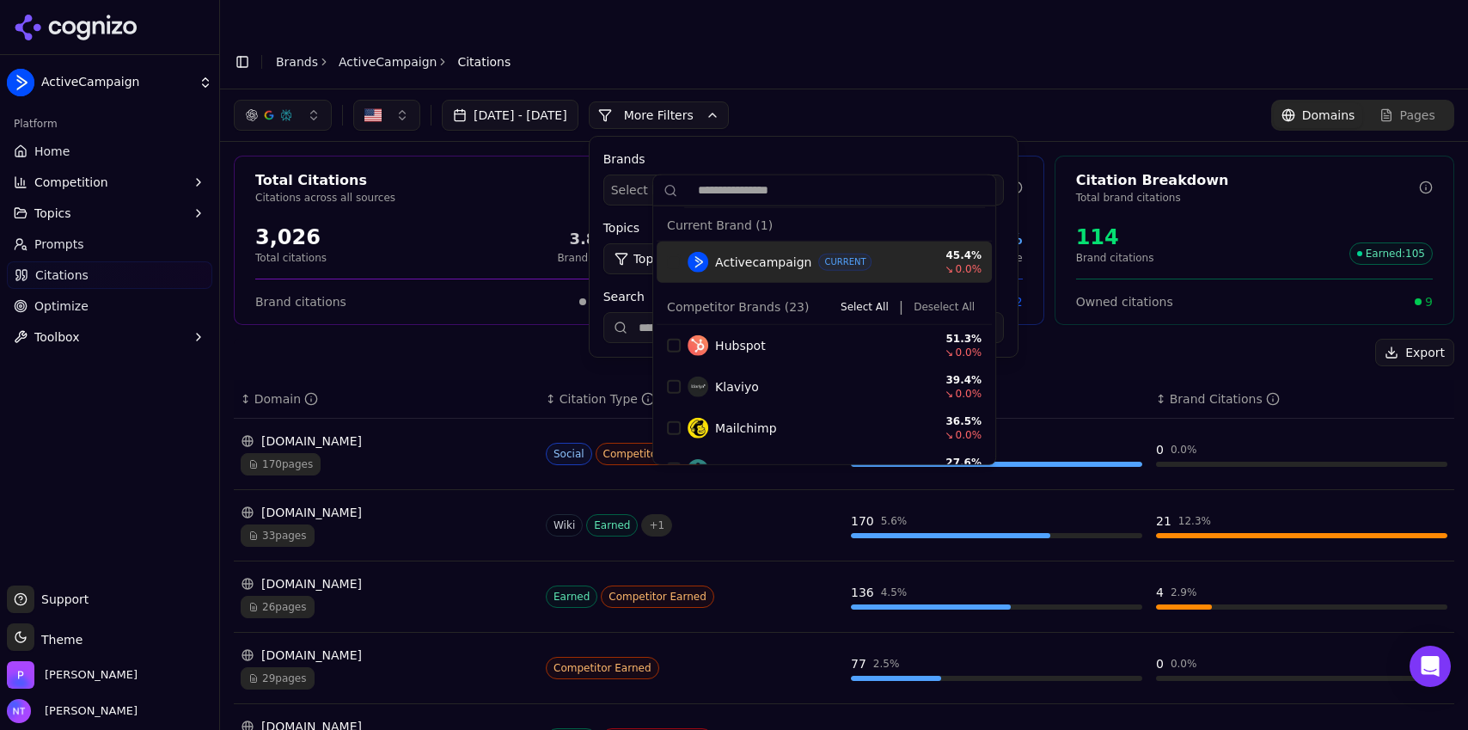
click at [667, 266] on div "Suggestions" at bounding box center [674, 262] width 14 height 14
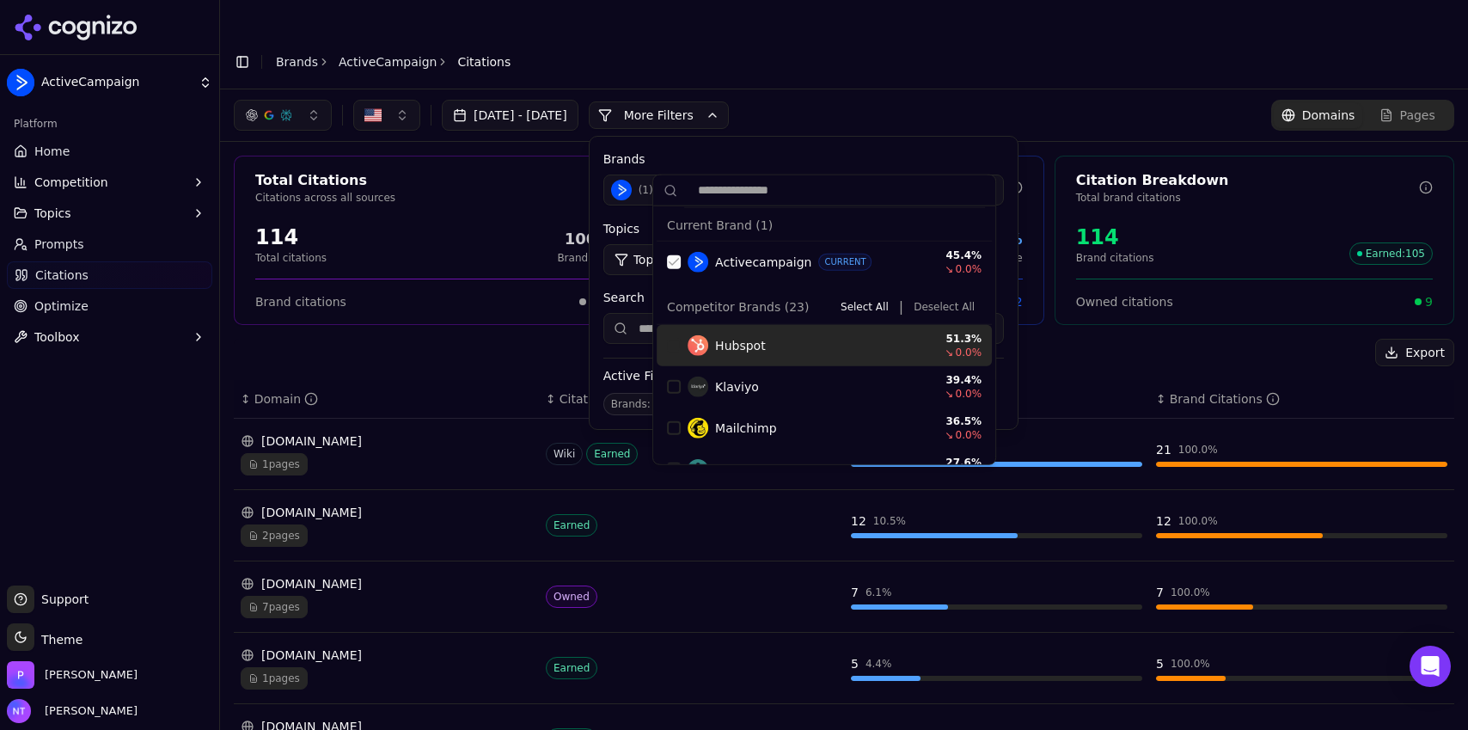
click at [671, 342] on div "Suggestions" at bounding box center [674, 346] width 14 height 14
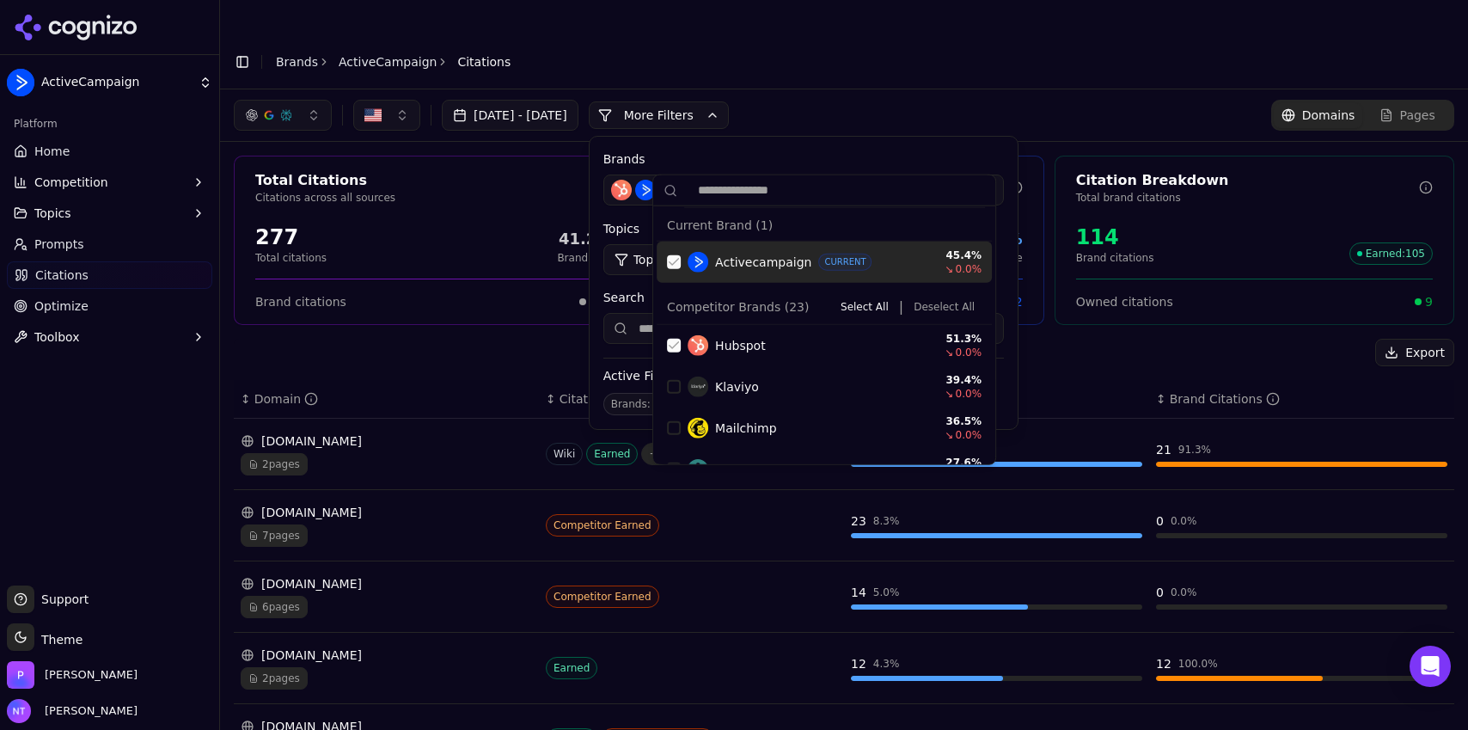
click at [885, 45] on header "Toggle Sidebar Brands ActiveCampaign Citations" at bounding box center [844, 61] width 1248 height 55
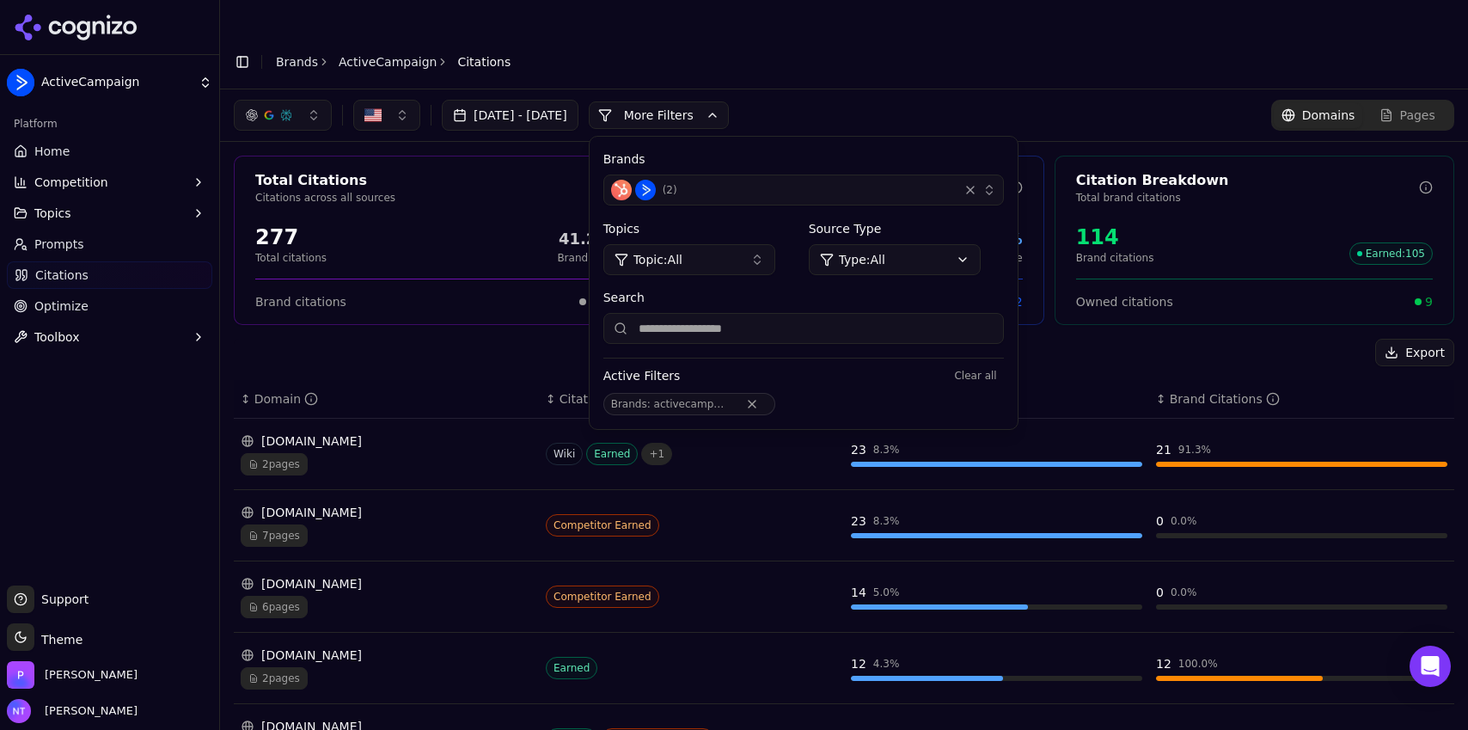
click at [933, 46] on header "Toggle Sidebar Brands ActiveCampaign Citations" at bounding box center [844, 61] width 1248 height 55
click at [979, 181] on div "button" at bounding box center [970, 189] width 17 height 17
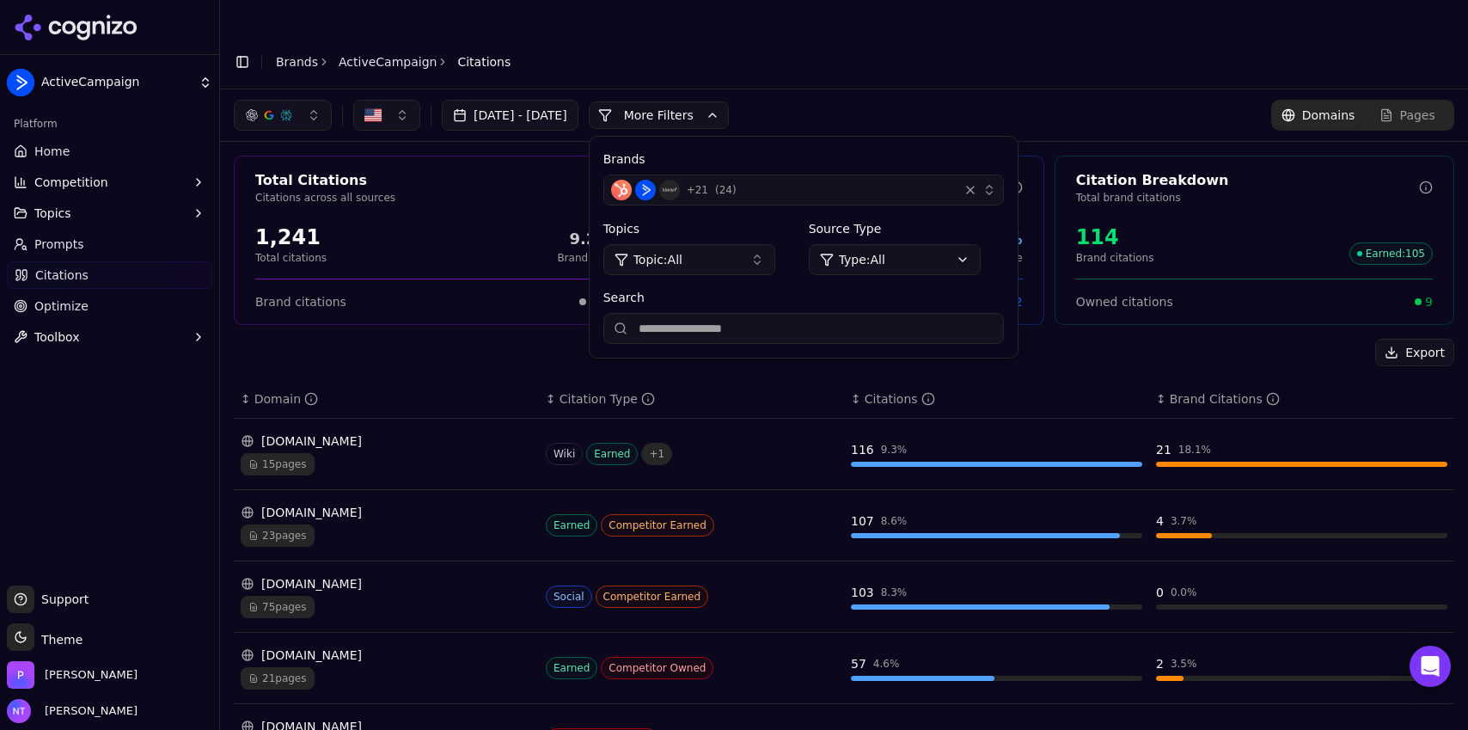
click at [979, 181] on div "button" at bounding box center [970, 189] width 17 height 17
click at [931, 180] on div "+ 21 ( 24 )" at bounding box center [781, 190] width 340 height 21
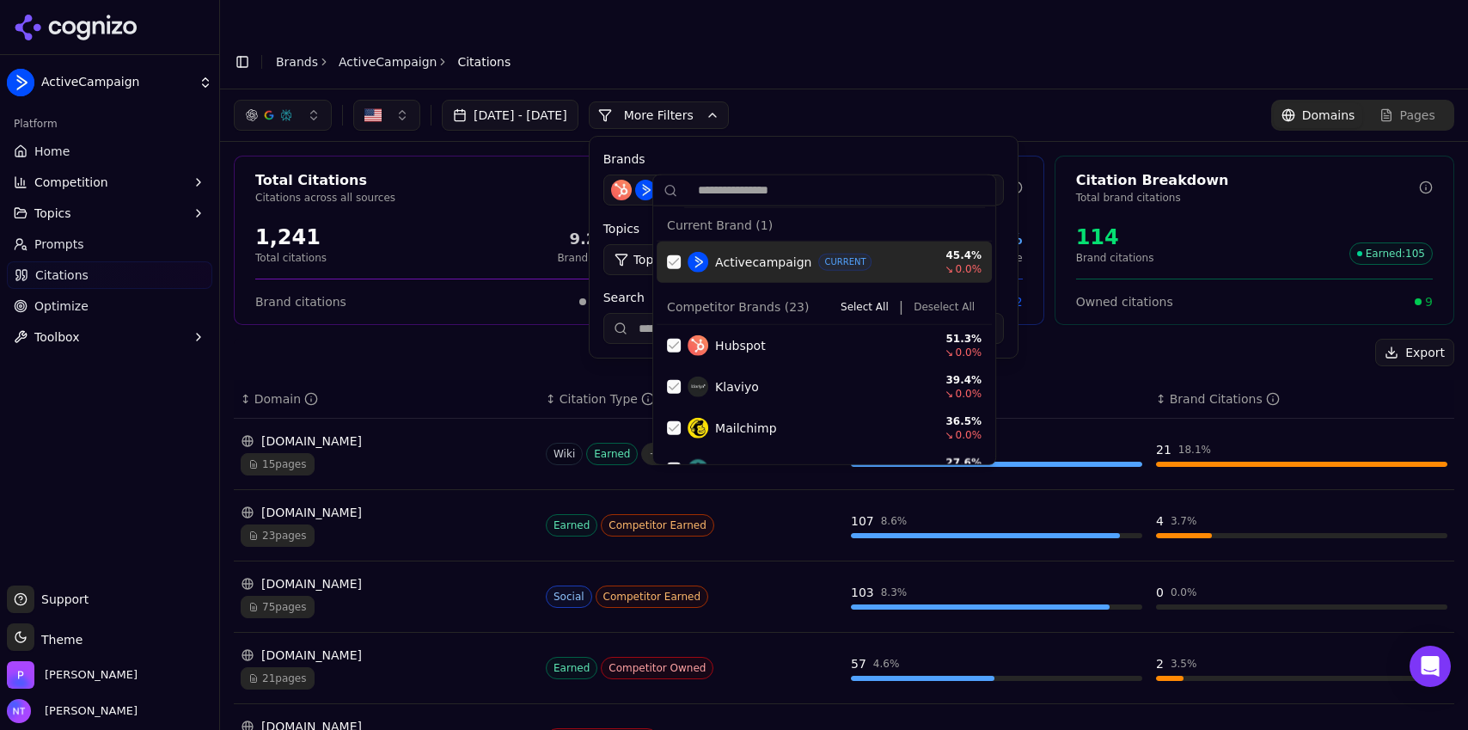
click at [928, 309] on button "Deselect All" at bounding box center [944, 307] width 75 height 21
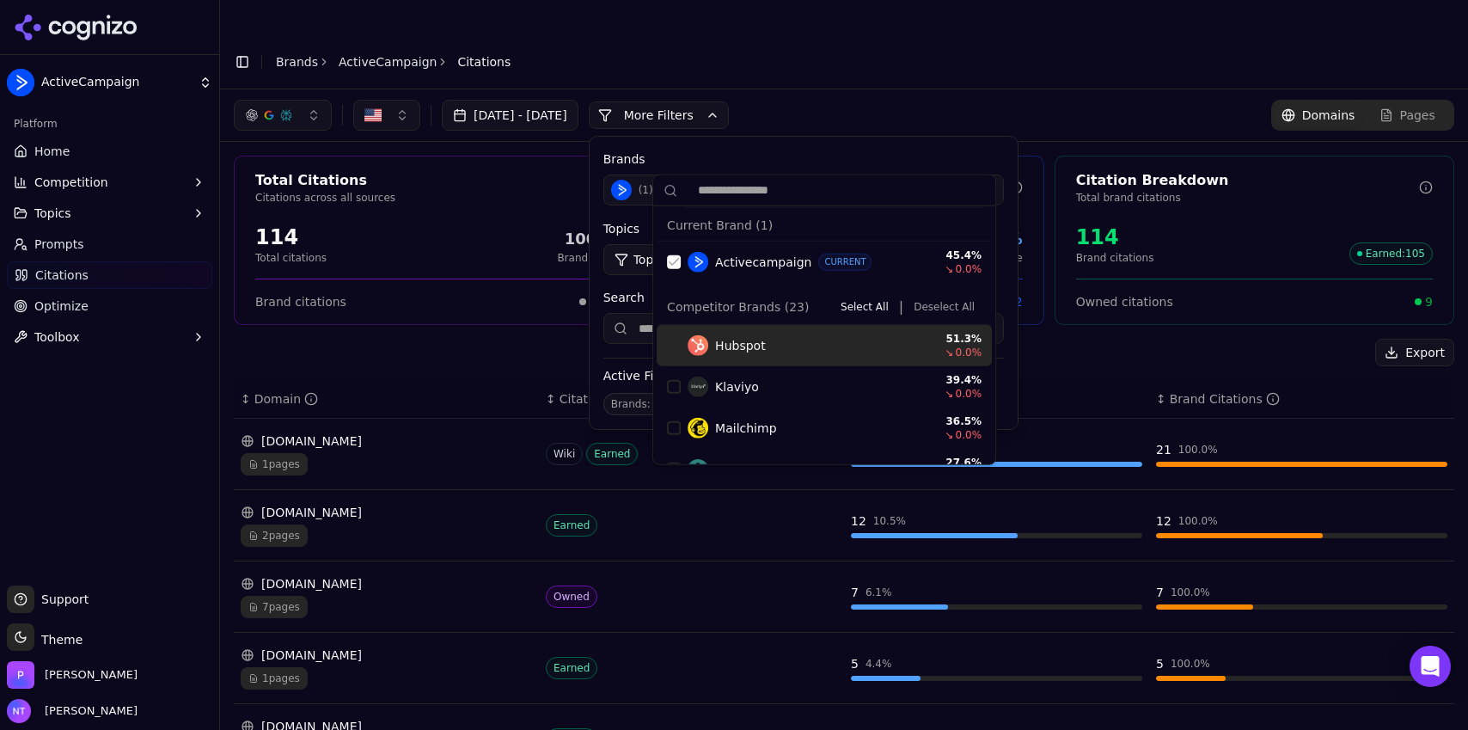
click at [674, 349] on div "Suggestions" at bounding box center [674, 346] width 14 height 14
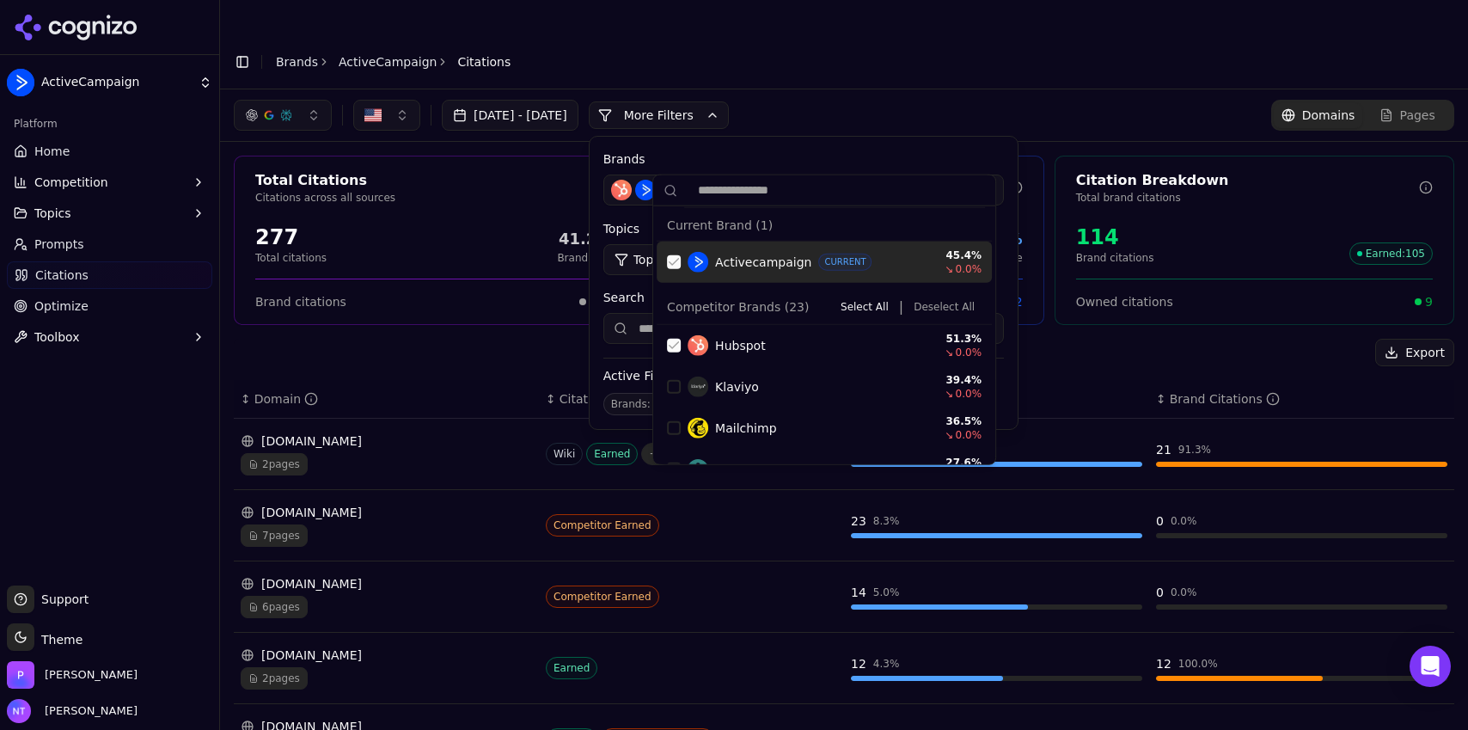
click at [946, 89] on div "[DATE] - [DATE] More More Filters Brands ( 2 ) Topics Topic: All Source Type Ty…" at bounding box center [844, 115] width 1248 height 52
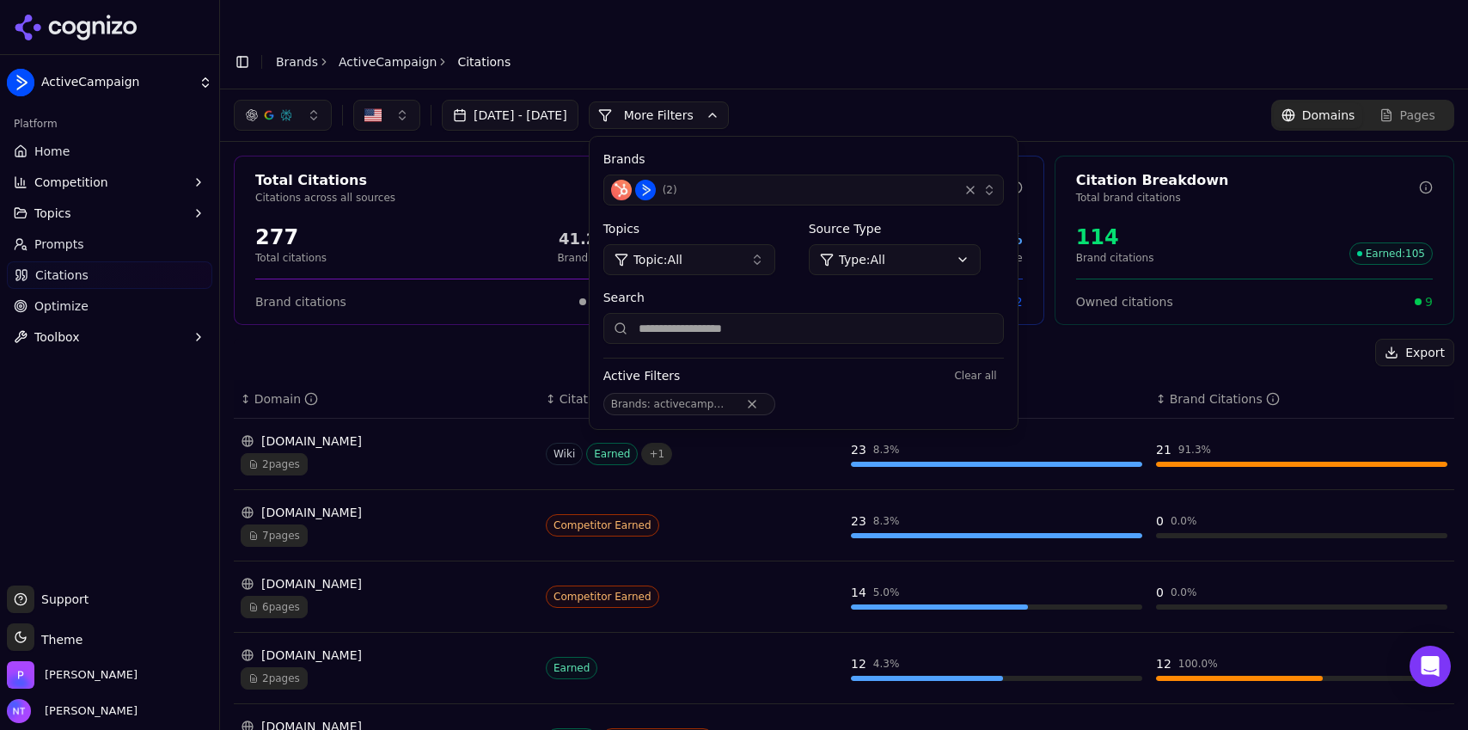
click at [768, 397] on button "Remove Brands filter" at bounding box center [752, 404] width 31 height 14
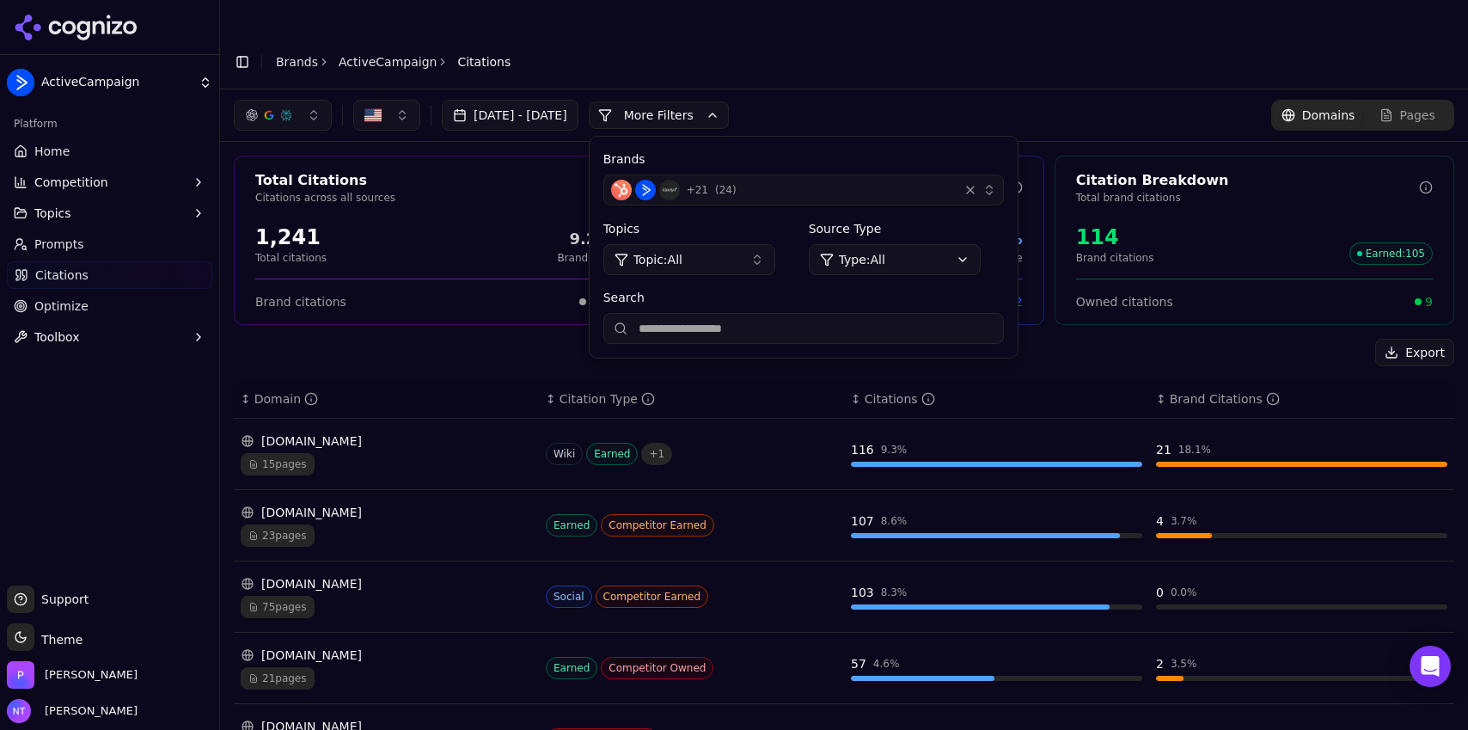
click at [924, 180] on div "+ 21 ( 24 )" at bounding box center [781, 190] width 340 height 21
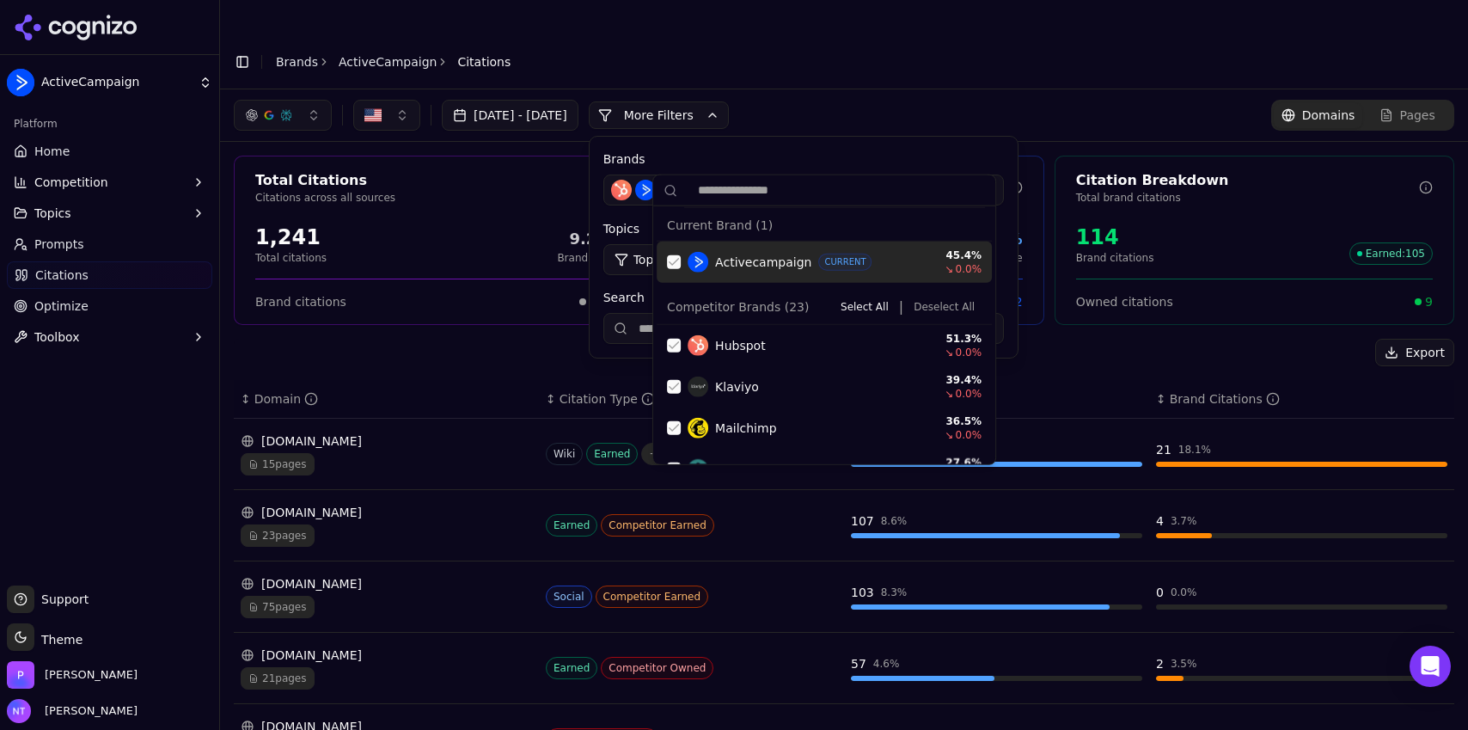
click at [935, 309] on button "Deselect All" at bounding box center [944, 307] width 75 height 21
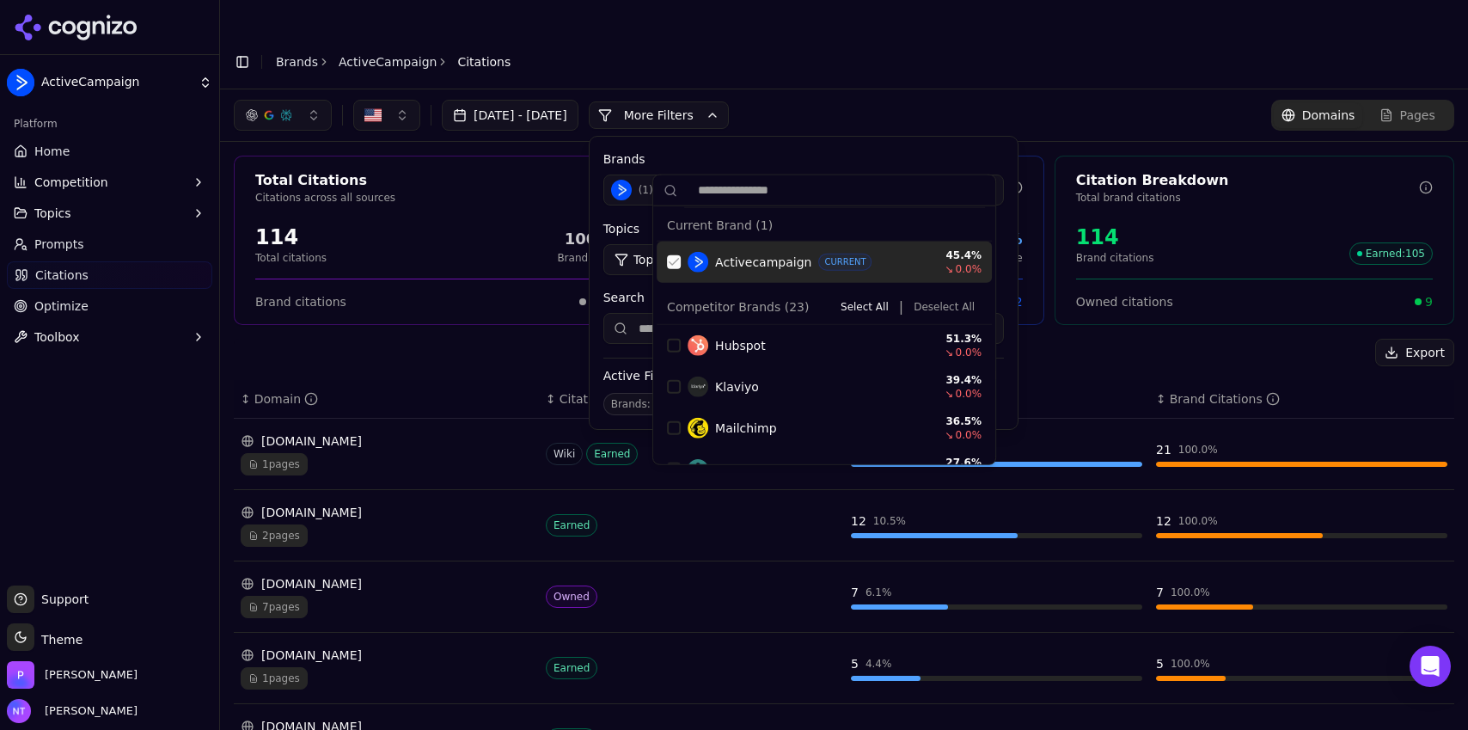
click at [733, 266] on span "Activecampaign" at bounding box center [763, 262] width 96 height 17
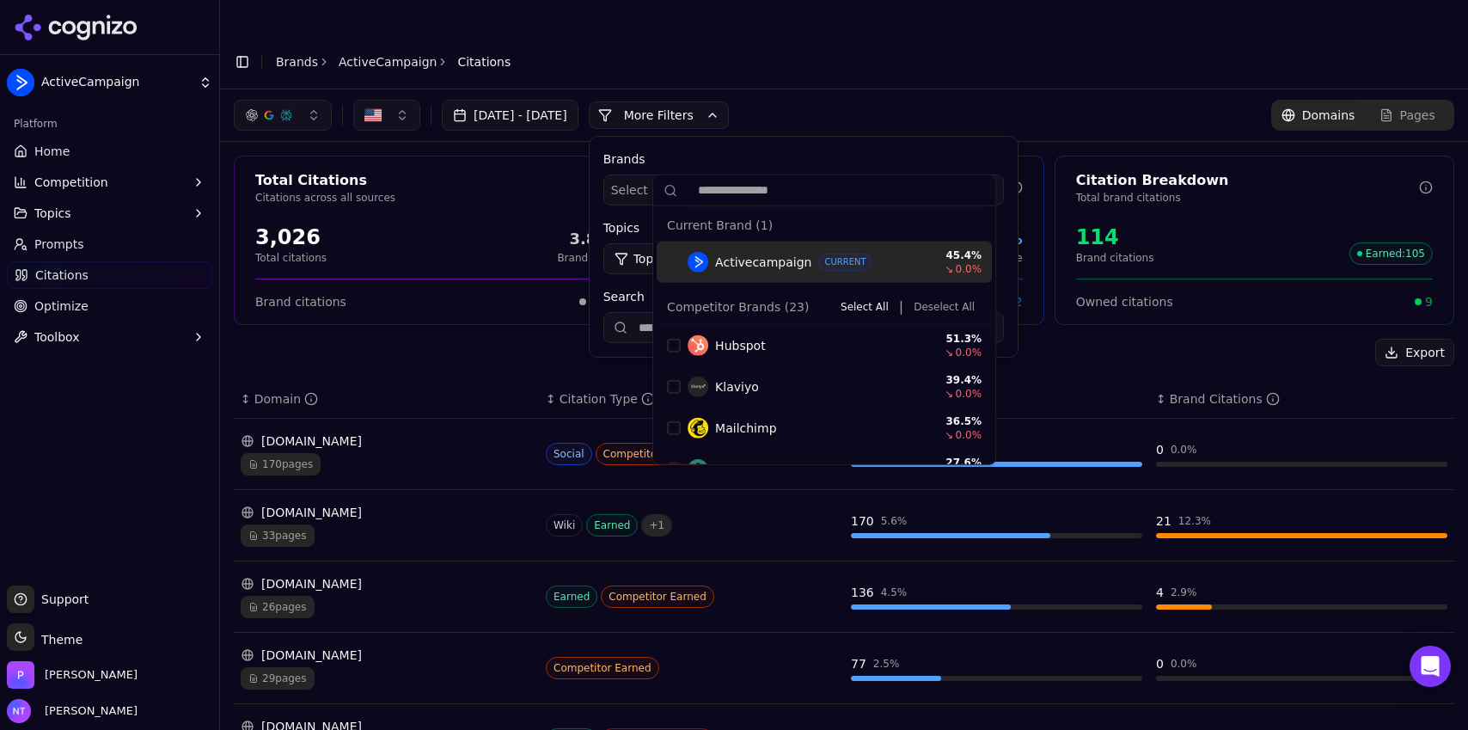
click at [1004, 52] on header "Toggle Sidebar Brands ActiveCampaign Citations" at bounding box center [844, 61] width 1248 height 55
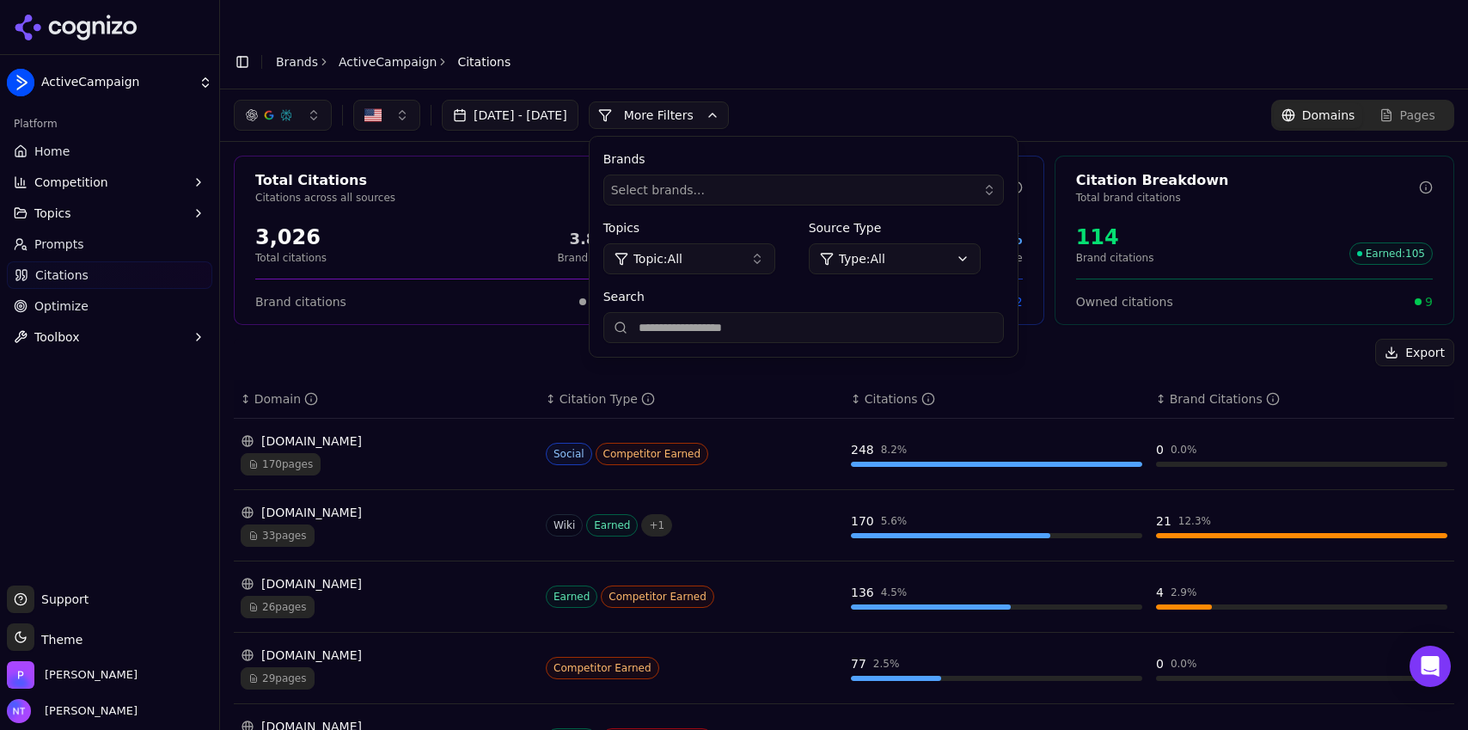
click at [478, 524] on div "33 pages" at bounding box center [386, 535] width 291 height 22
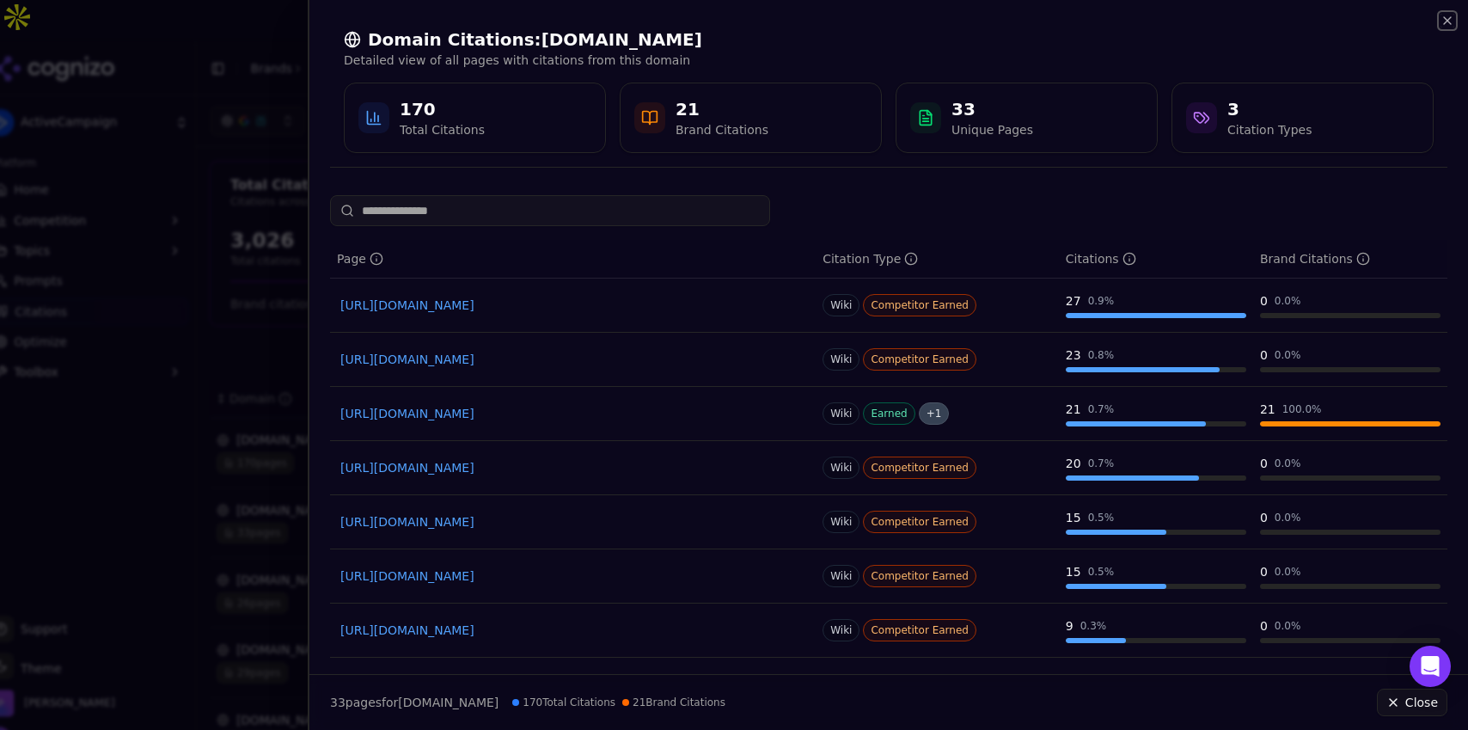
click at [1449, 25] on icon "button" at bounding box center [1448, 21] width 14 height 14
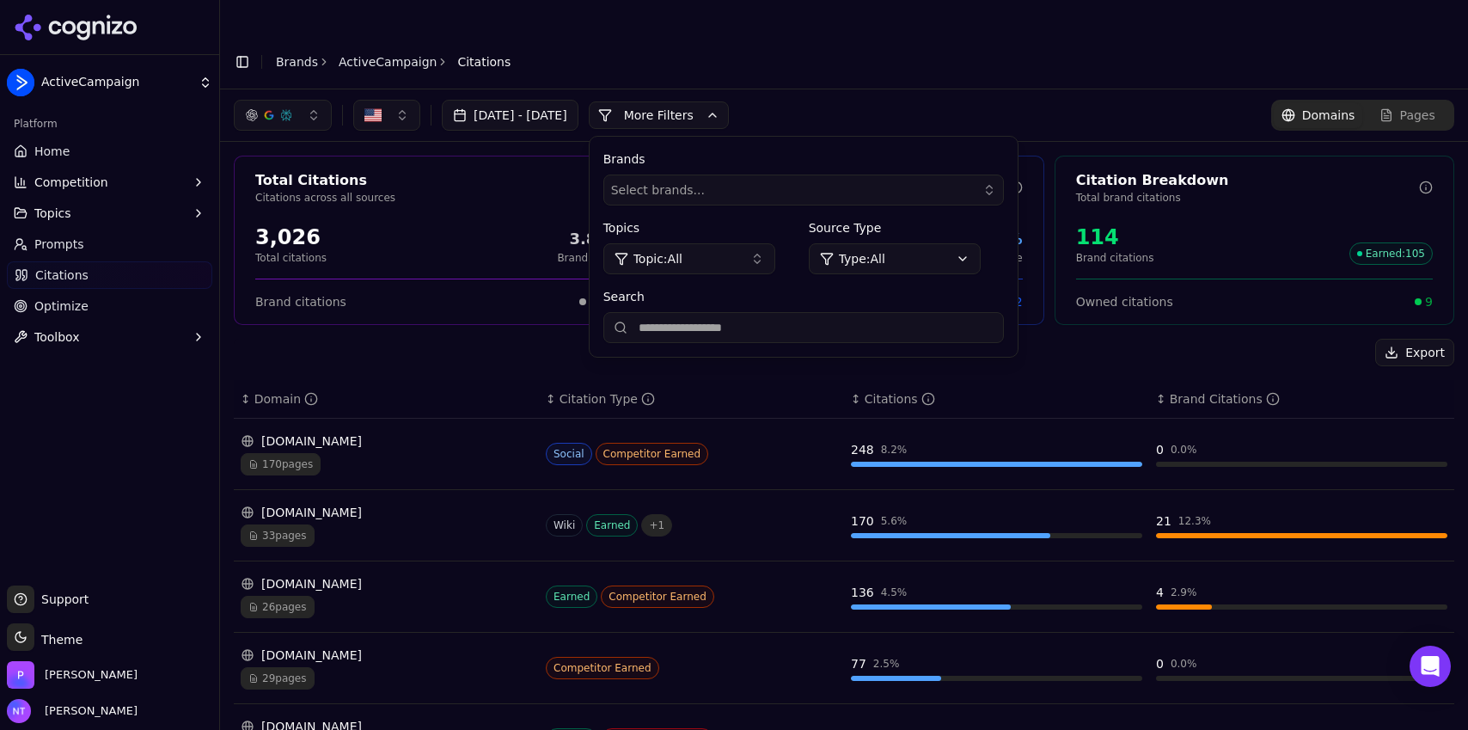
click at [426, 453] on div "170 pages" at bounding box center [386, 464] width 291 height 22
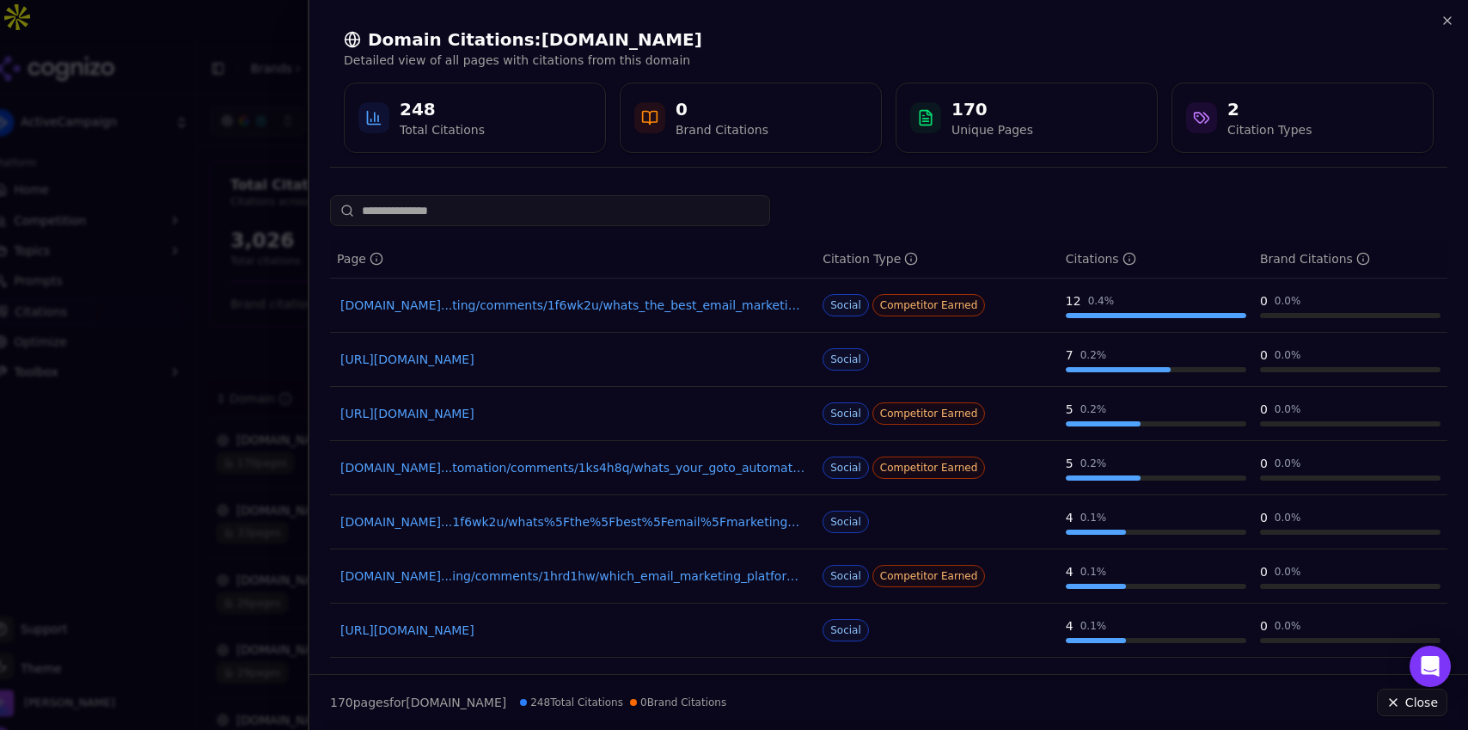
click at [525, 216] on input at bounding box center [550, 210] width 440 height 31
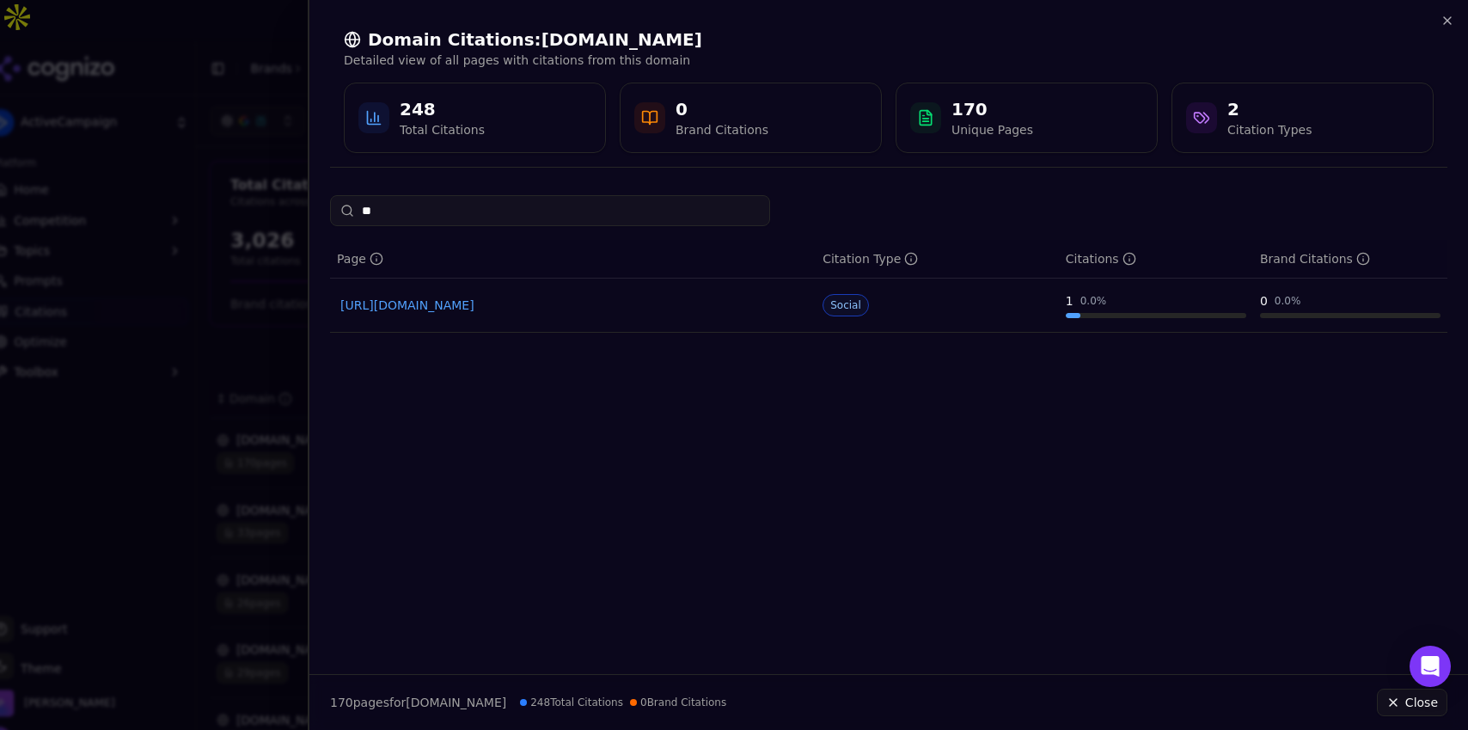
type input "***"
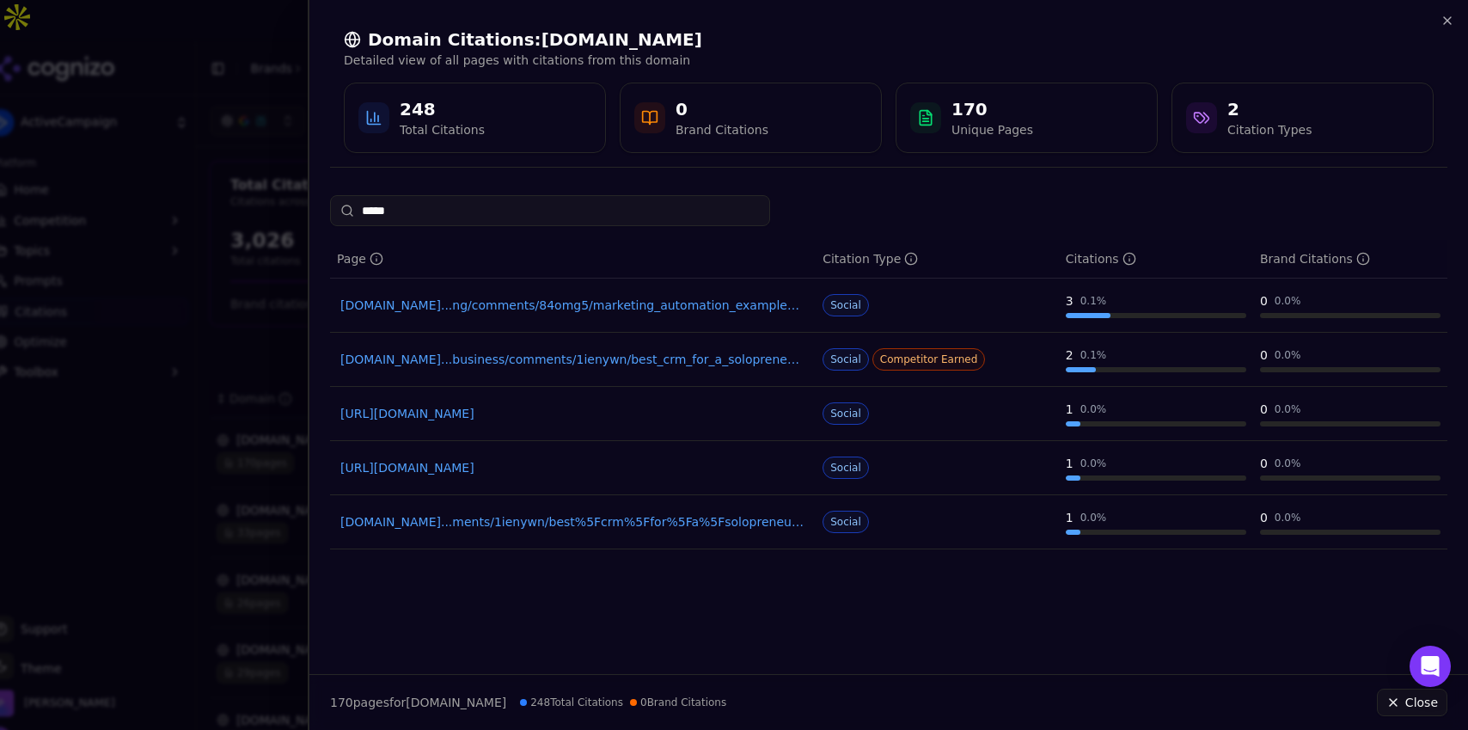
type input "******"
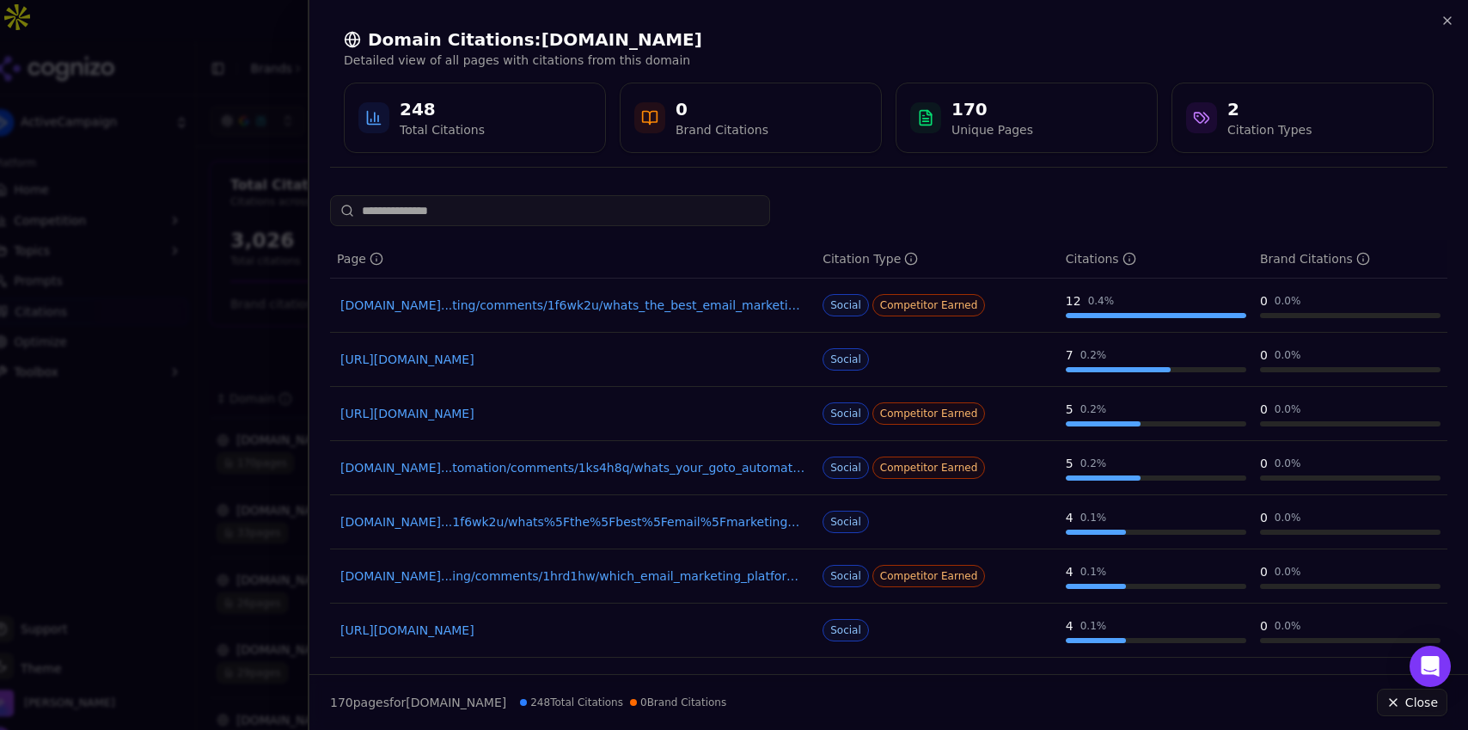
click at [1446, 28] on div "Domain Citations: [DOMAIN_NAME] Detailed view of all pages with citations from …" at bounding box center [888, 90] width 1117 height 153
click at [1448, 23] on icon "button" at bounding box center [1448, 21] width 14 height 14
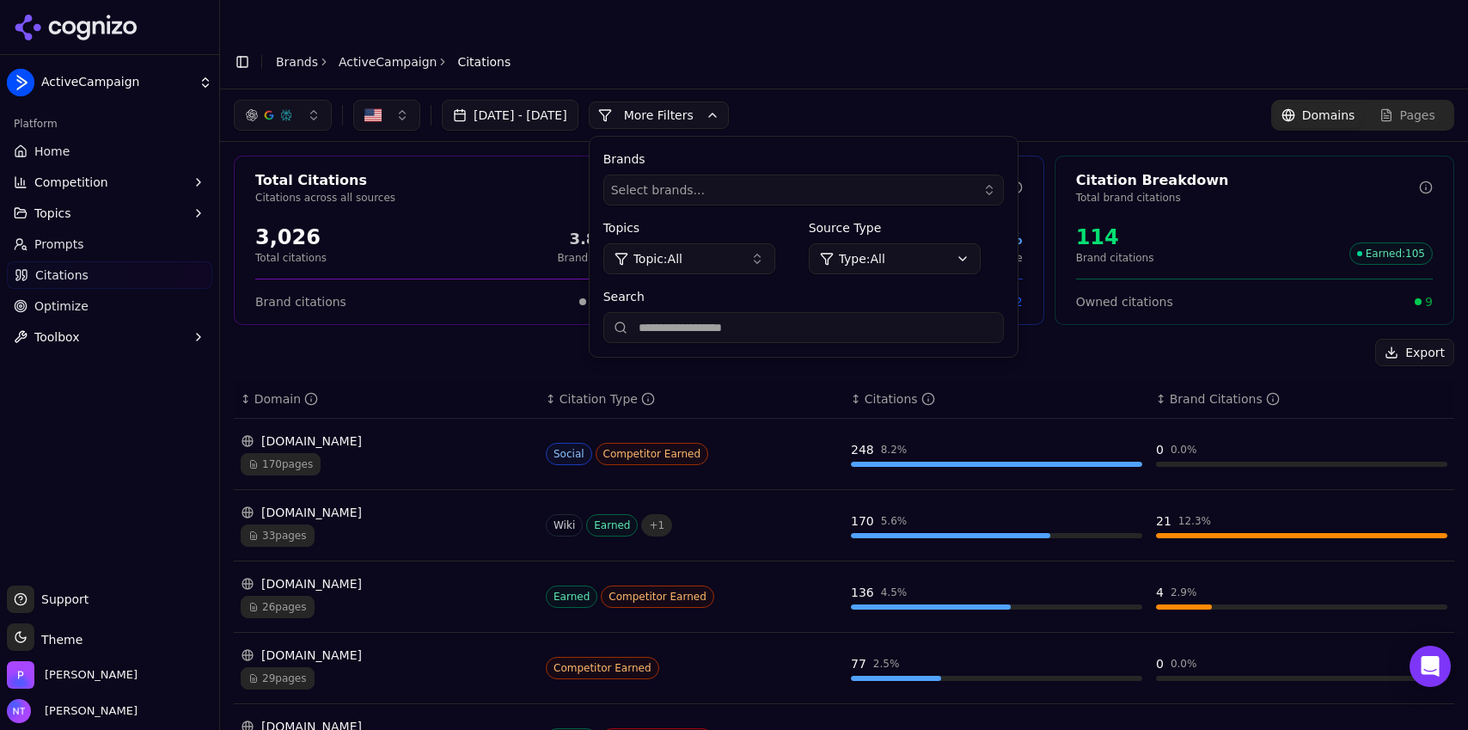
click at [244, 50] on button "Toggle Sidebar" at bounding box center [242, 62] width 24 height 24
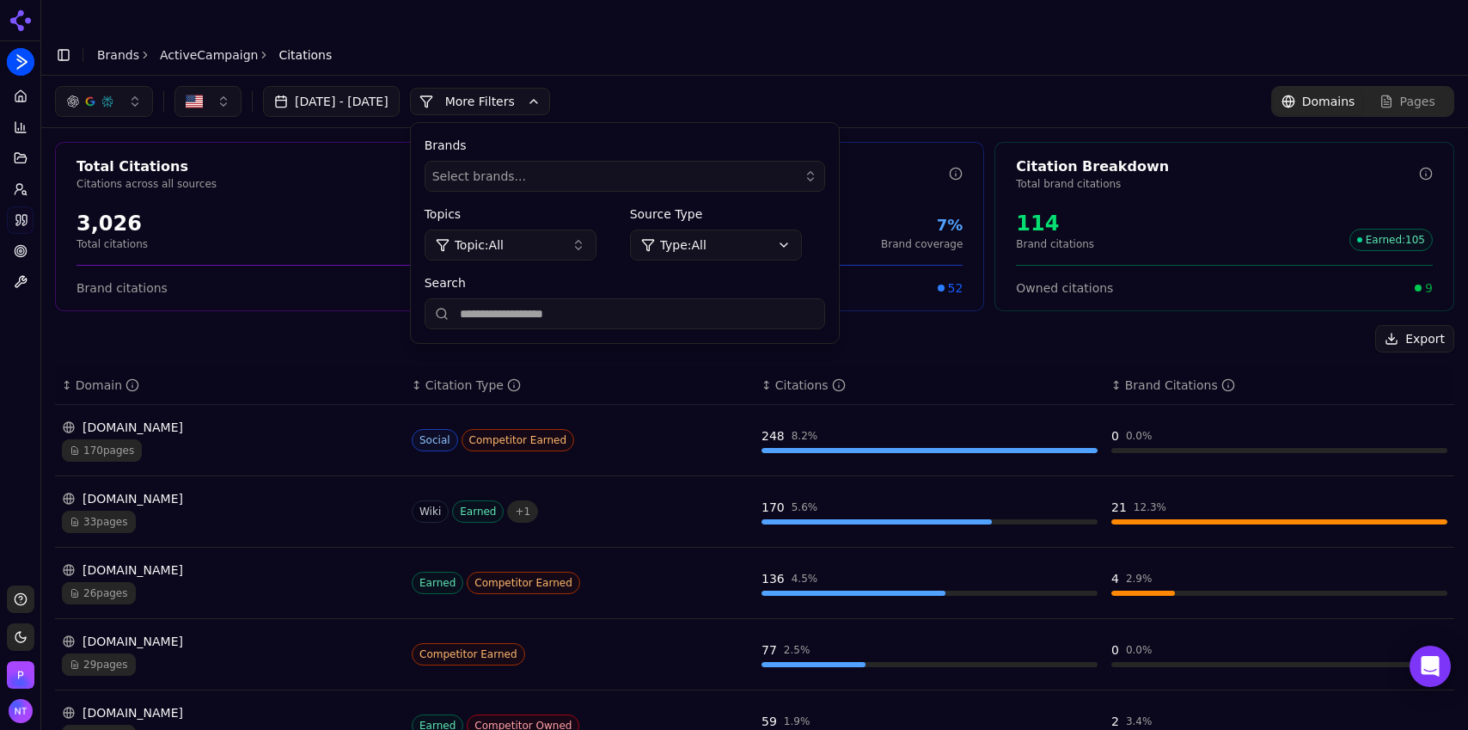
click at [101, 95] on div "button" at bounding box center [108, 102] width 14 height 14
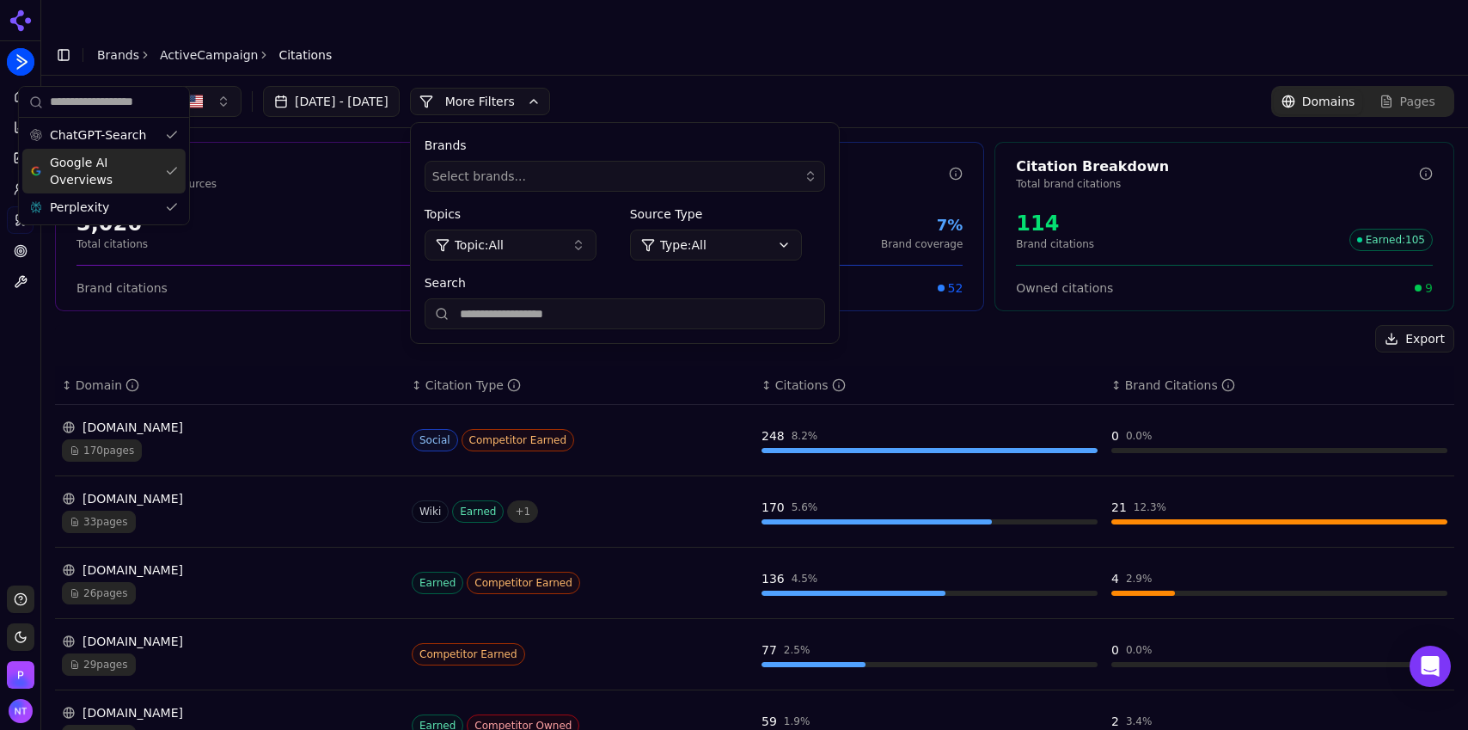
click at [96, 171] on span "Google AI Overviews" at bounding box center [104, 171] width 108 height 34
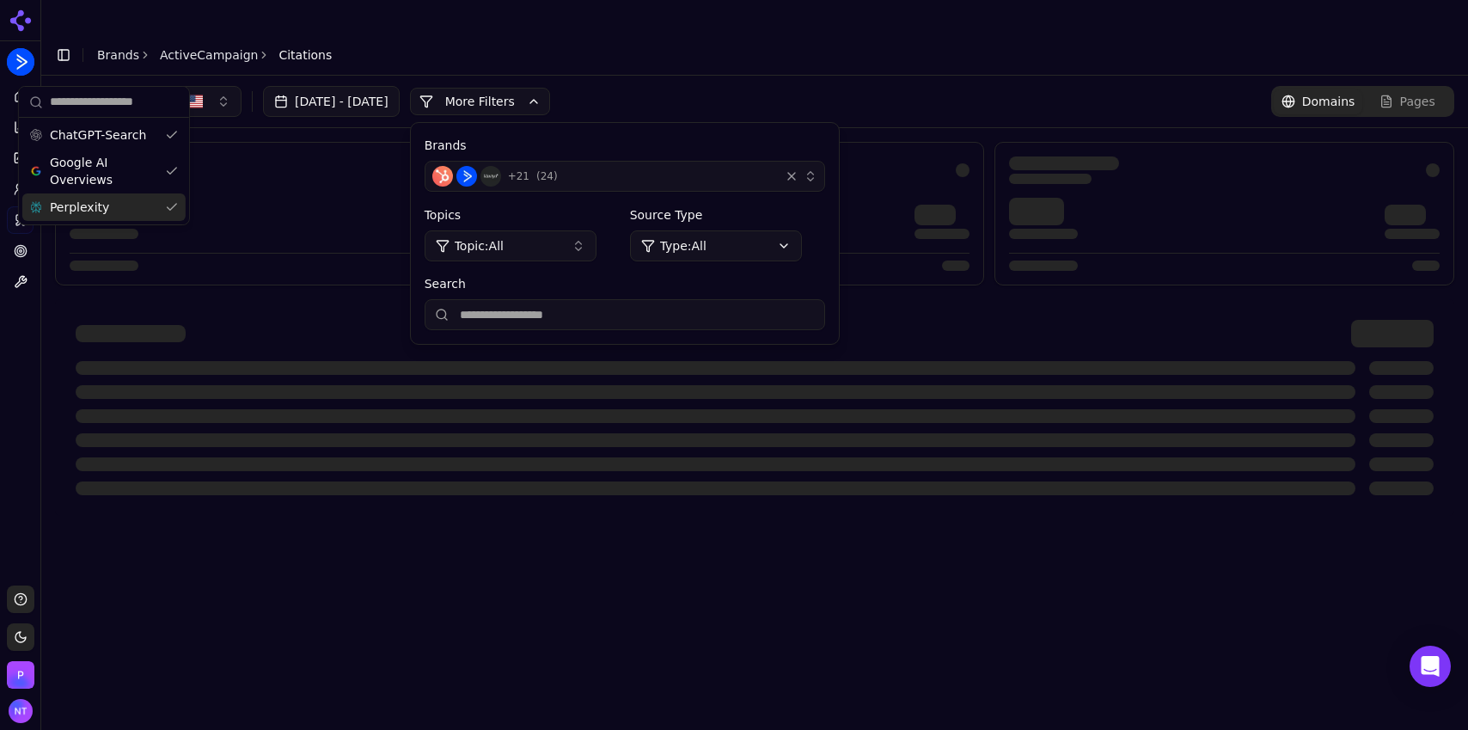
click at [100, 205] on span "Perplexity" at bounding box center [79, 207] width 59 height 17
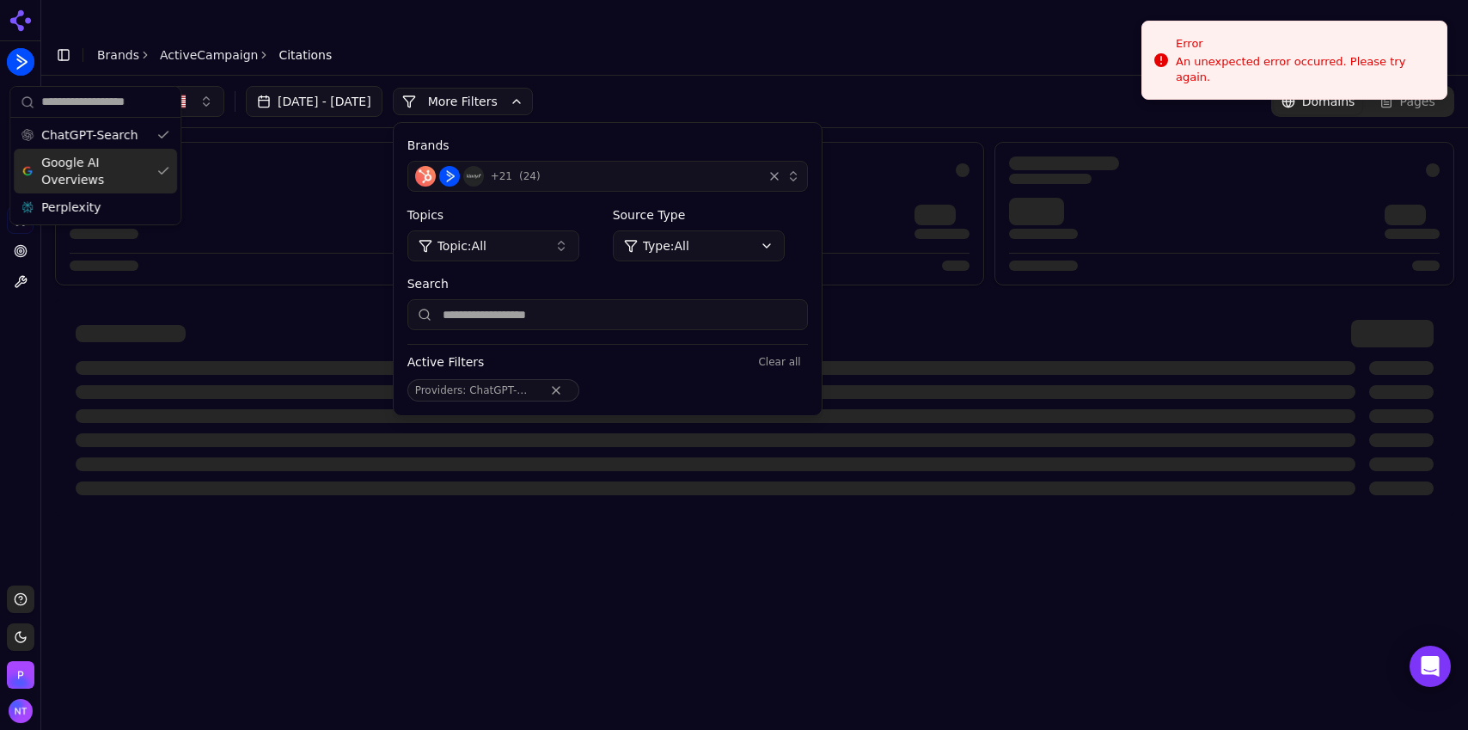
click at [107, 174] on span "Google AI Overviews" at bounding box center [95, 171] width 108 height 34
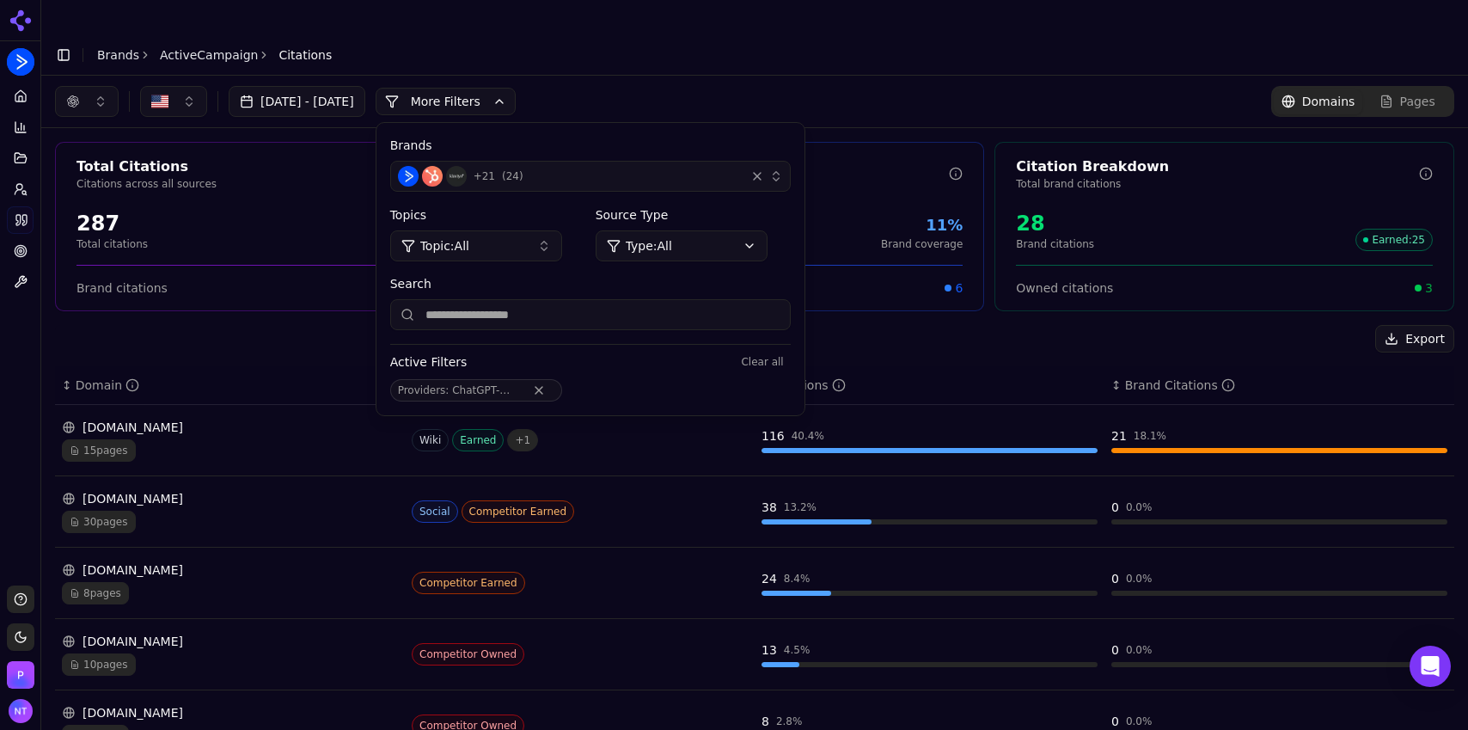
click at [299, 511] on div "30 pages" at bounding box center [230, 522] width 336 height 22
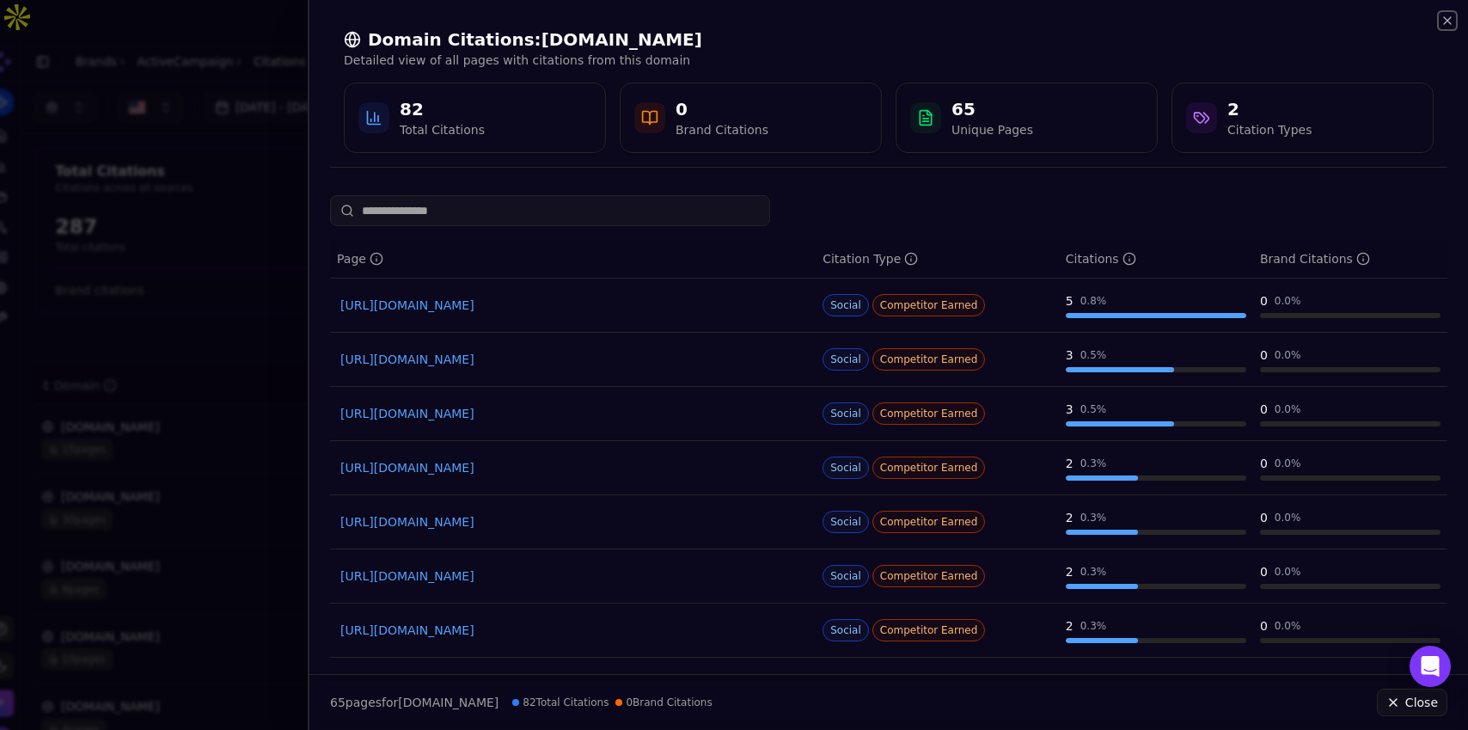
click at [1442, 20] on icon "button" at bounding box center [1448, 21] width 14 height 14
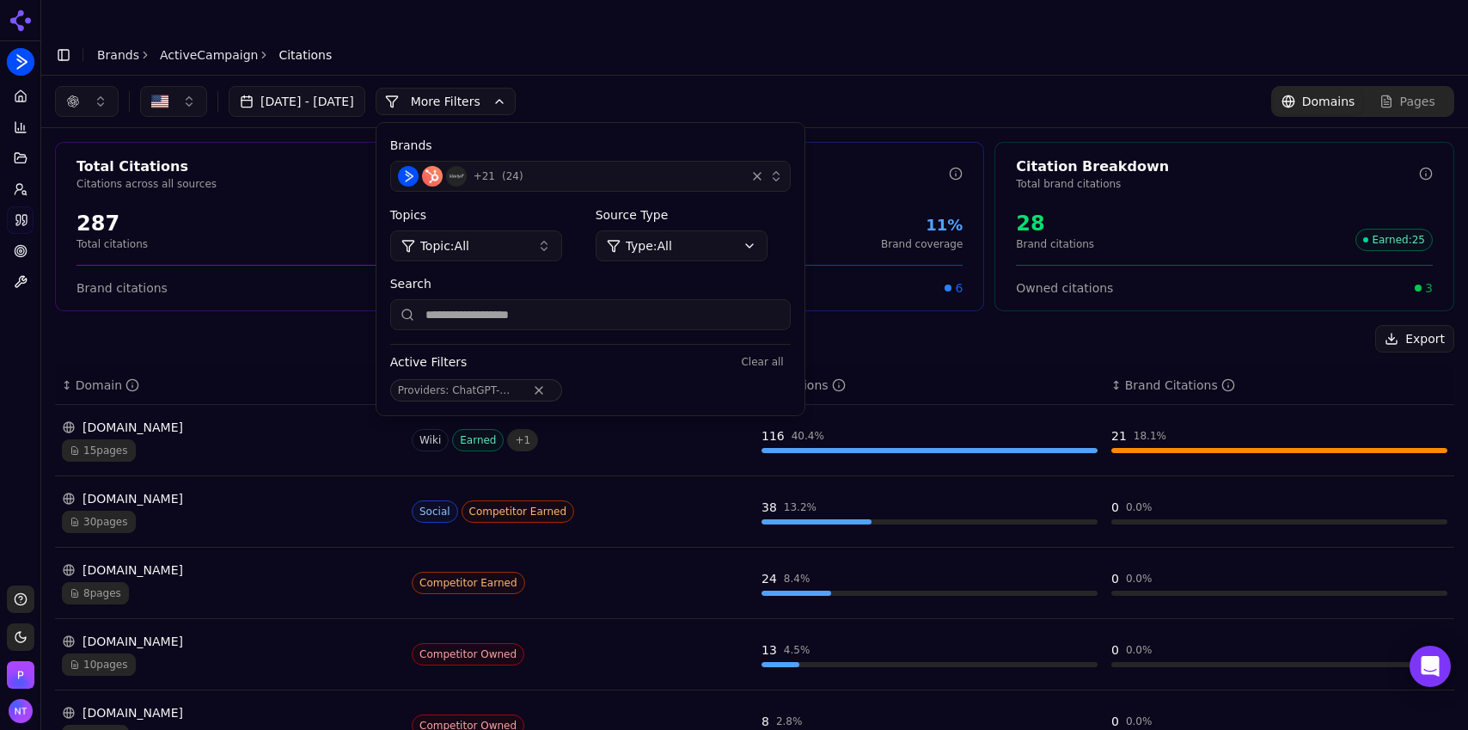
click at [83, 86] on button "button" at bounding box center [87, 101] width 64 height 31
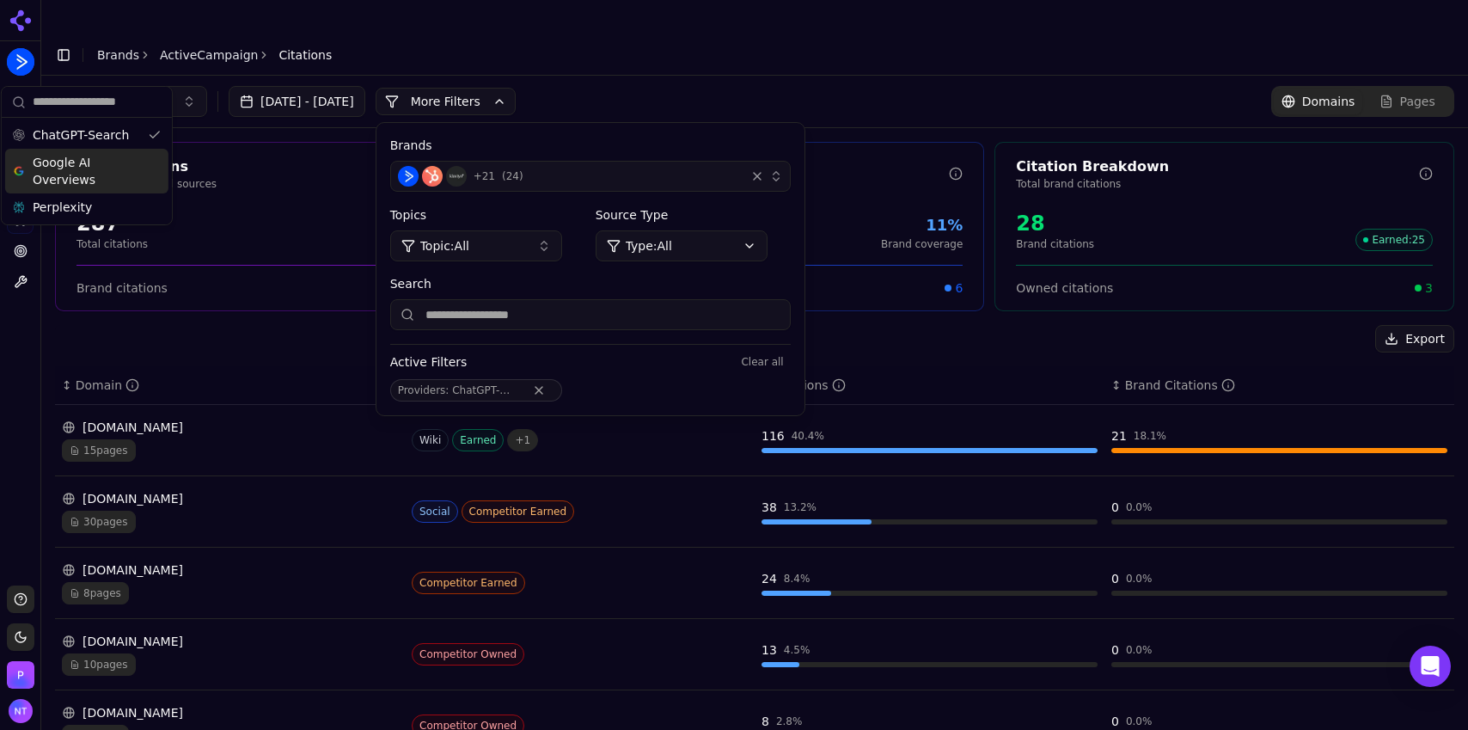
click at [107, 177] on span "Google AI Overviews" at bounding box center [87, 171] width 108 height 34
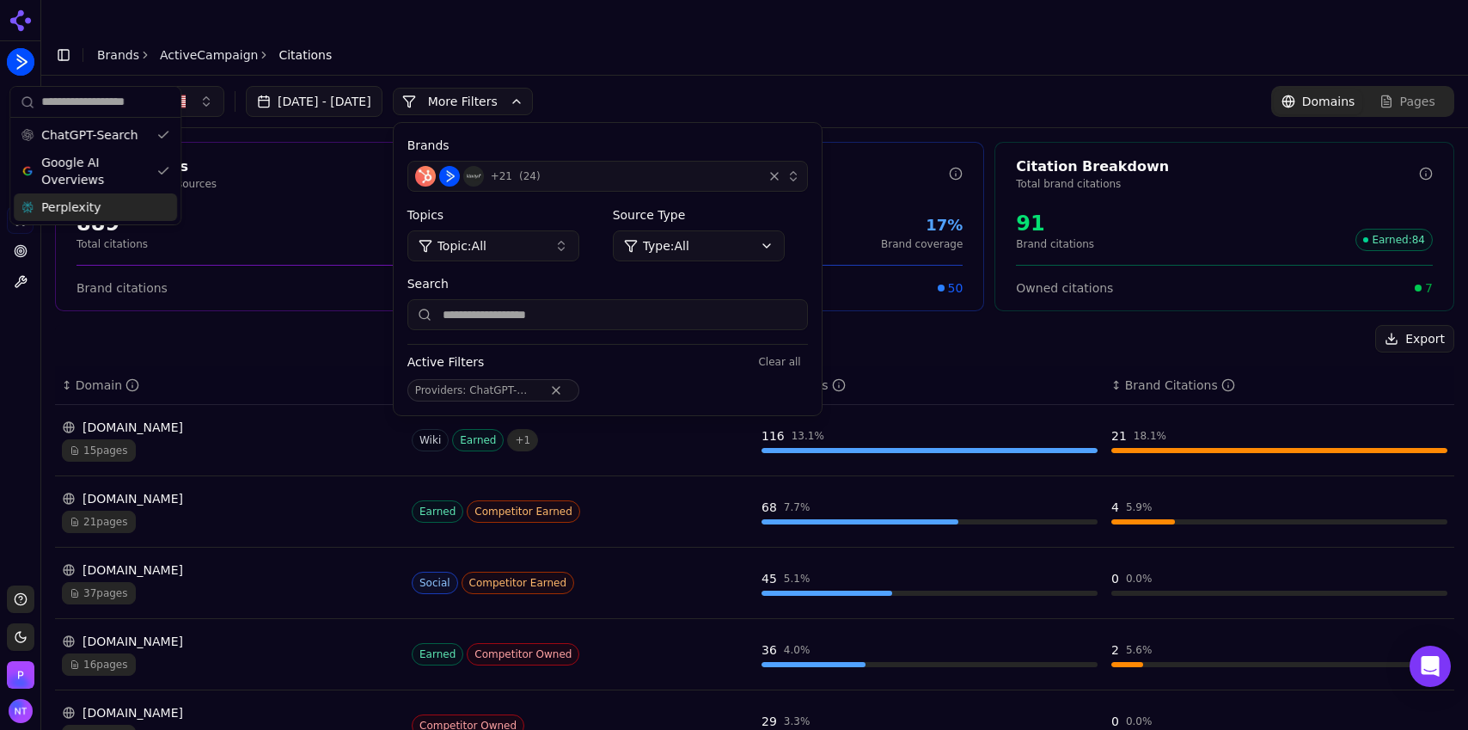
click at [97, 205] on div "Perplexity" at bounding box center [95, 207] width 163 height 28
